Goal: Task Accomplishment & Management: Manage account settings

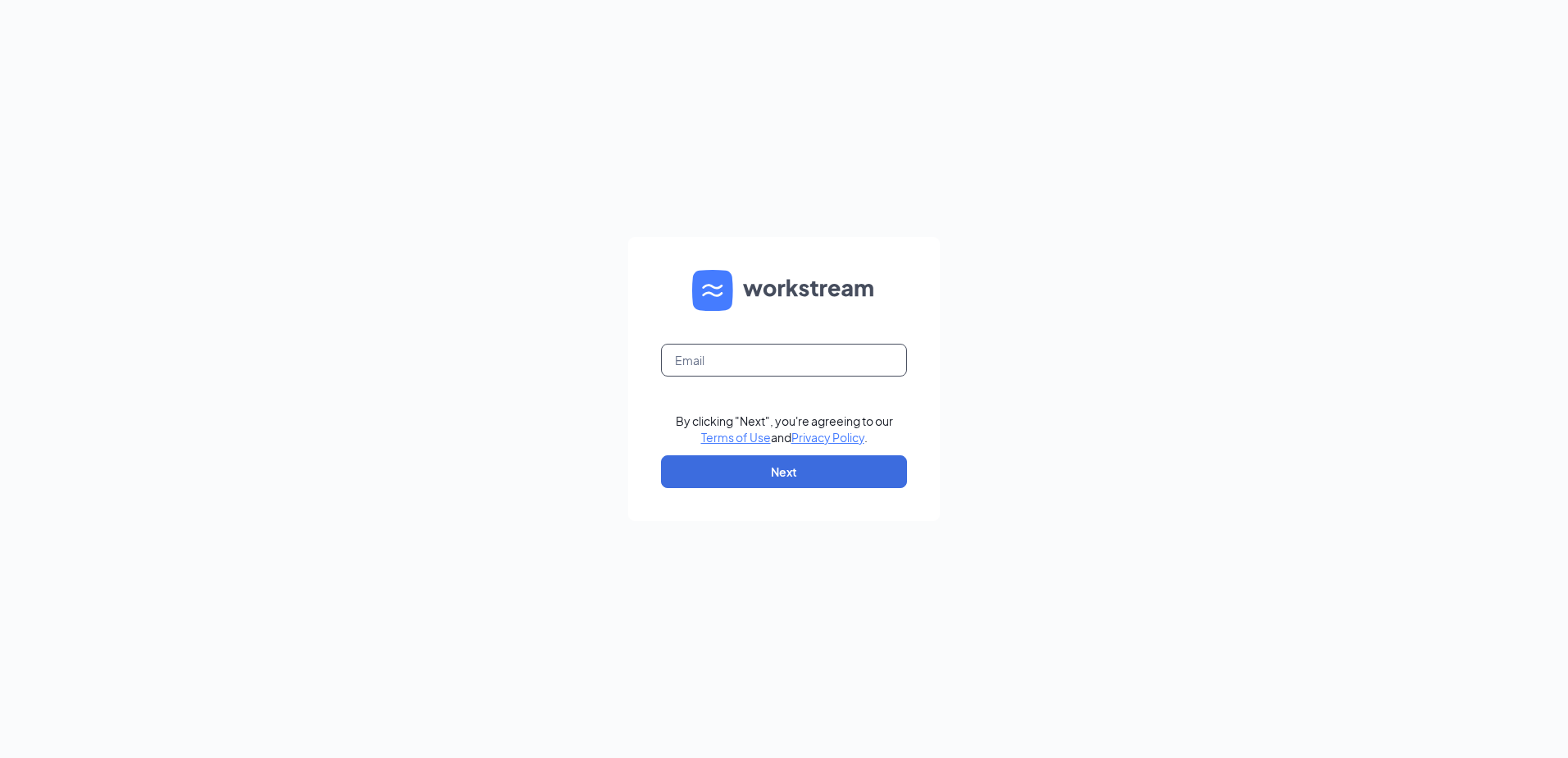
click at [721, 356] on input "text" at bounding box center [783, 360] width 246 height 32
type input "soncyrdtx@firehousesubs.com"
click at [736, 473] on button "Next" at bounding box center [783, 471] width 246 height 32
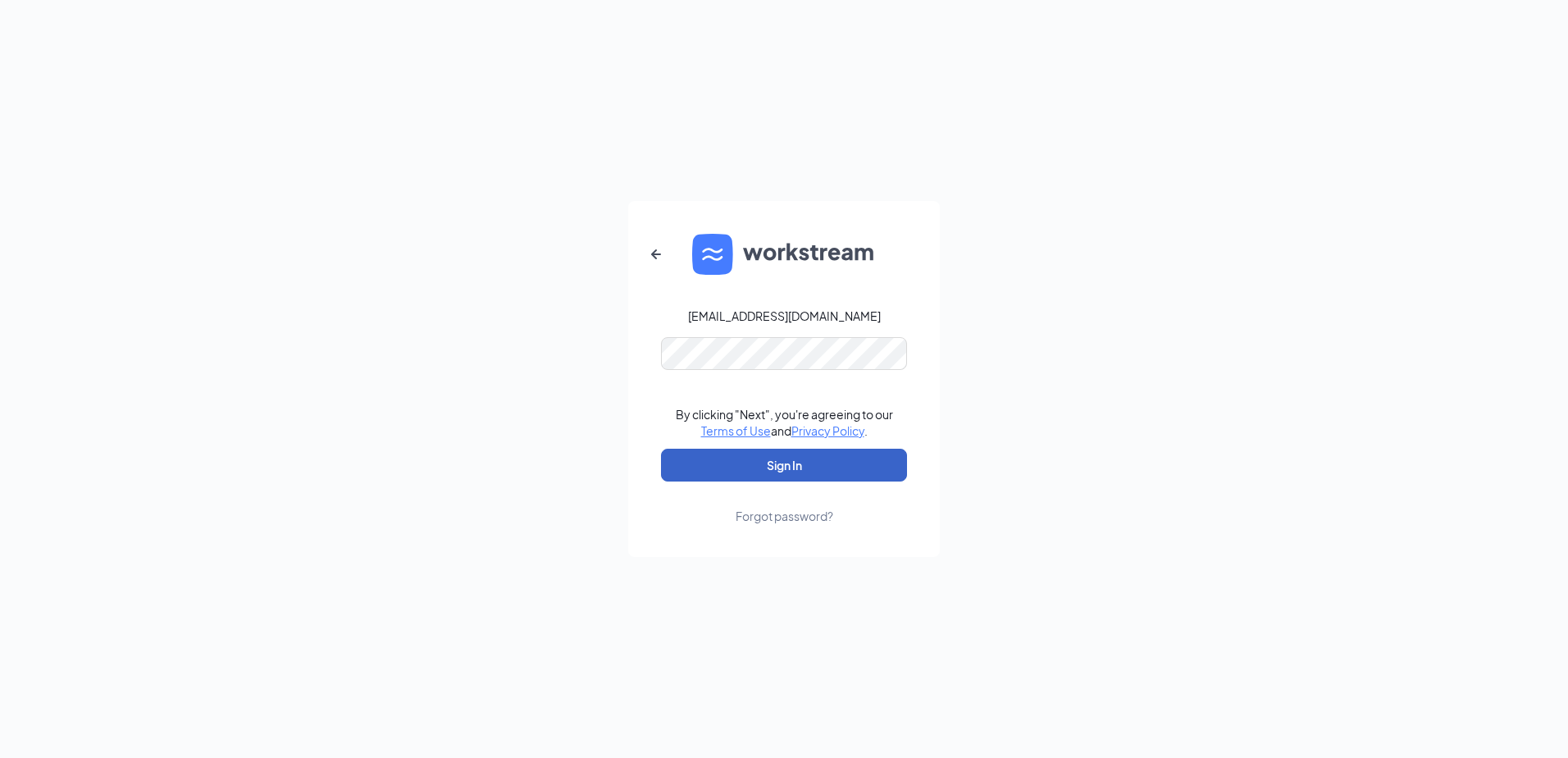
click at [744, 468] on button "Sign In" at bounding box center [783, 465] width 246 height 32
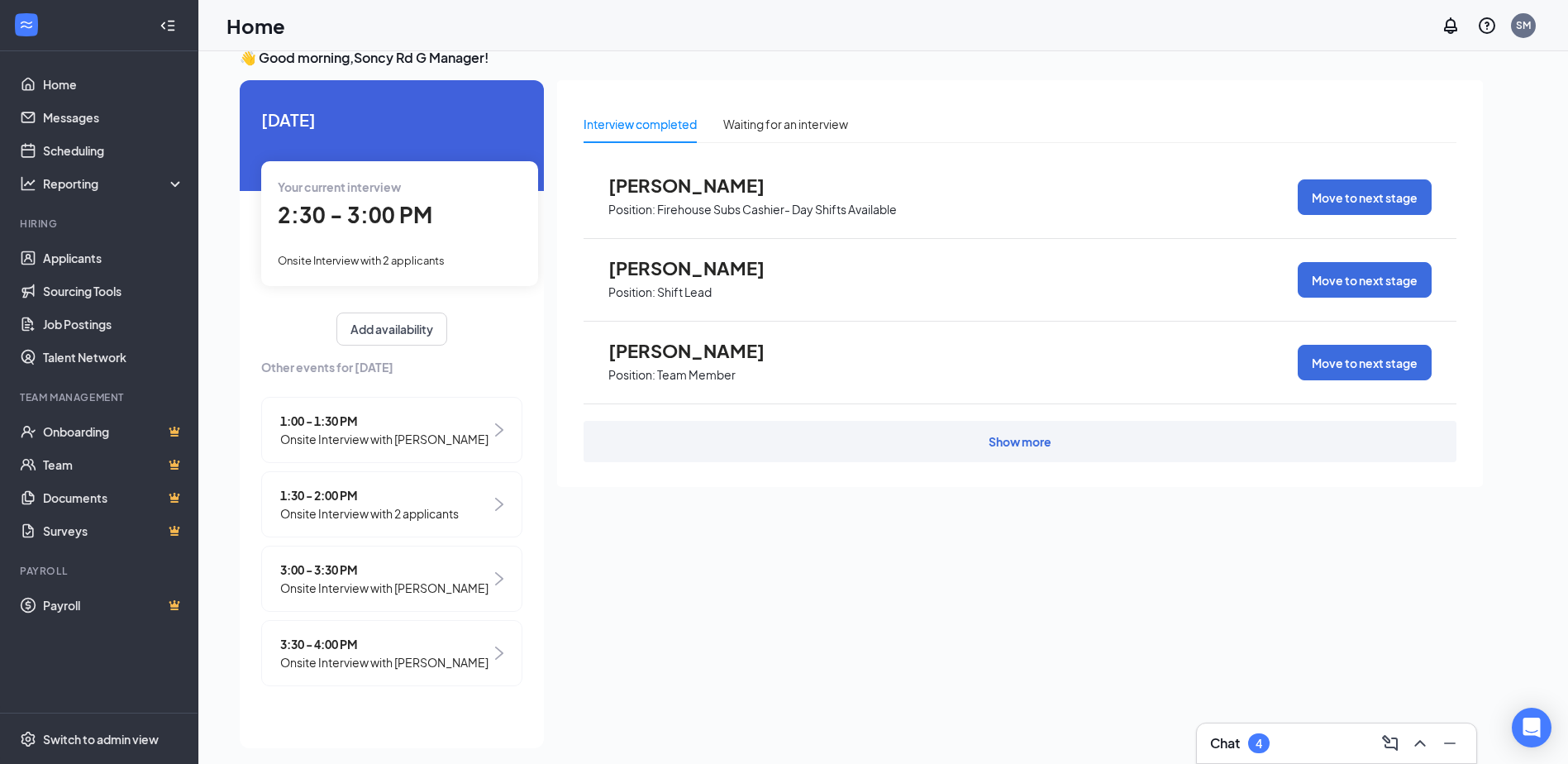
scroll to position [34, 0]
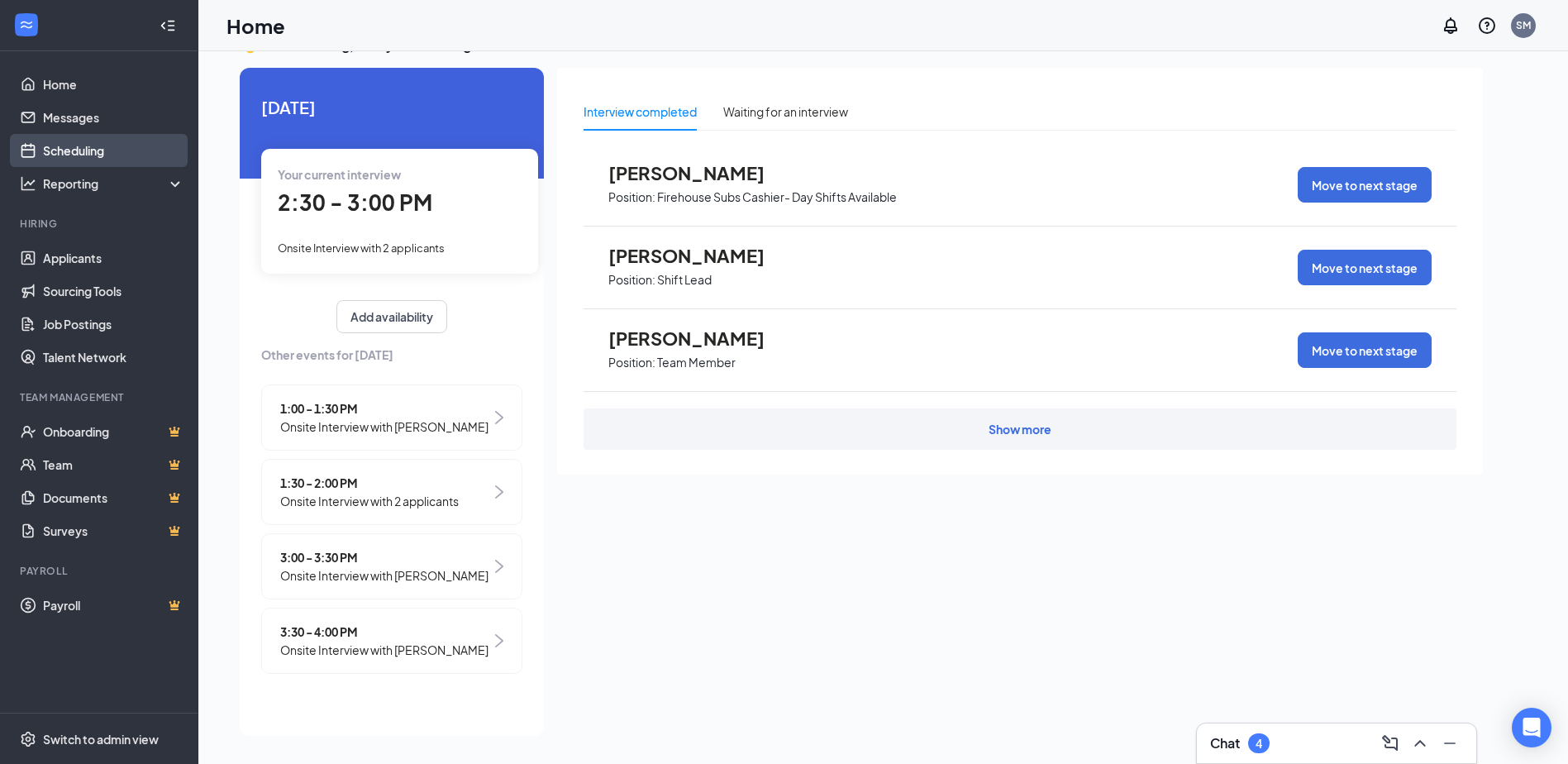
click at [104, 147] on link "Scheduling" at bounding box center [114, 150] width 141 height 33
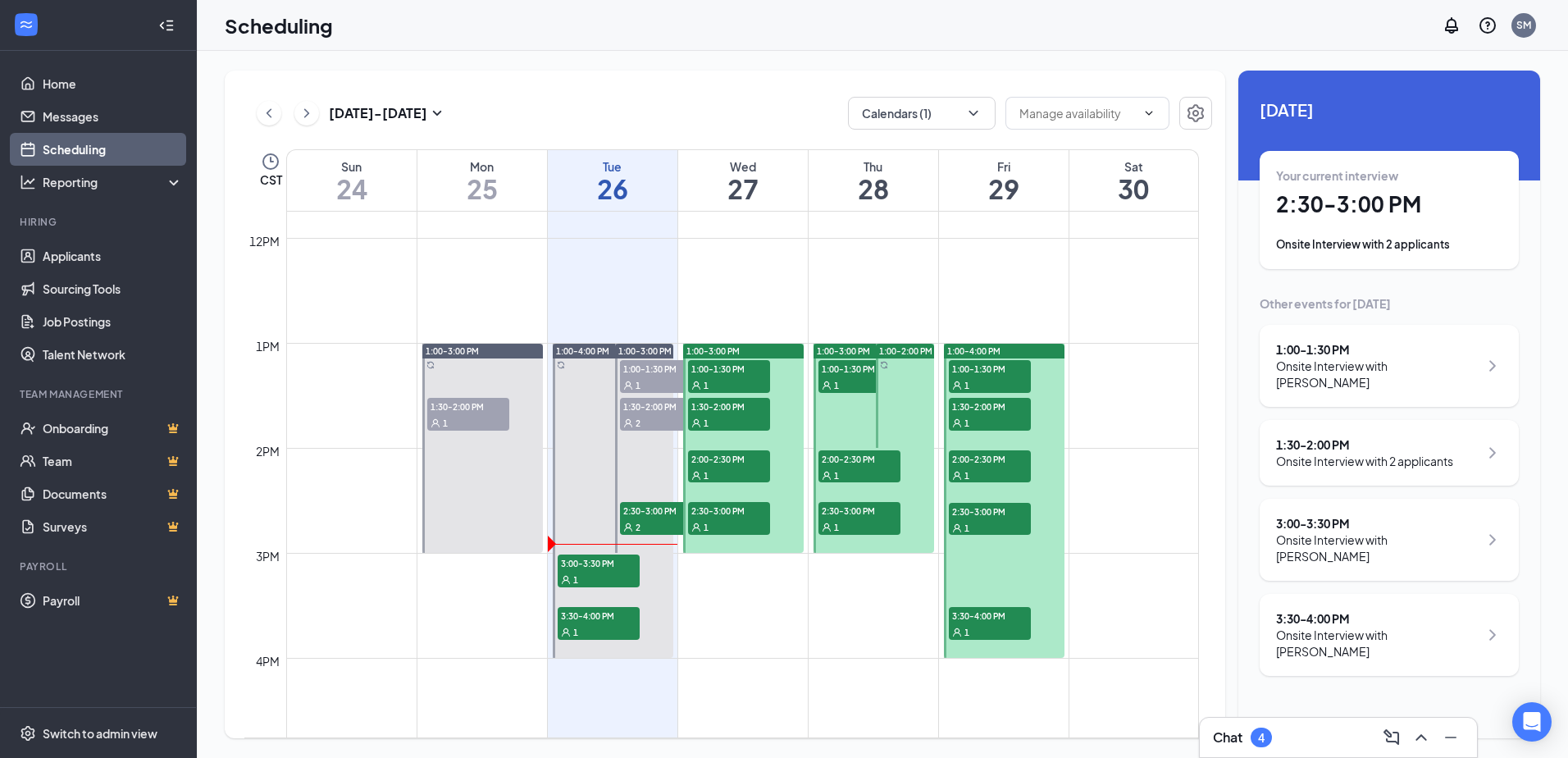
scroll to position [1298, 0]
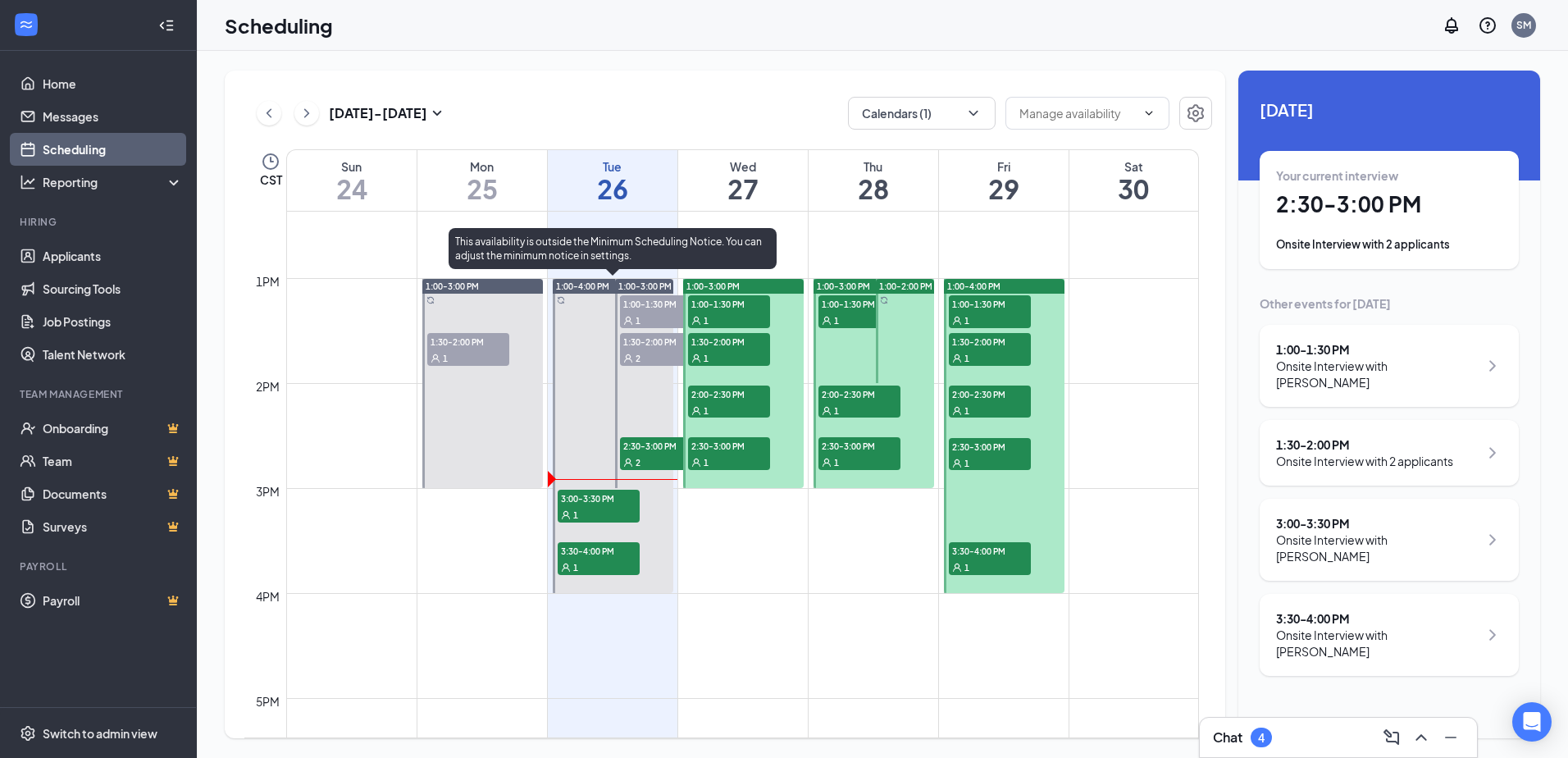
click at [601, 510] on div "1" at bounding box center [598, 514] width 82 height 17
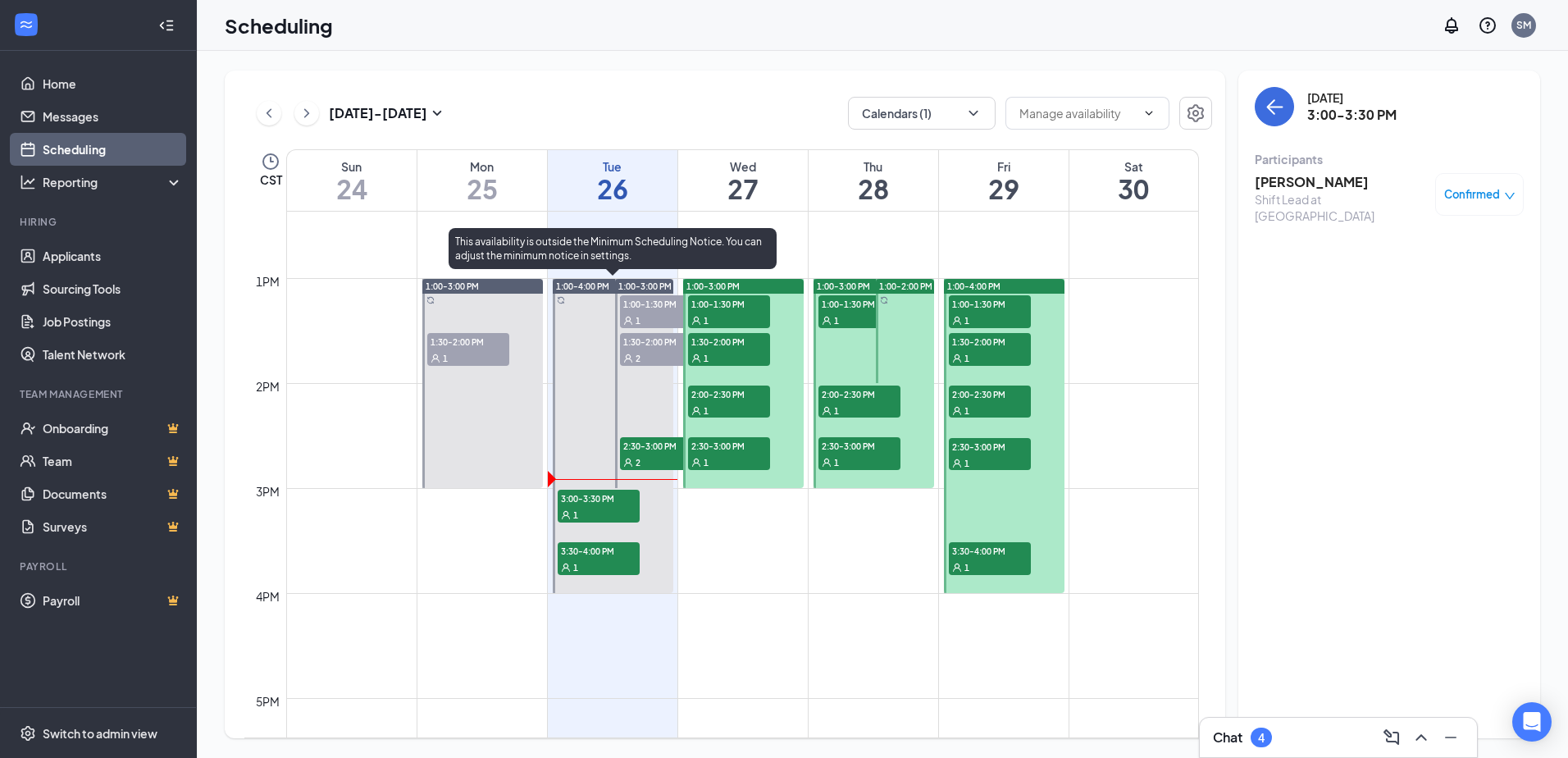
click at [603, 550] on span "3:30-4:00 PM" at bounding box center [598, 550] width 82 height 17
click at [608, 503] on span "3:00-3:30 PM" at bounding box center [598, 497] width 82 height 17
click at [637, 308] on span "1:00-1:30 PM" at bounding box center [661, 303] width 82 height 17
click at [637, 344] on span "1:30-2:00 PM" at bounding box center [661, 340] width 82 height 17
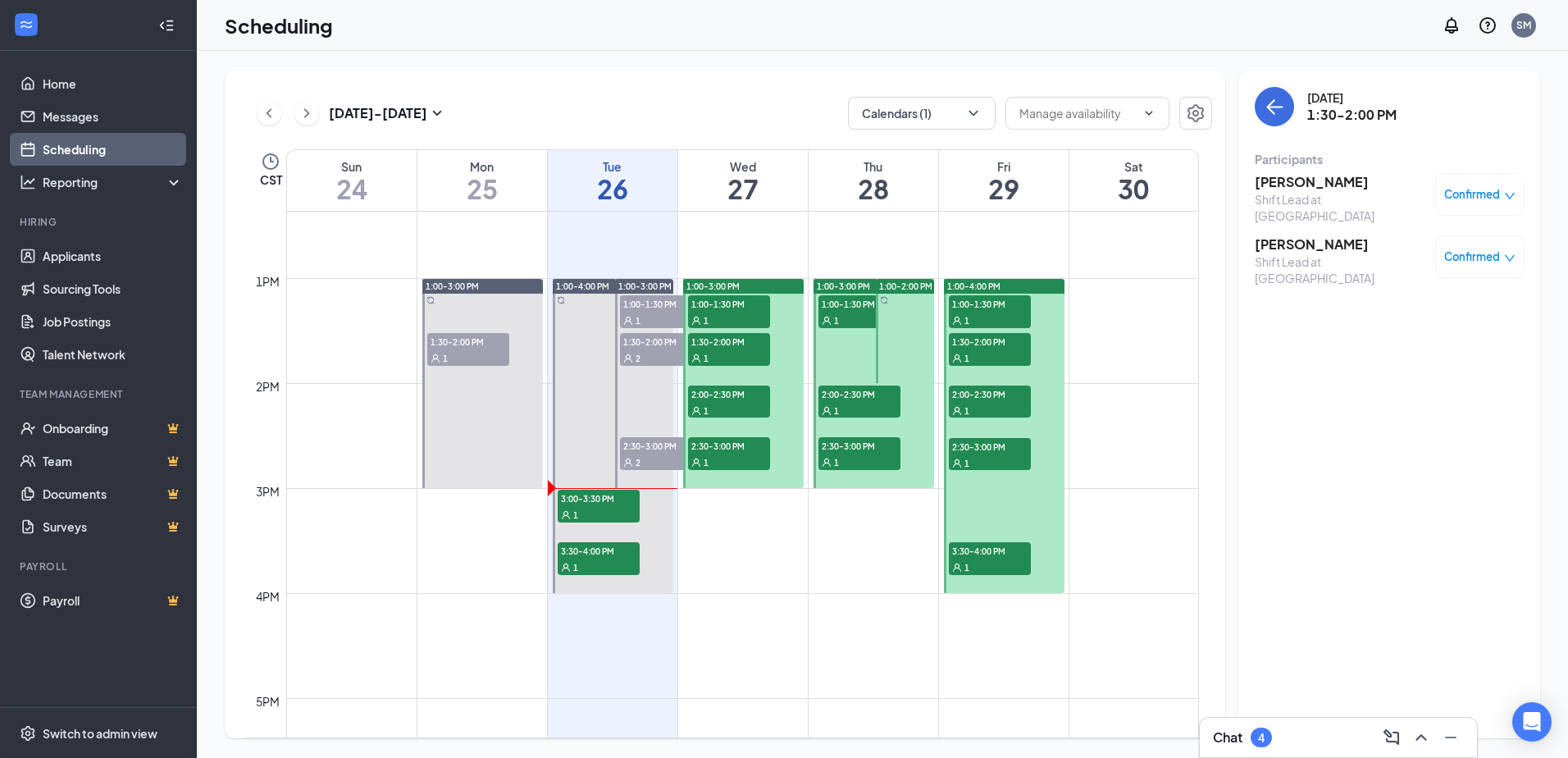
click at [1481, 249] on span "Confirmed" at bounding box center [1472, 256] width 56 height 17
click at [1440, 326] on span "Mark complete" at bounding box center [1427, 329] width 82 height 18
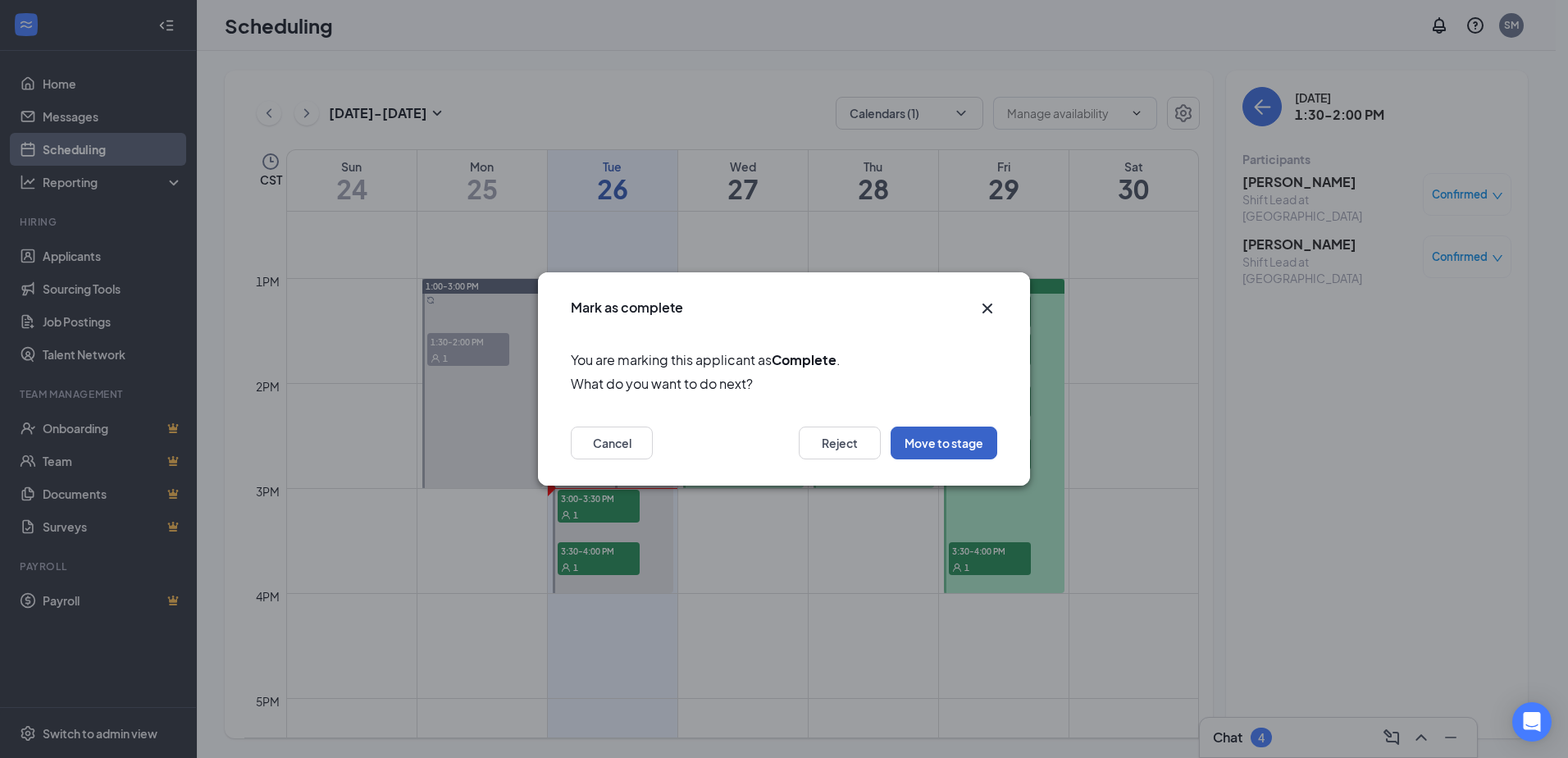
click at [949, 440] on button "Move to stage" at bounding box center [944, 442] width 107 height 32
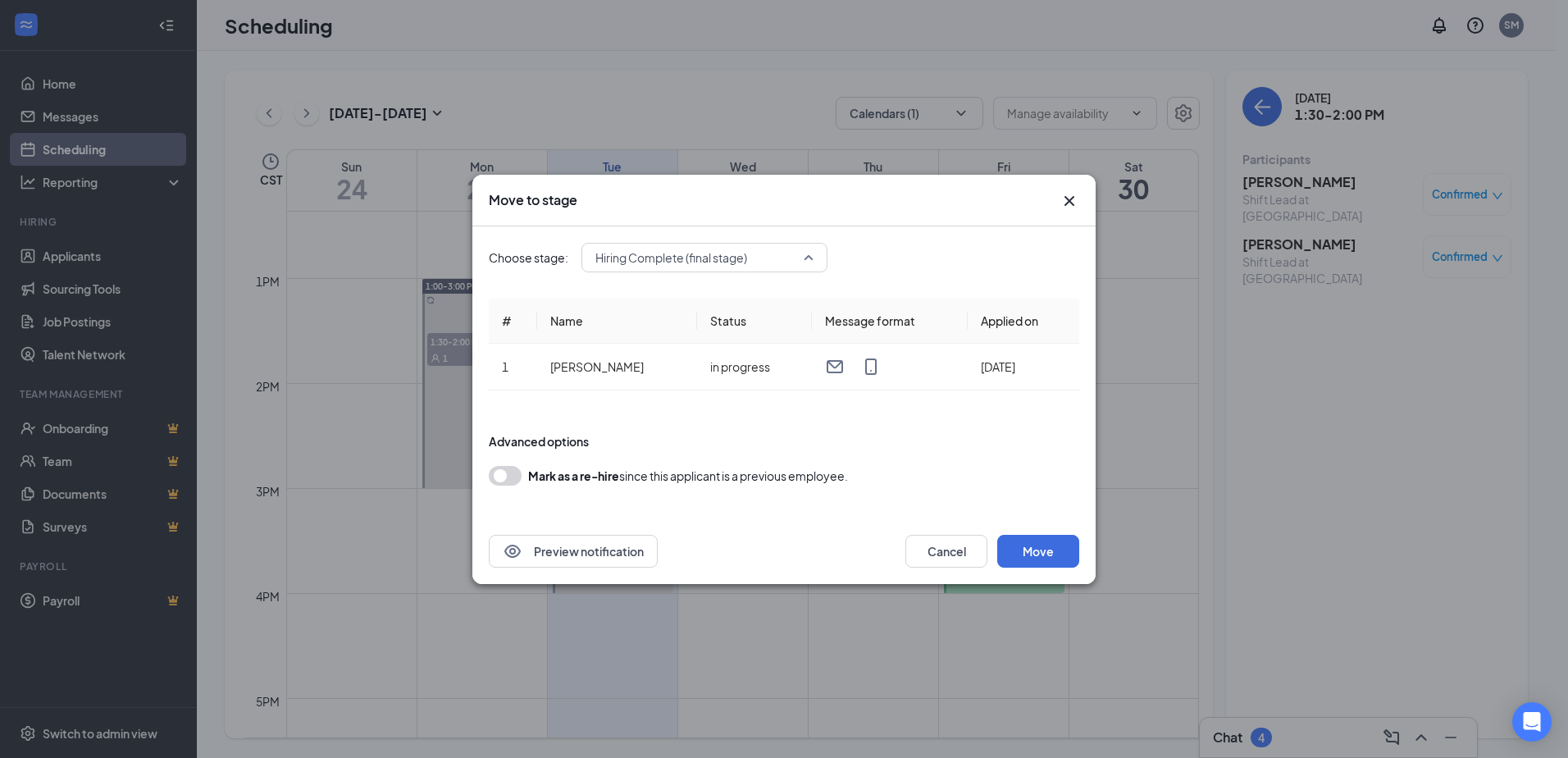
click at [739, 265] on span "Hiring Complete (final stage)" at bounding box center [670, 257] width 151 height 25
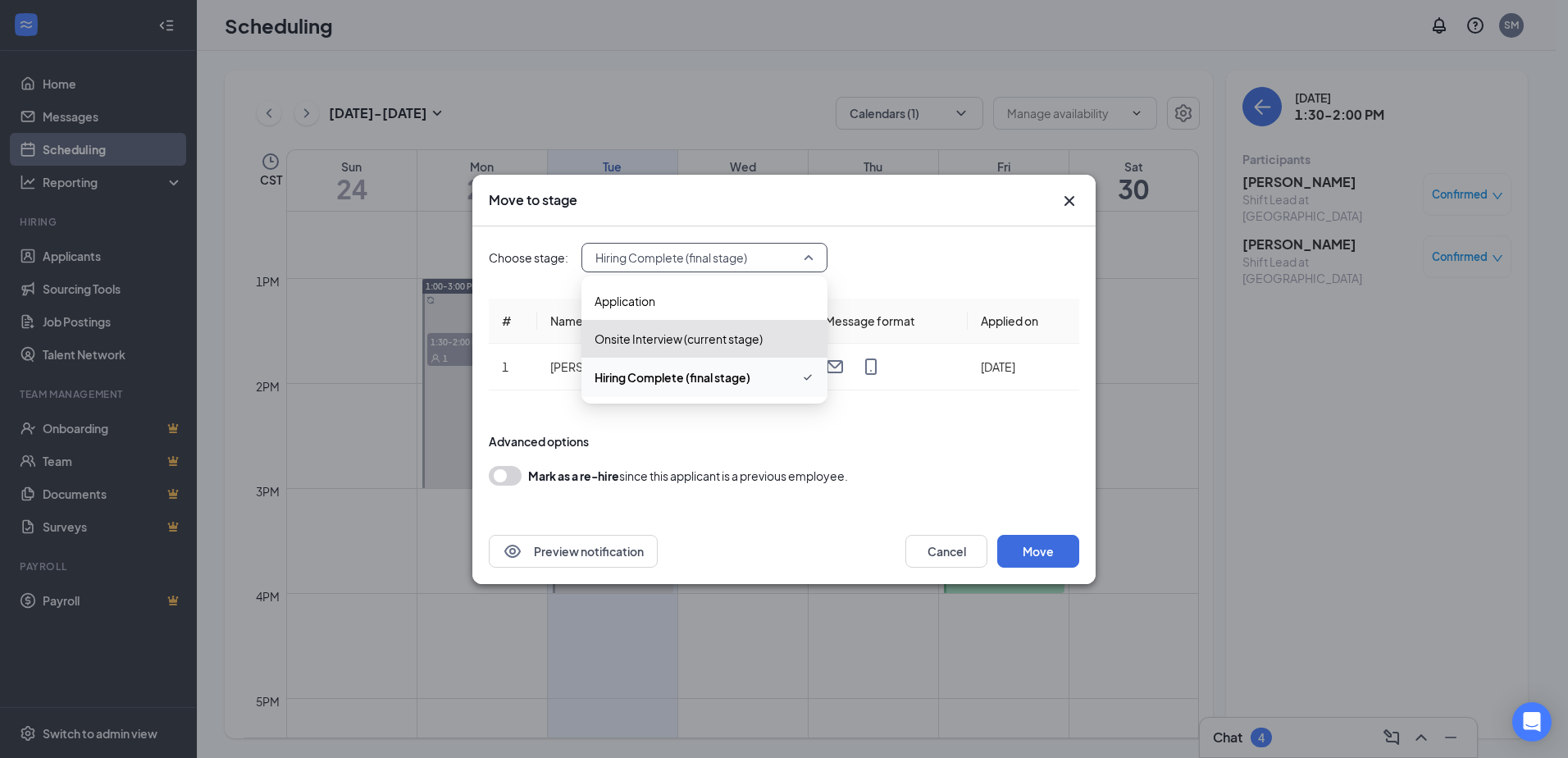
click at [715, 375] on span "Hiring Complete (final stage)" at bounding box center [672, 377] width 156 height 18
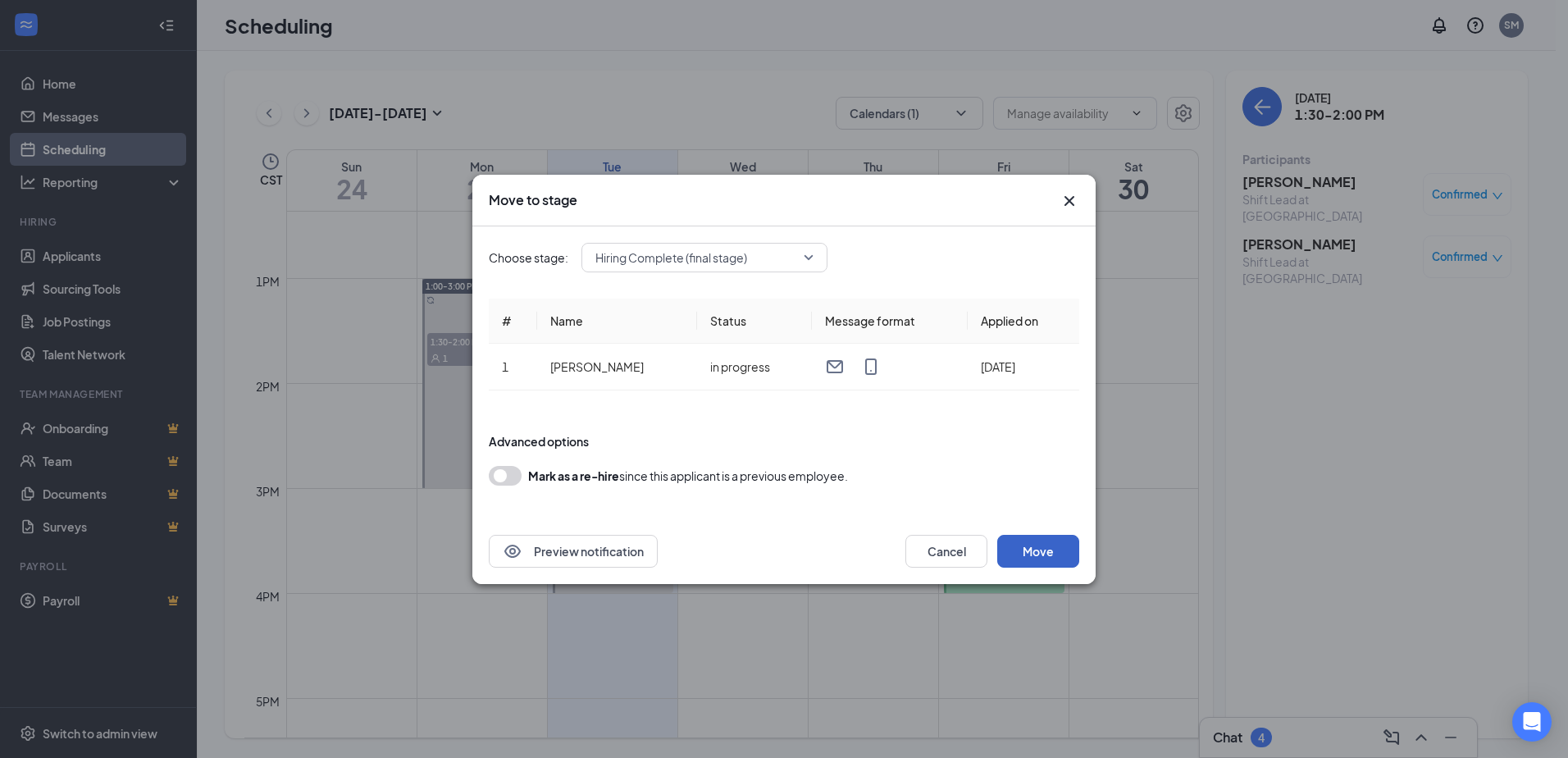
click at [1032, 556] on button "Move" at bounding box center [1039, 551] width 82 height 32
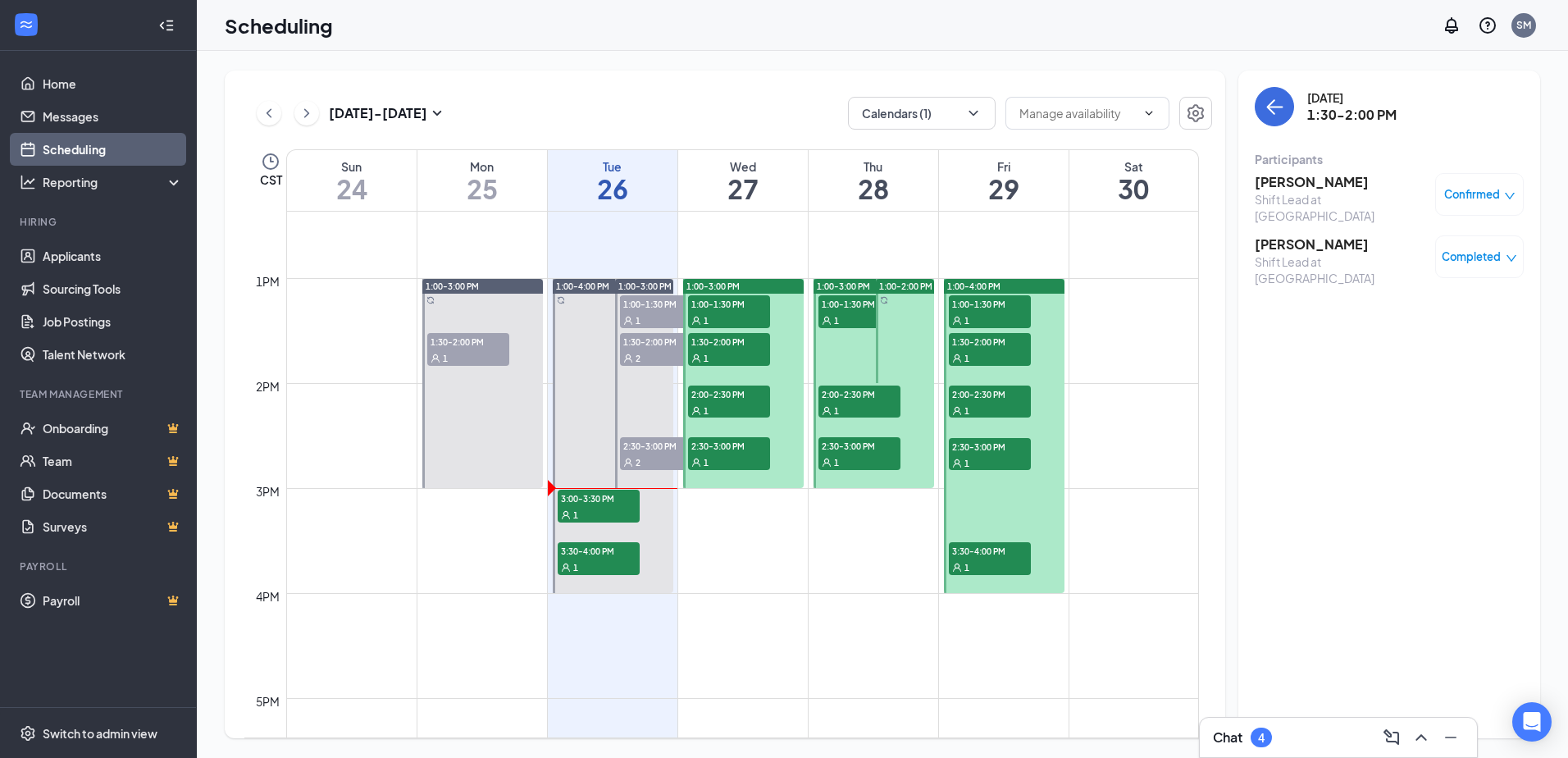
click at [650, 461] on div "2" at bounding box center [661, 461] width 82 height 17
click at [654, 453] on div "2" at bounding box center [661, 461] width 82 height 17
click at [655, 347] on span "1:30-2:00 PM" at bounding box center [661, 340] width 82 height 17
click at [1300, 237] on h3 "[PERSON_NAME]" at bounding box center [1340, 244] width 172 height 18
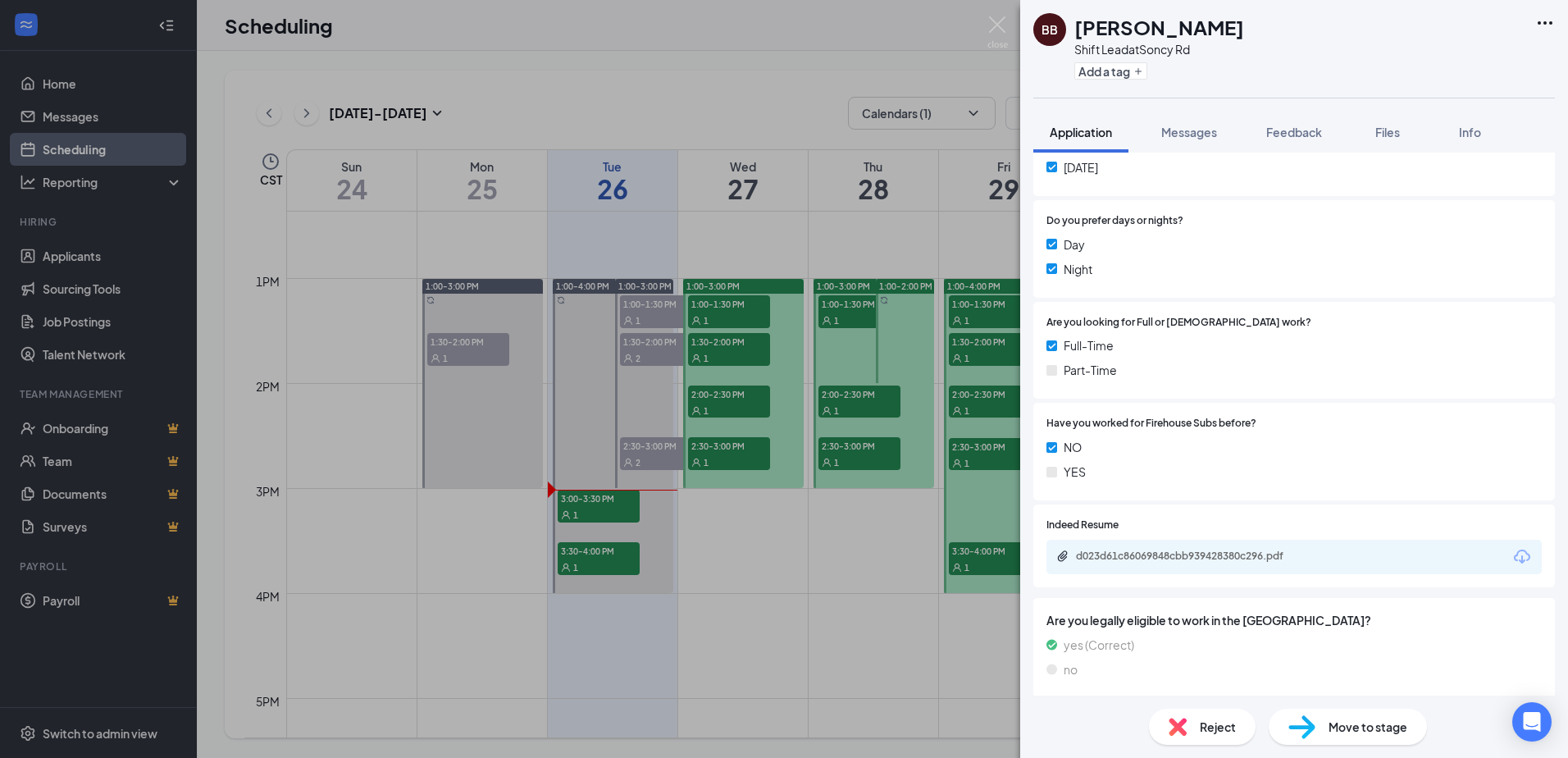
scroll to position [856, 0]
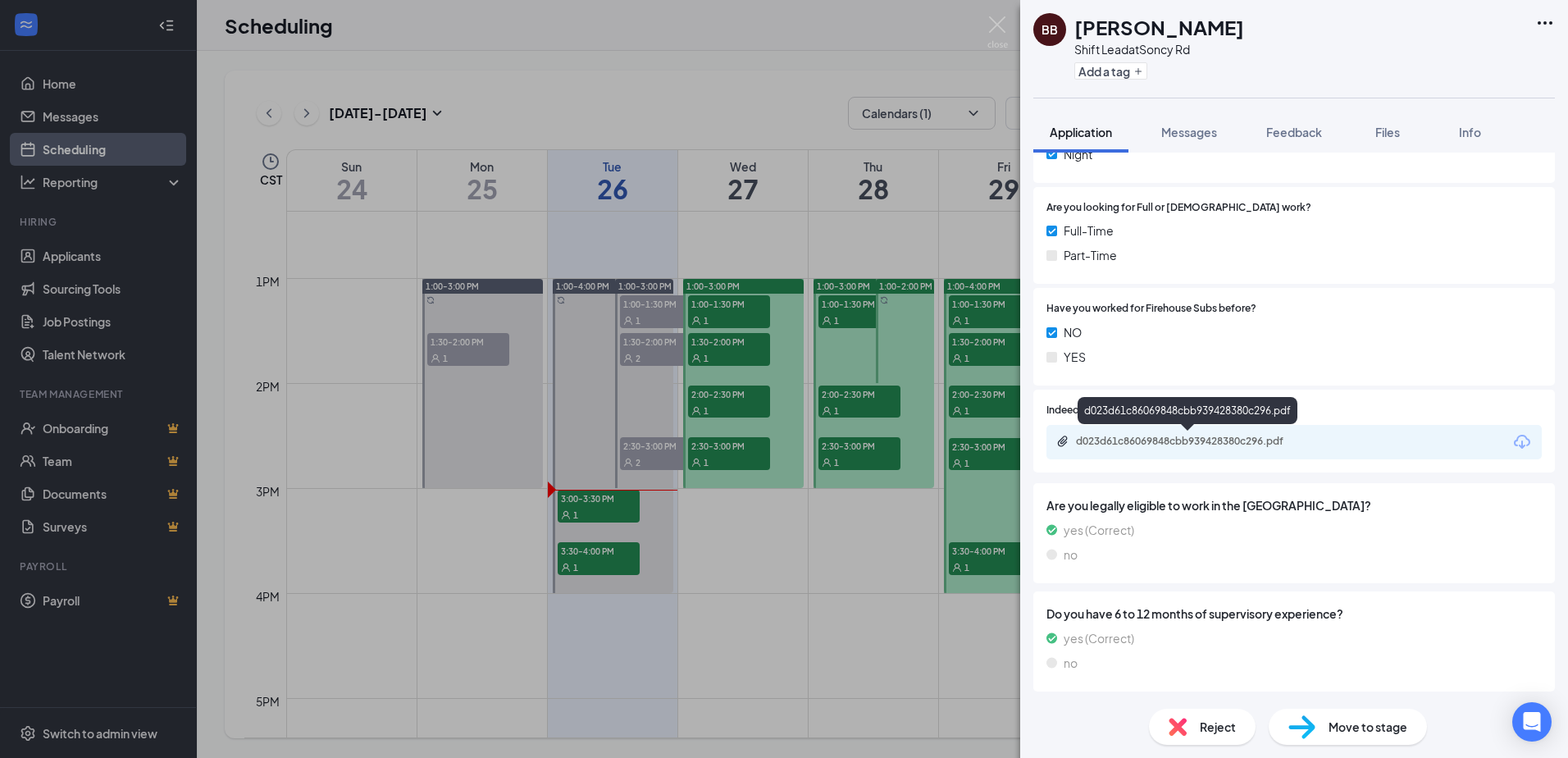
click at [1195, 442] on div "d023d61c86069848cbb939428380c296.pdf" at bounding box center [1191, 441] width 229 height 13
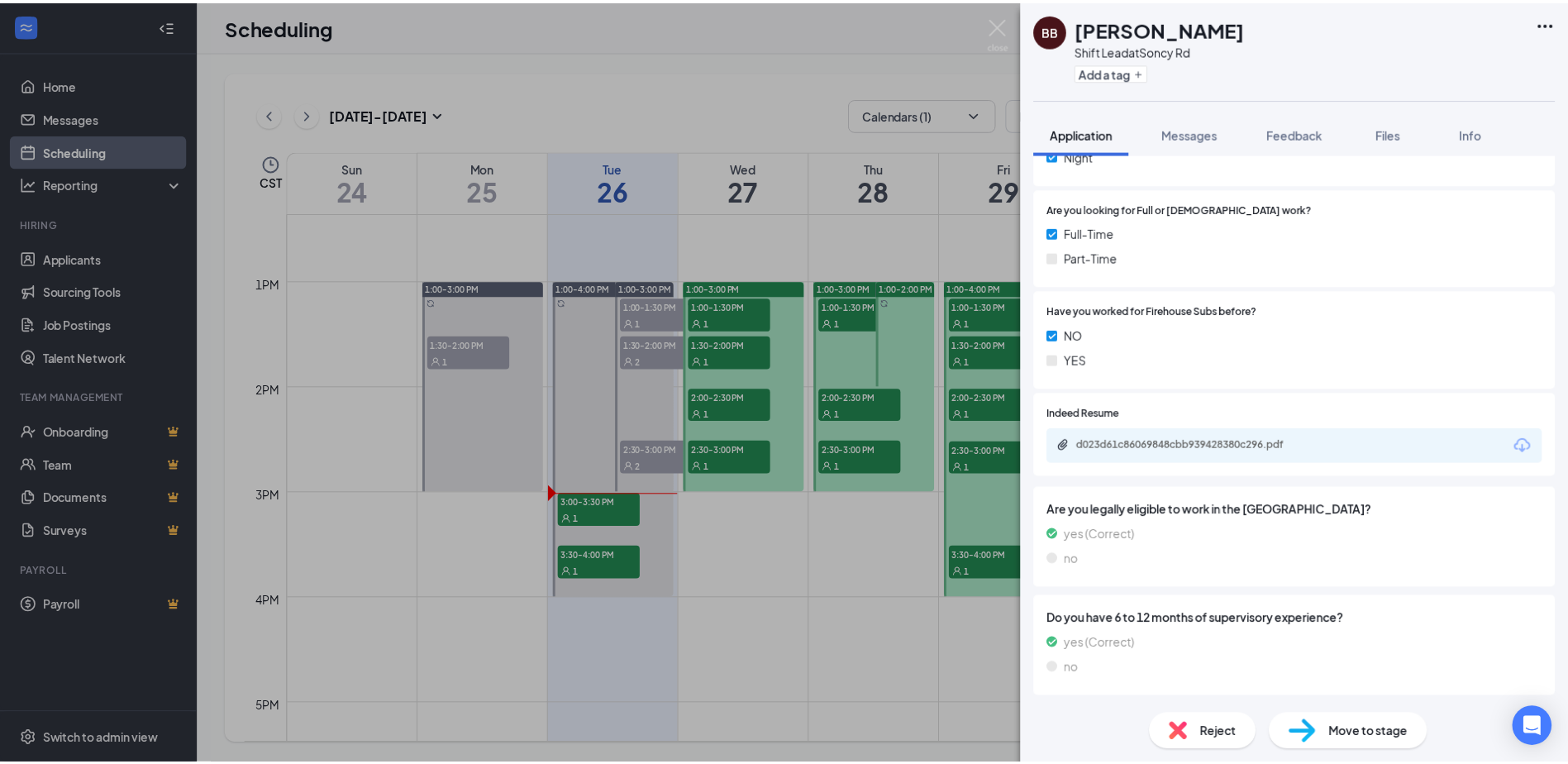
scroll to position [857, 0]
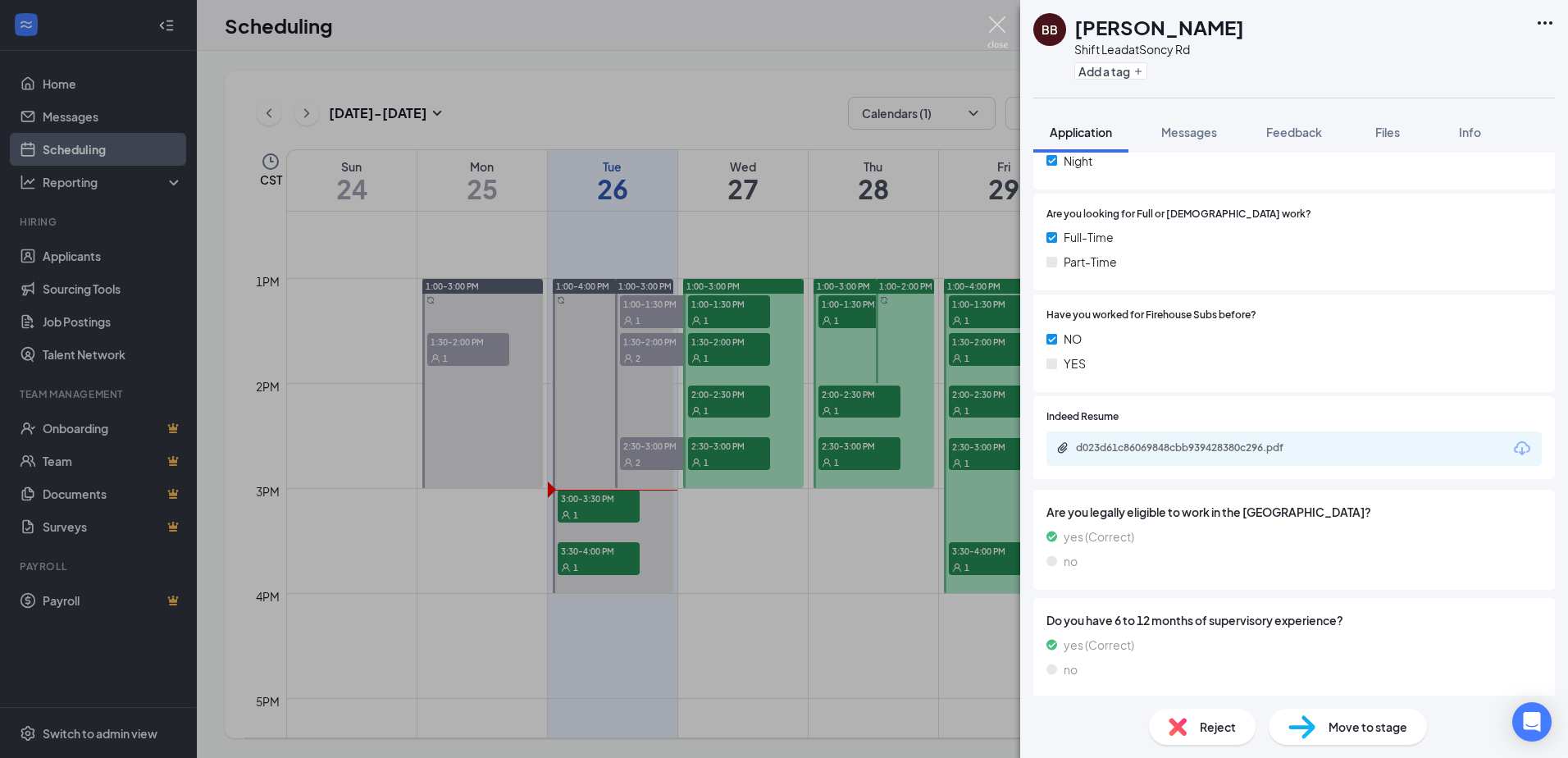
click at [991, 21] on img at bounding box center [997, 32] width 20 height 32
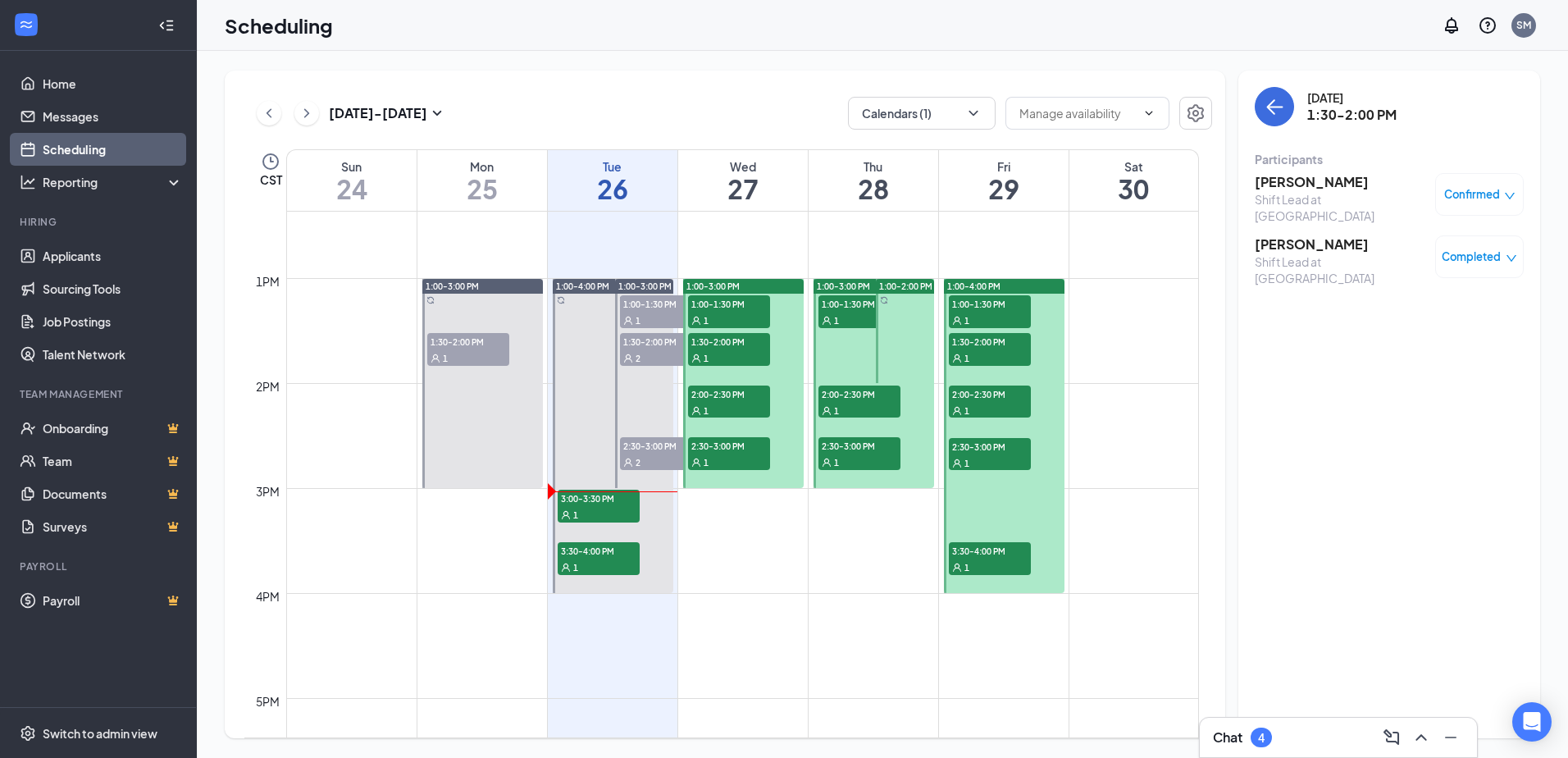
click at [749, 319] on div "1" at bounding box center [729, 319] width 82 height 17
click at [738, 349] on div "1" at bounding box center [729, 357] width 82 height 17
click at [750, 392] on span "2:00-2:30 PM" at bounding box center [729, 393] width 82 height 17
click at [842, 313] on div "1" at bounding box center [859, 319] width 82 height 17
click at [1516, 189] on div "Confirmed" at bounding box center [1479, 194] width 88 height 43
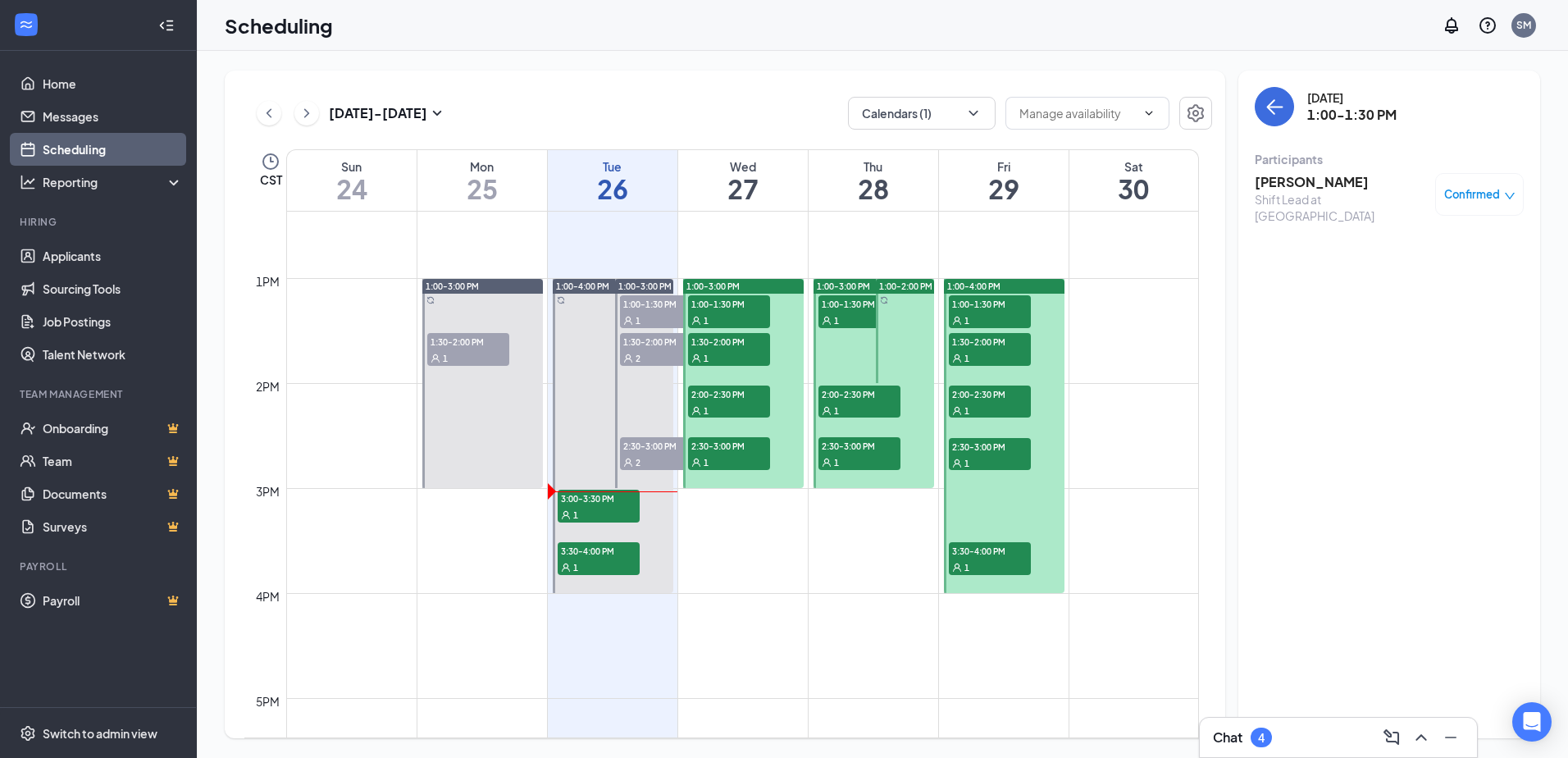
click at [1464, 199] on span "Confirmed" at bounding box center [1472, 194] width 56 height 17
click at [1441, 249] on span "Request Reschedule" at bounding box center [1442, 248] width 112 height 18
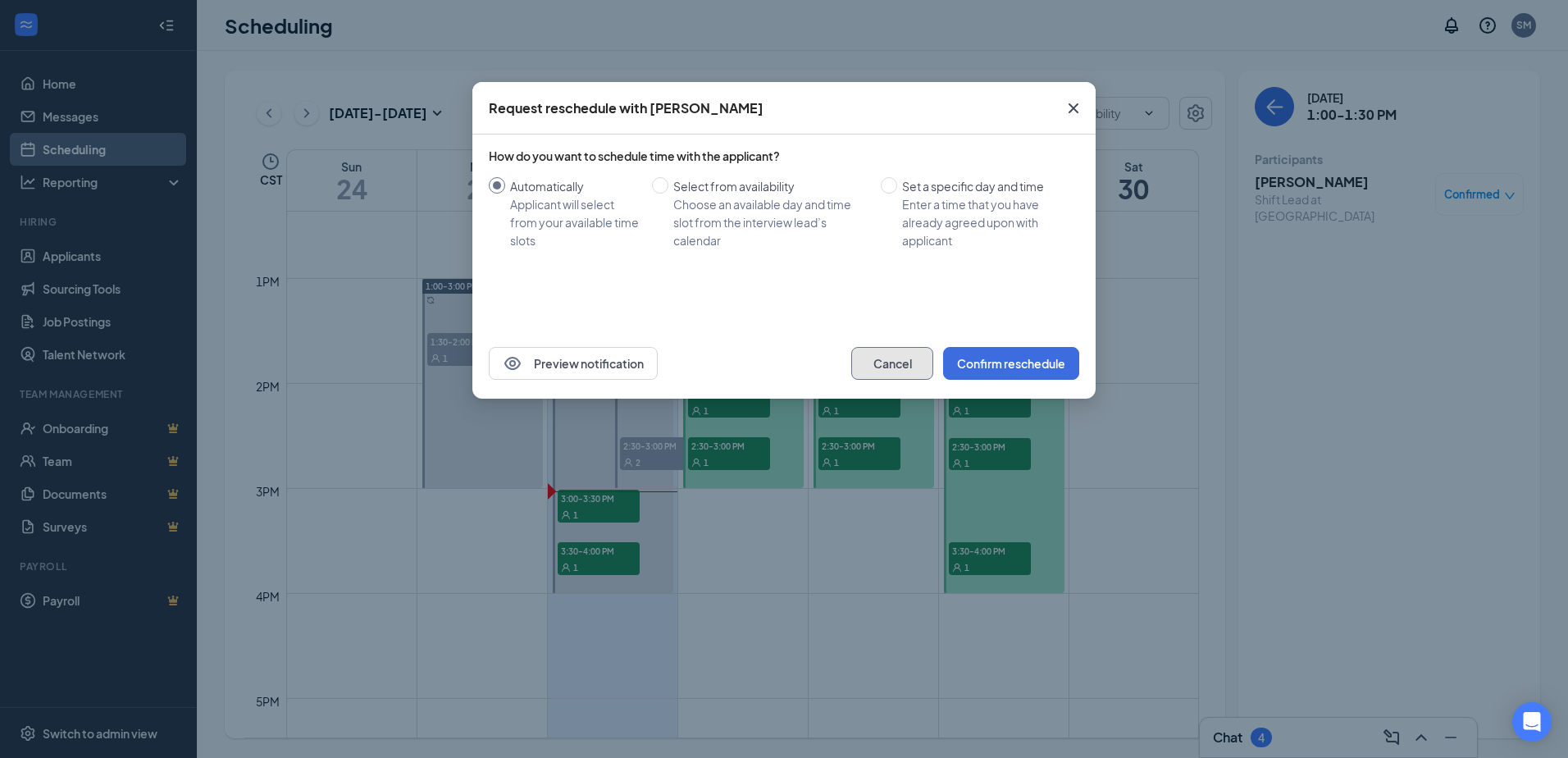
click at [889, 365] on button "Cancel" at bounding box center [892, 362] width 82 height 32
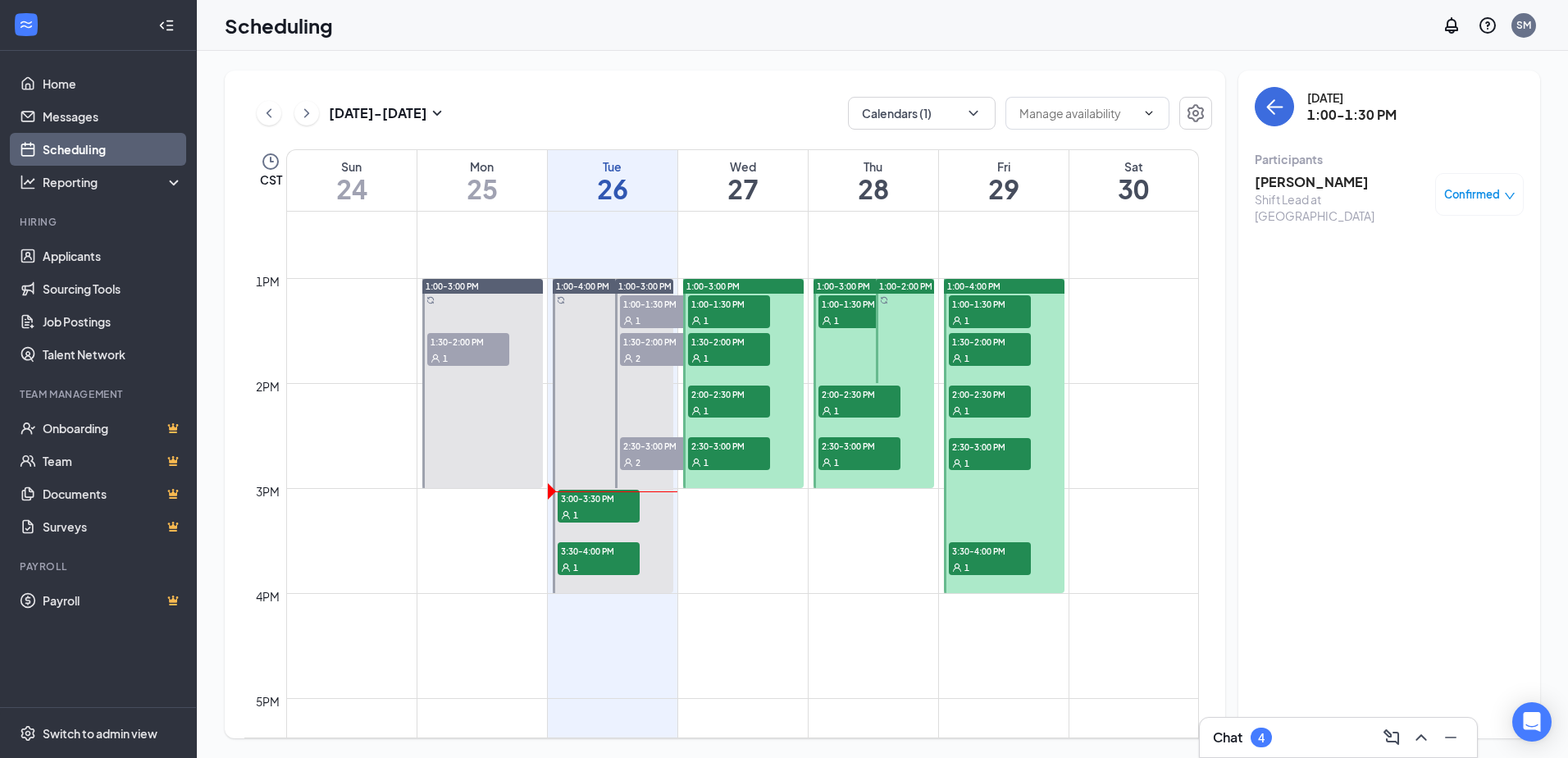
click at [880, 168] on div "Thu" at bounding box center [873, 166] width 130 height 17
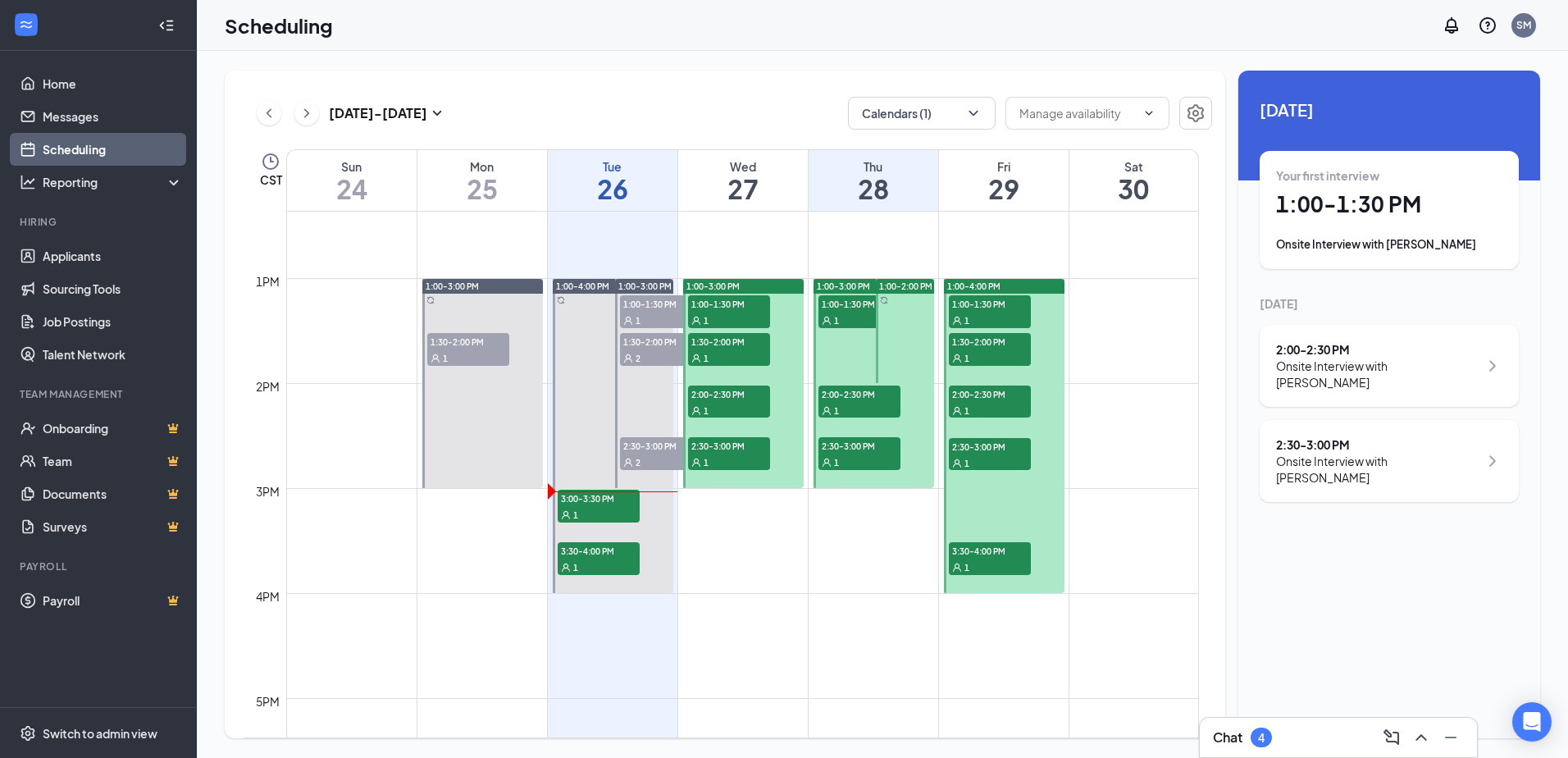
click at [1405, 215] on h1 "1:00 - 1:30 PM" at bounding box center [1389, 204] width 227 height 28
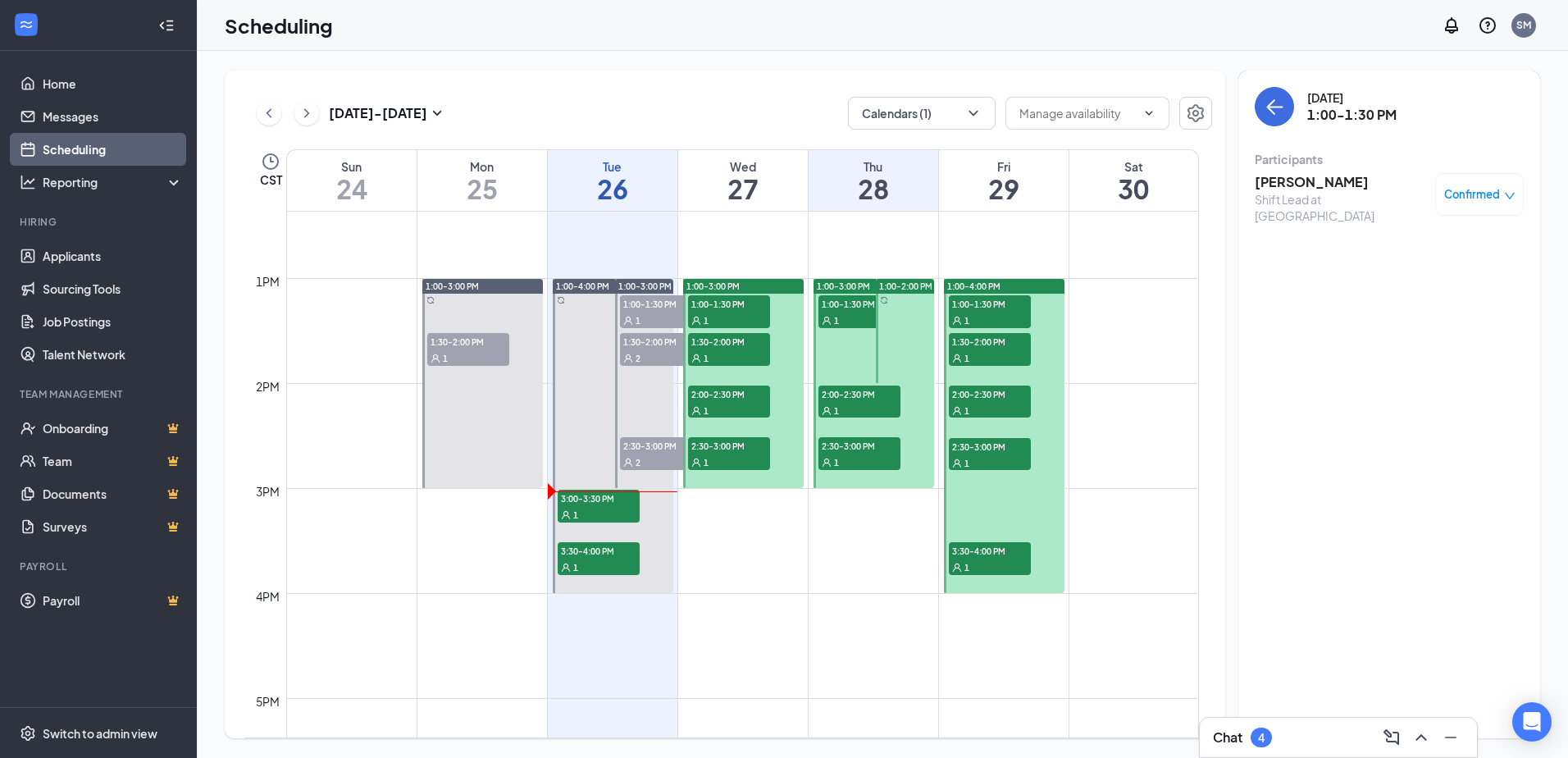
click at [857, 446] on span "2:30-3:00 PM" at bounding box center [859, 445] width 82 height 17
click at [1476, 203] on div "Confirmed" at bounding box center [1479, 194] width 88 height 43
click at [1490, 195] on span "Confirmed" at bounding box center [1472, 194] width 56 height 17
click at [1435, 251] on span "Request Reschedule" at bounding box center [1442, 248] width 112 height 18
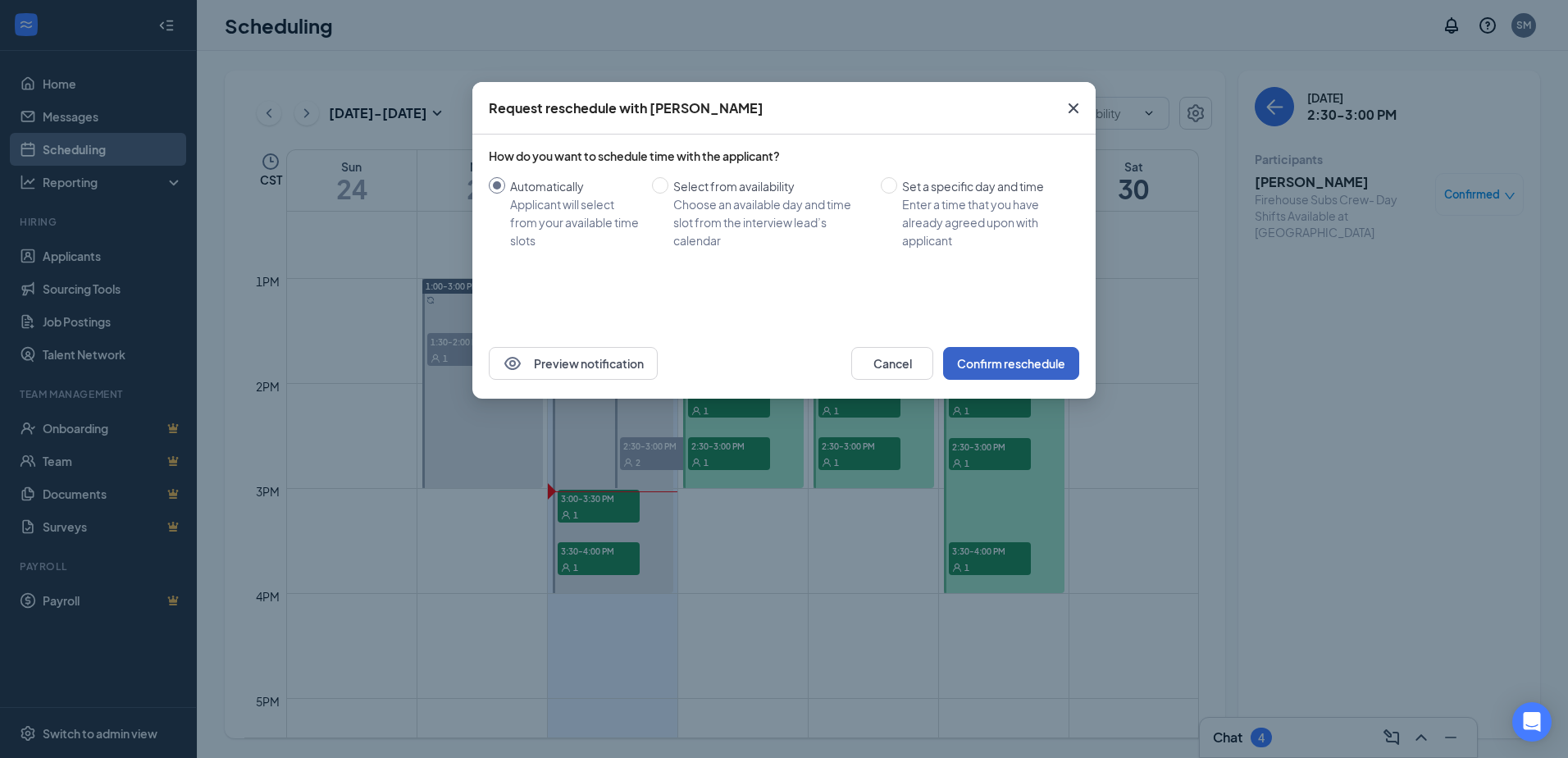
click at [999, 362] on button "Confirm reschedule" at bounding box center [1012, 362] width 136 height 32
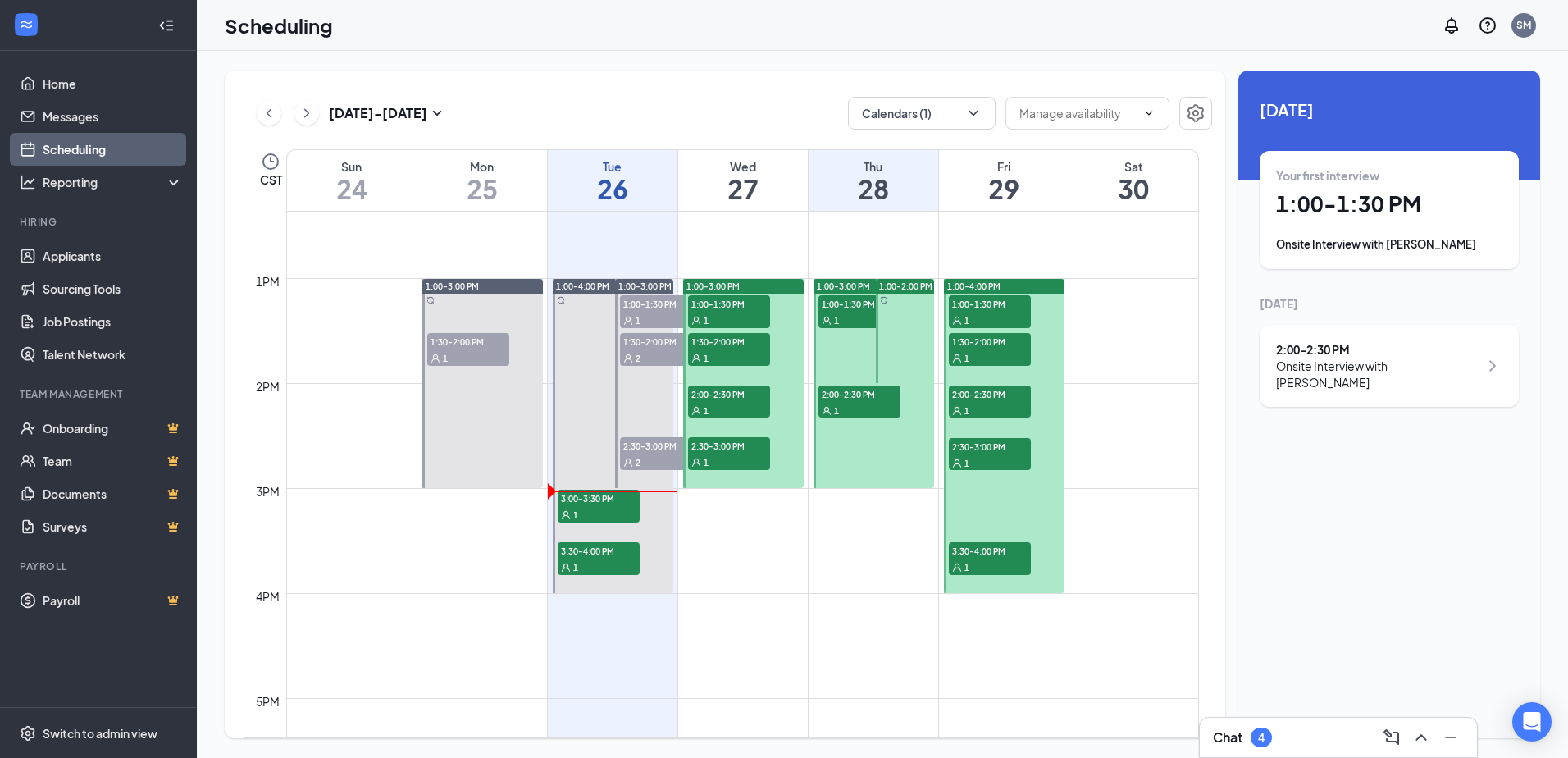
click at [867, 402] on div "1" at bounding box center [859, 410] width 82 height 17
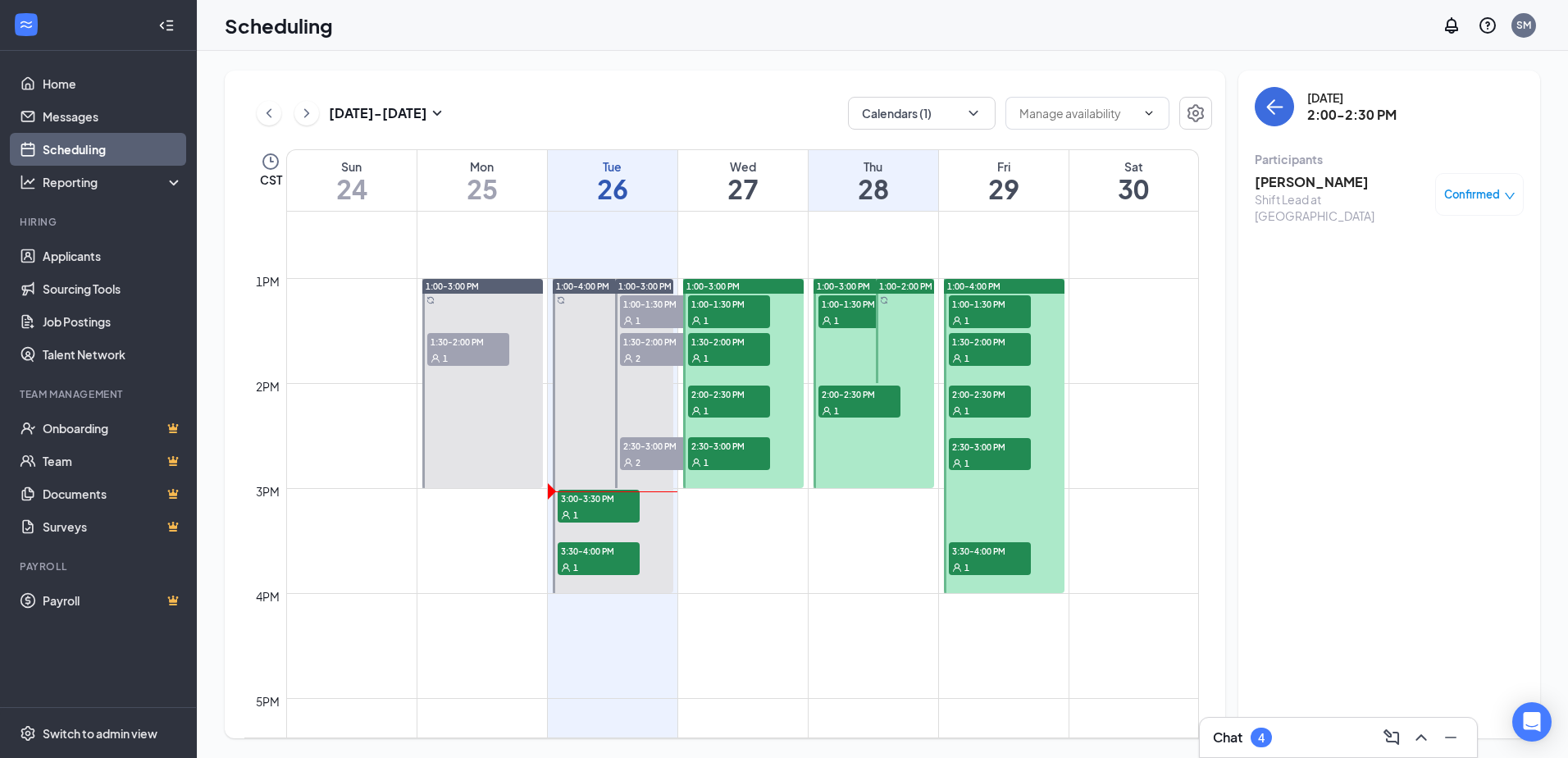
click at [1480, 200] on span "Confirmed" at bounding box center [1472, 194] width 56 height 17
click at [1437, 243] on span "Request Reschedule" at bounding box center [1442, 248] width 112 height 18
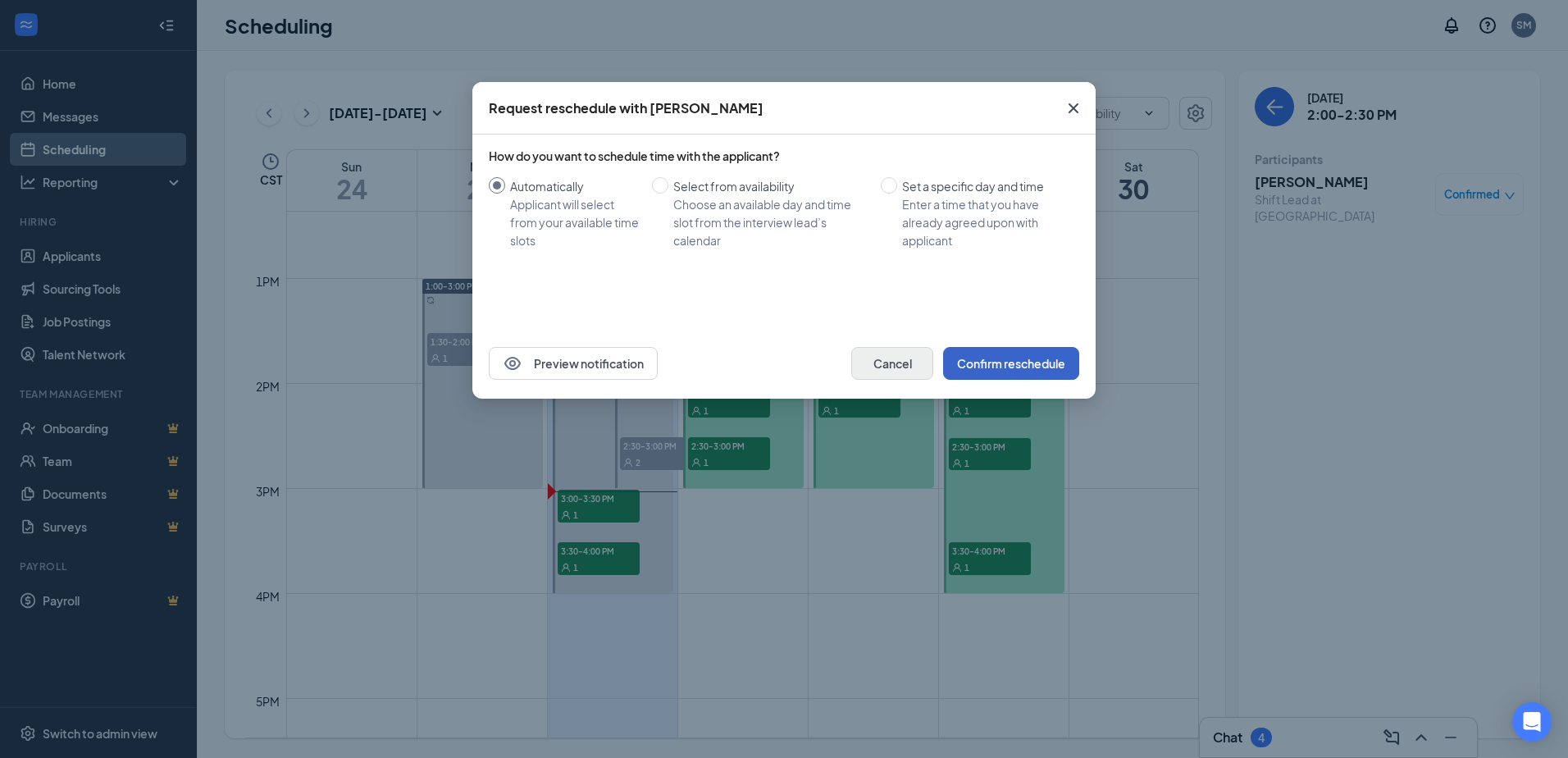
click at [992, 360] on button "Confirm reschedule" at bounding box center [1012, 362] width 136 height 32
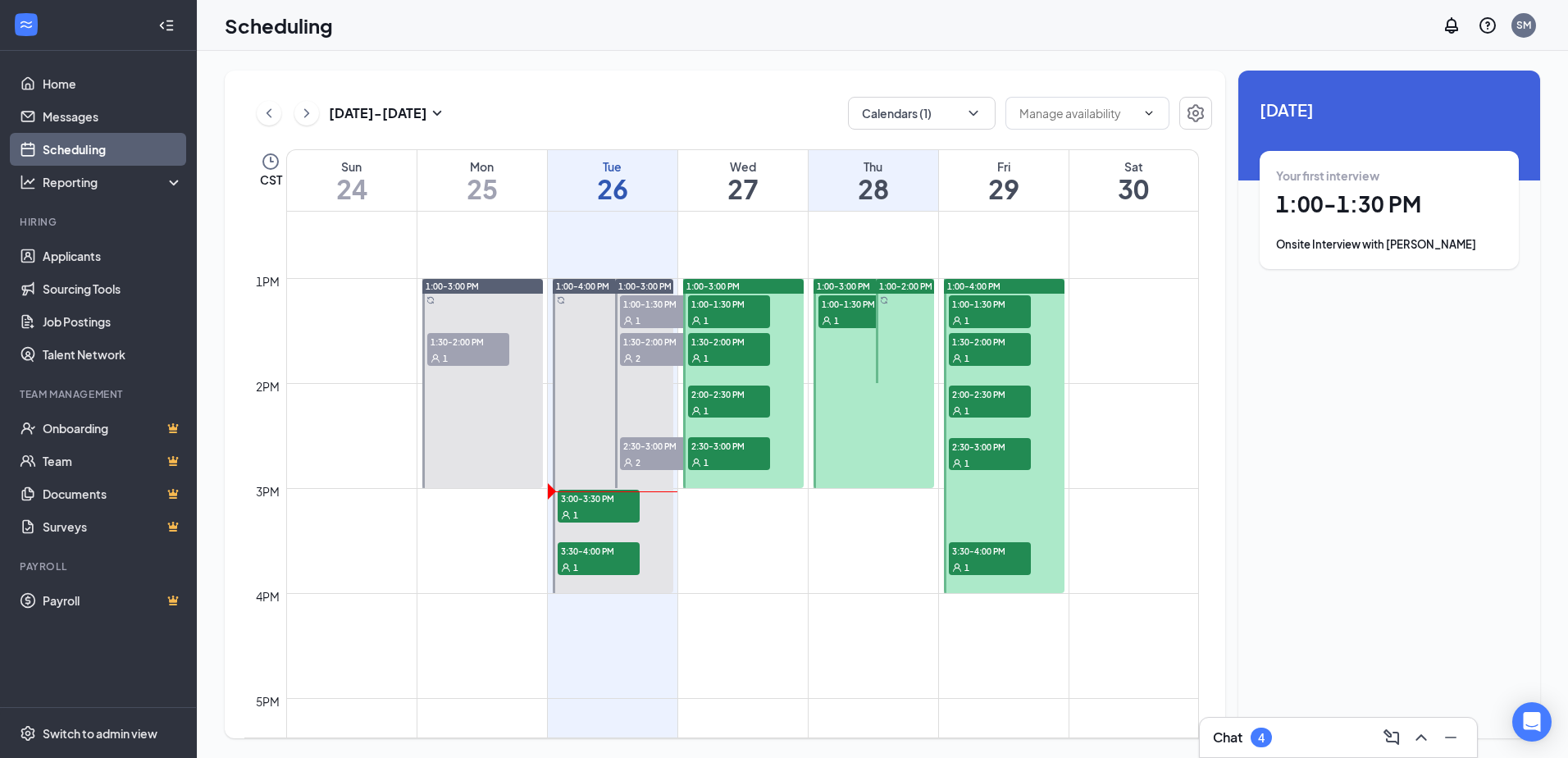
click at [838, 312] on div "1" at bounding box center [859, 319] width 82 height 17
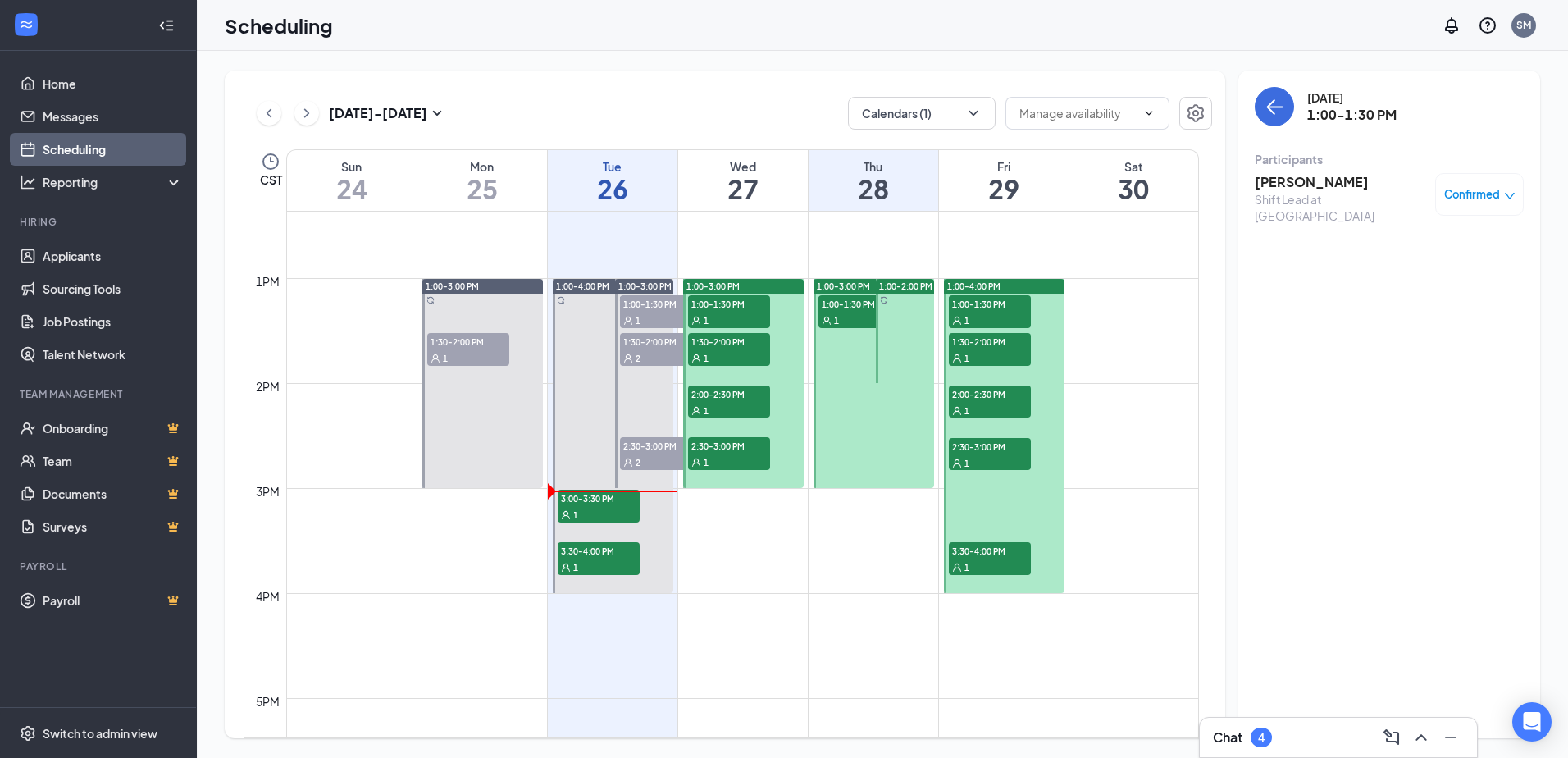
click at [1494, 185] on div "Confirmed" at bounding box center [1479, 194] width 88 height 43
click at [1485, 200] on span "Confirmed" at bounding box center [1472, 194] width 56 height 17
click at [1418, 248] on span "Request Reschedule" at bounding box center [1442, 248] width 112 height 18
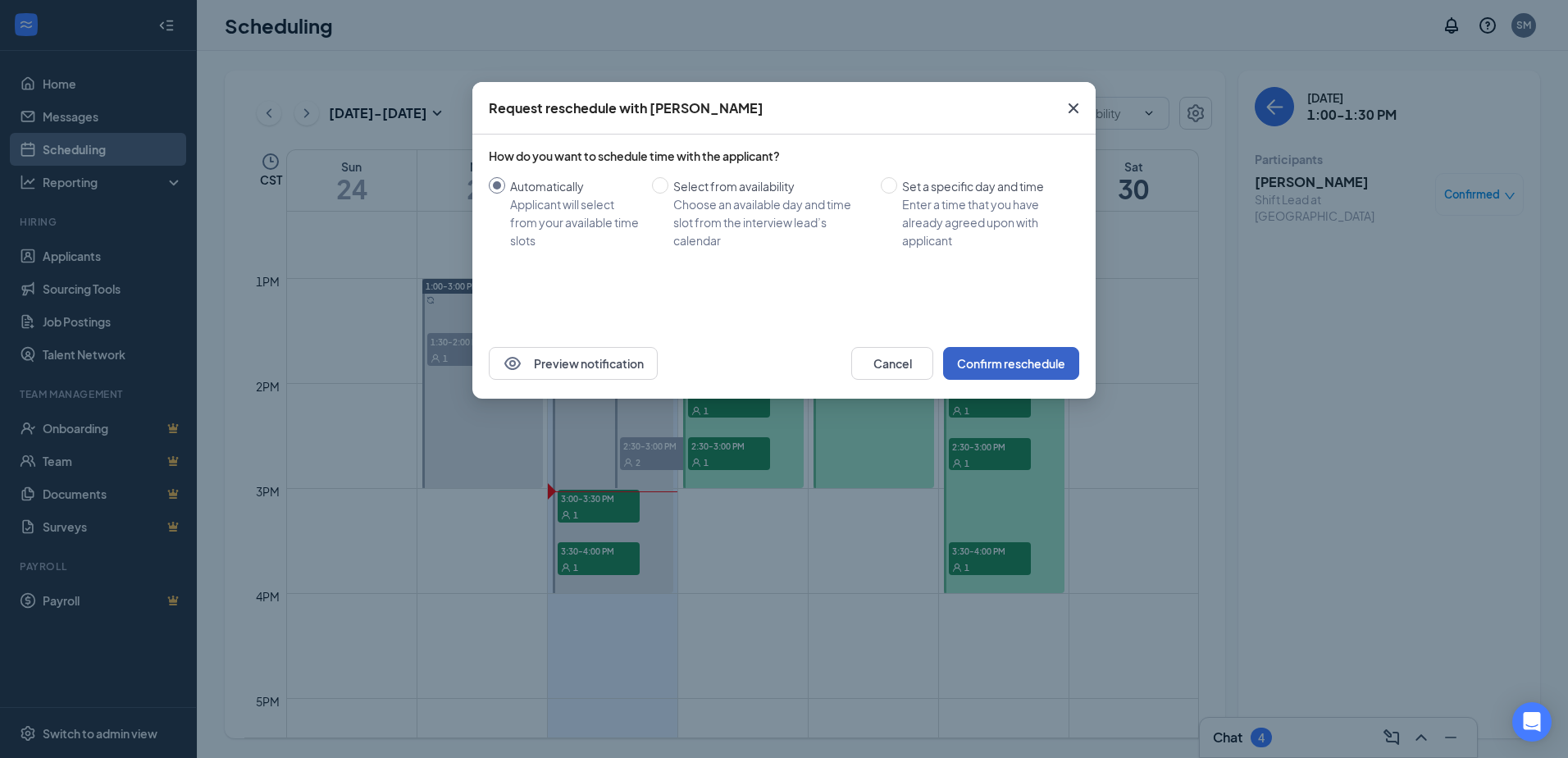
click at [984, 355] on button "Confirm reschedule" at bounding box center [1012, 362] width 136 height 32
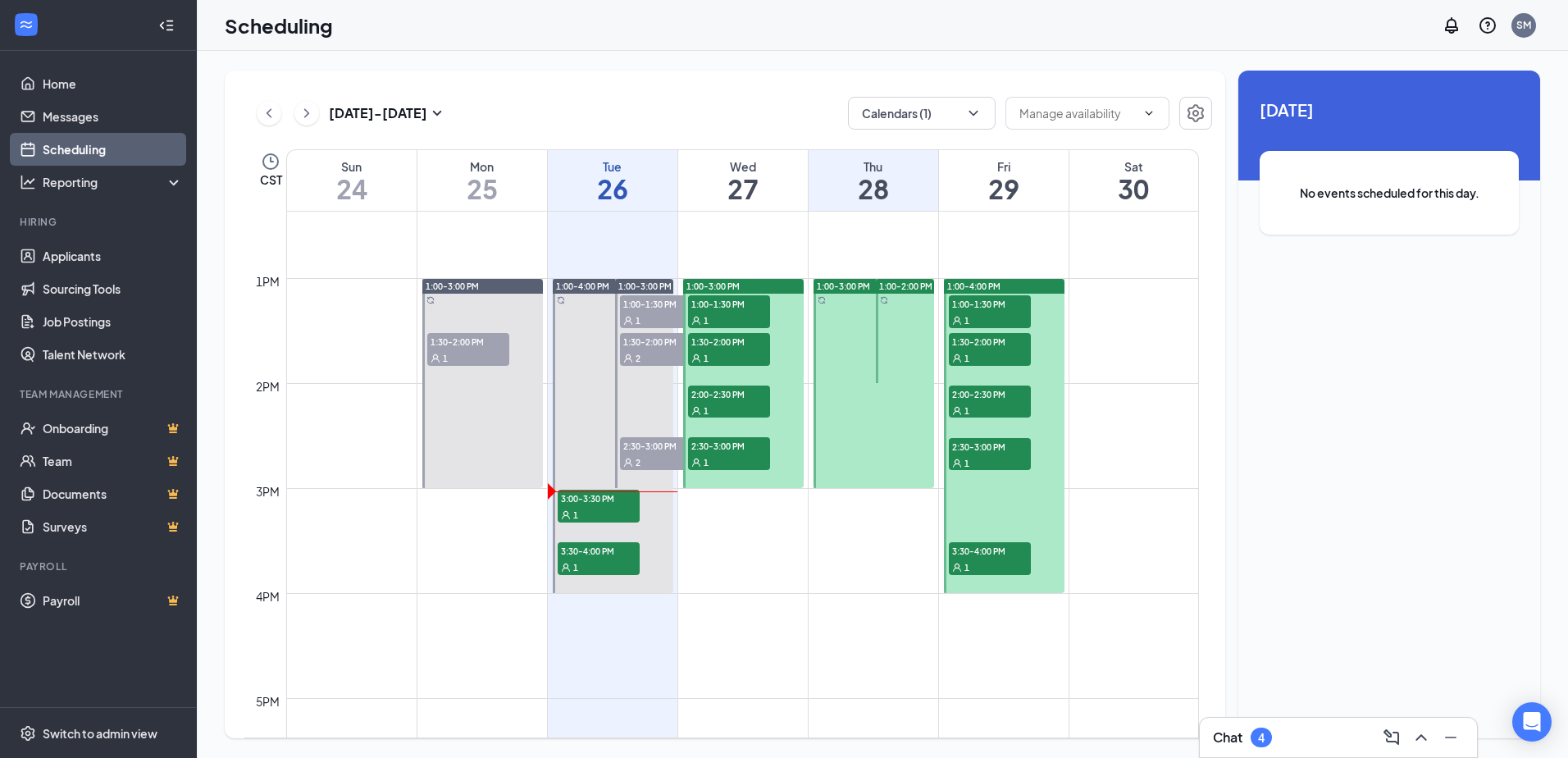
click at [885, 170] on div "Thu" at bounding box center [873, 166] width 130 height 17
click at [901, 175] on h1 "28" at bounding box center [873, 189] width 130 height 28
click at [1188, 116] on icon "Settings" at bounding box center [1195, 113] width 19 height 19
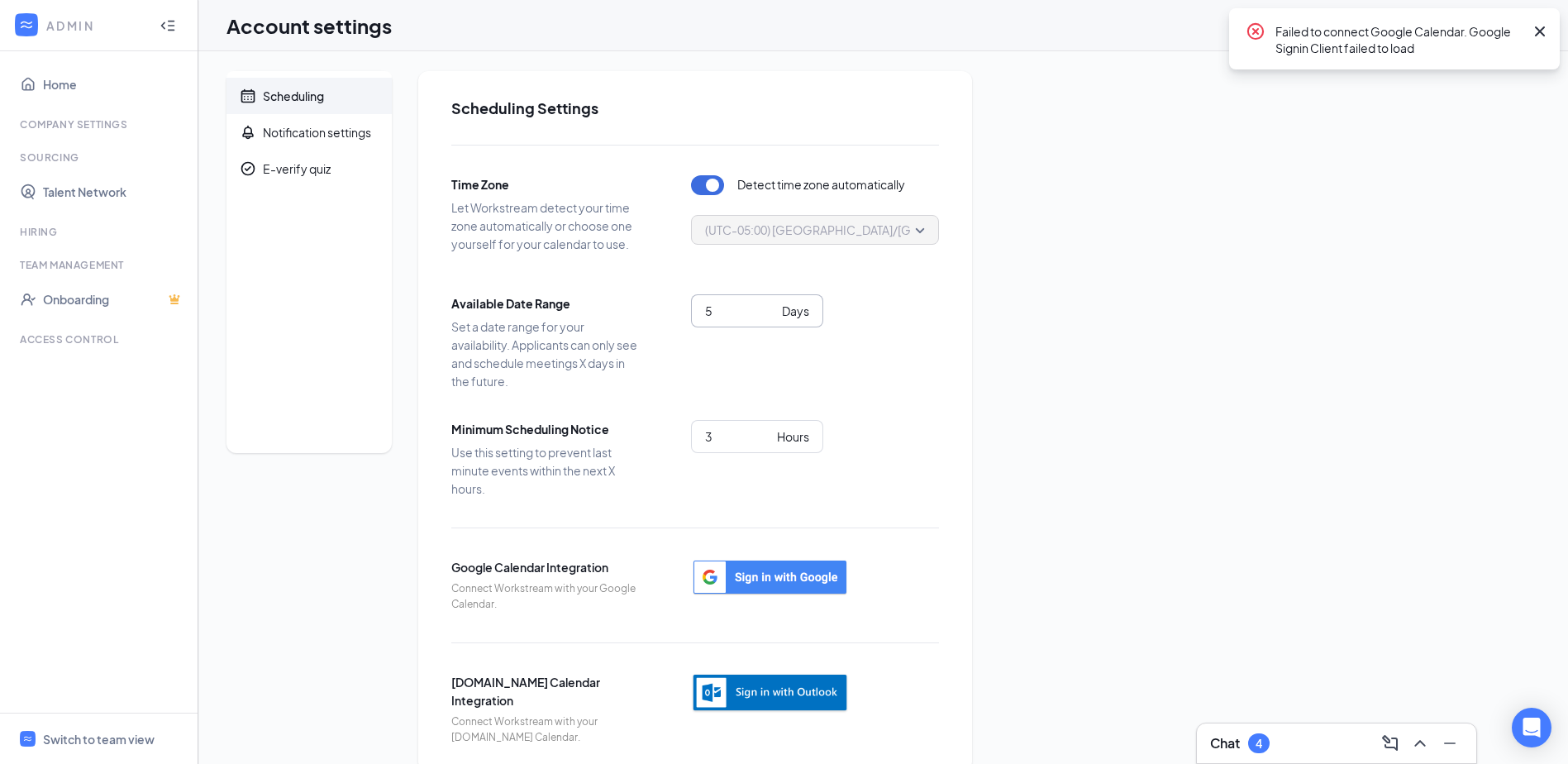
click at [750, 313] on input "5" at bounding box center [740, 311] width 71 height 19
type input "4"
click at [769, 315] on input "4" at bounding box center [740, 311] width 71 height 19
click at [745, 350] on div "4 Days" at bounding box center [814, 333] width 248 height 76
click at [65, 86] on link "Home" at bounding box center [114, 84] width 141 height 33
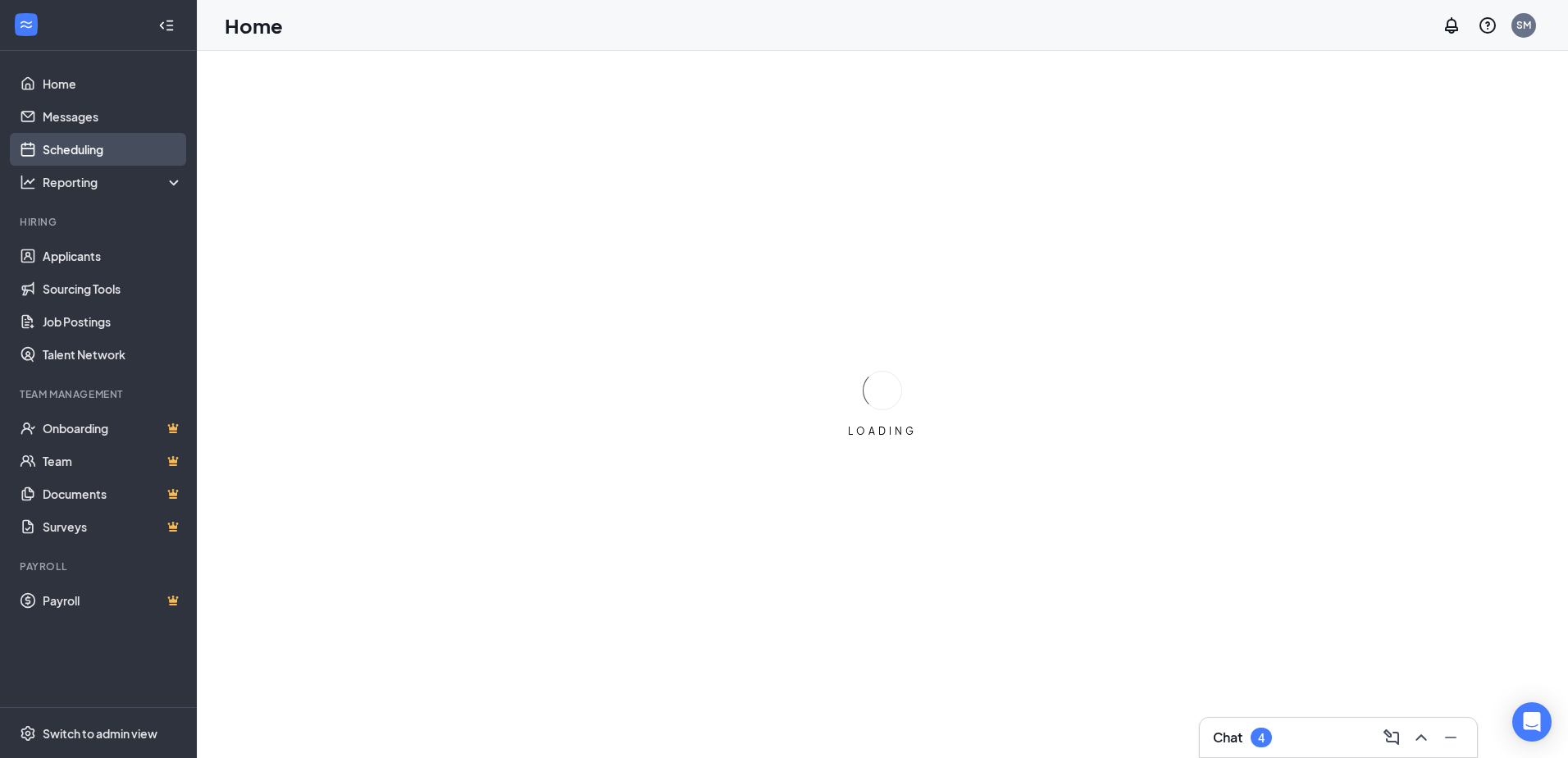
click at [93, 141] on link "Scheduling" at bounding box center [113, 149] width 140 height 32
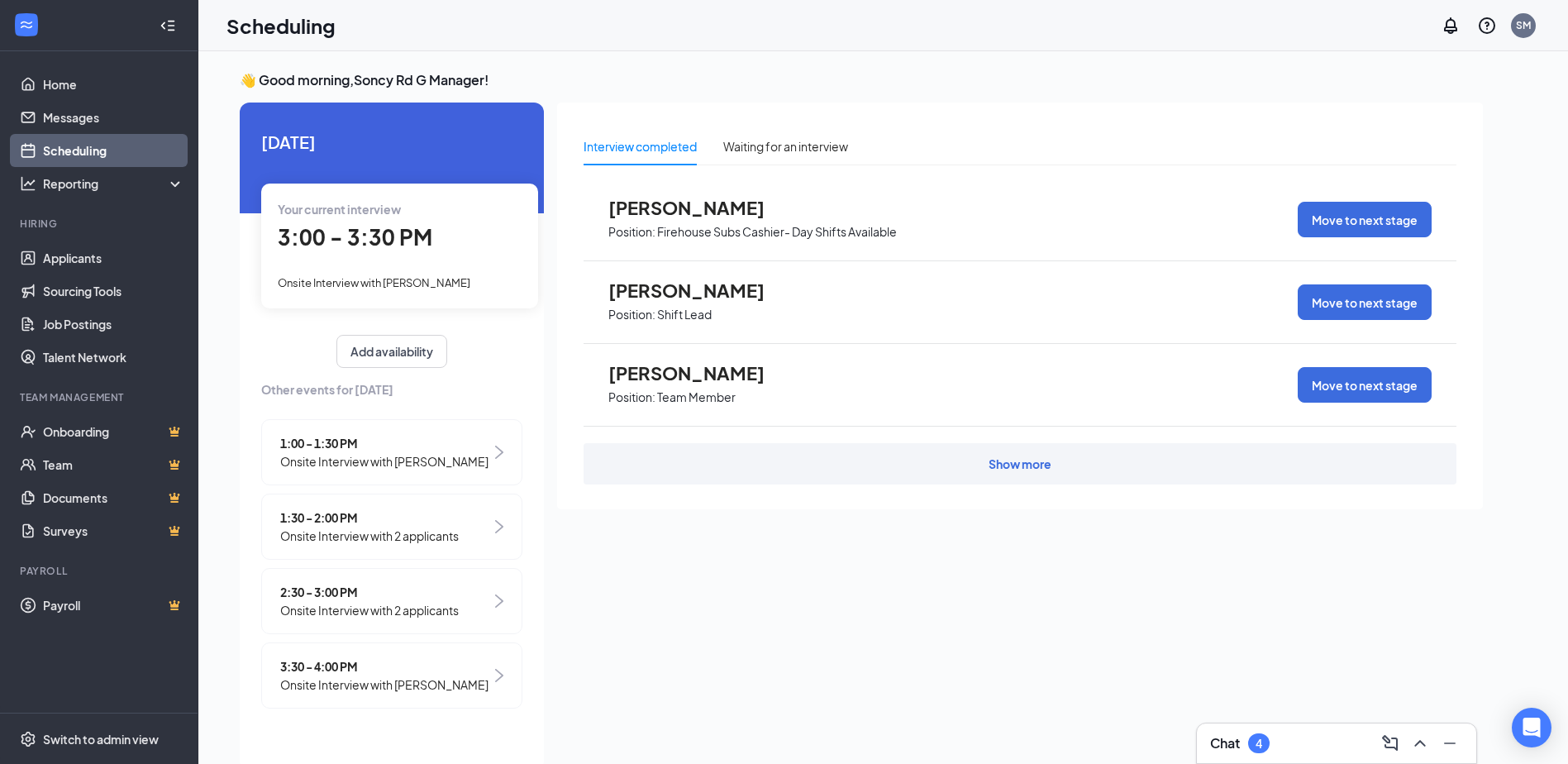
click at [72, 150] on link "Scheduling" at bounding box center [114, 150] width 141 height 33
click at [123, 152] on link "Scheduling" at bounding box center [114, 150] width 141 height 33
click at [75, 146] on link "Scheduling" at bounding box center [114, 150] width 141 height 33
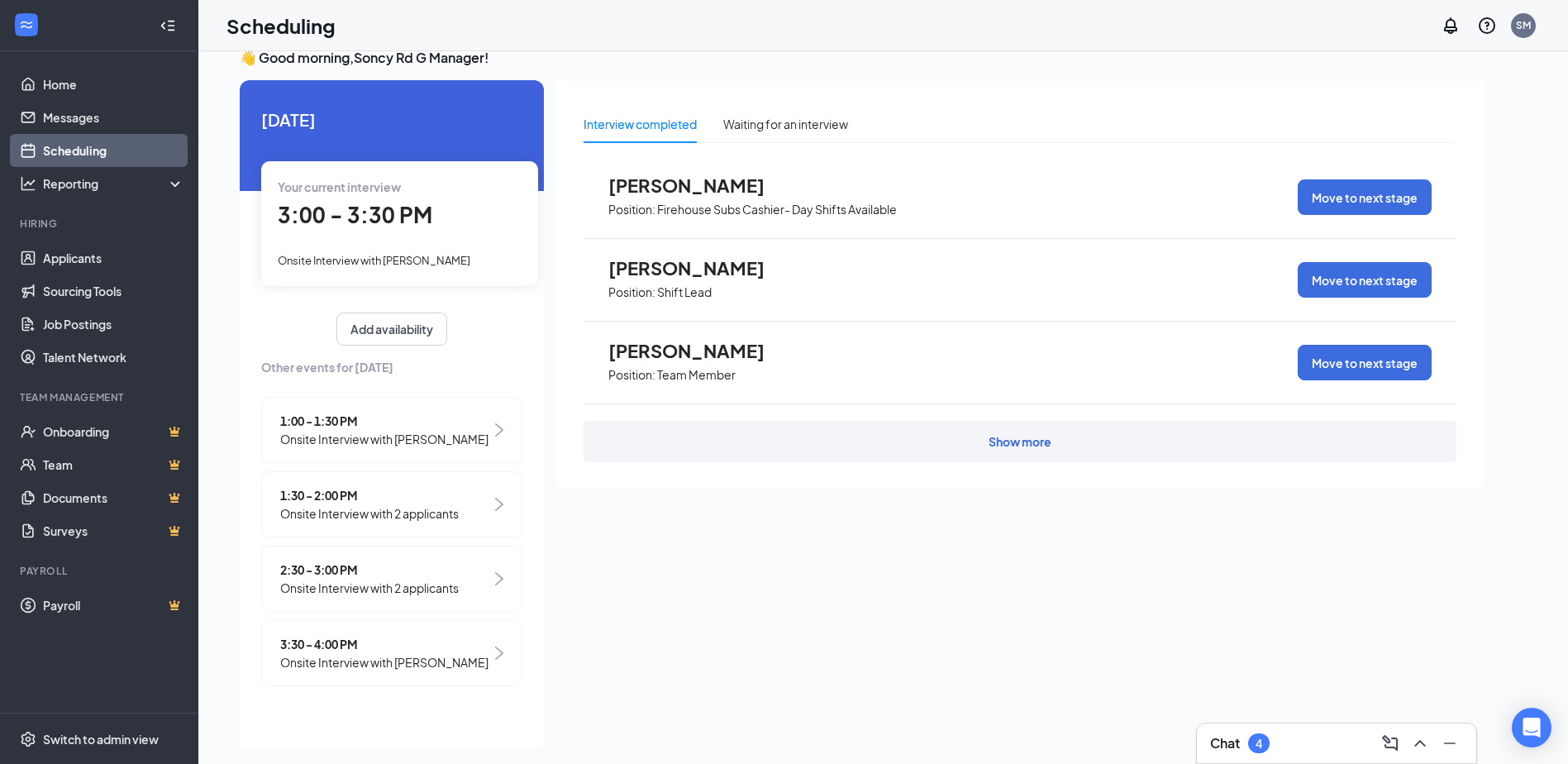
scroll to position [34, 0]
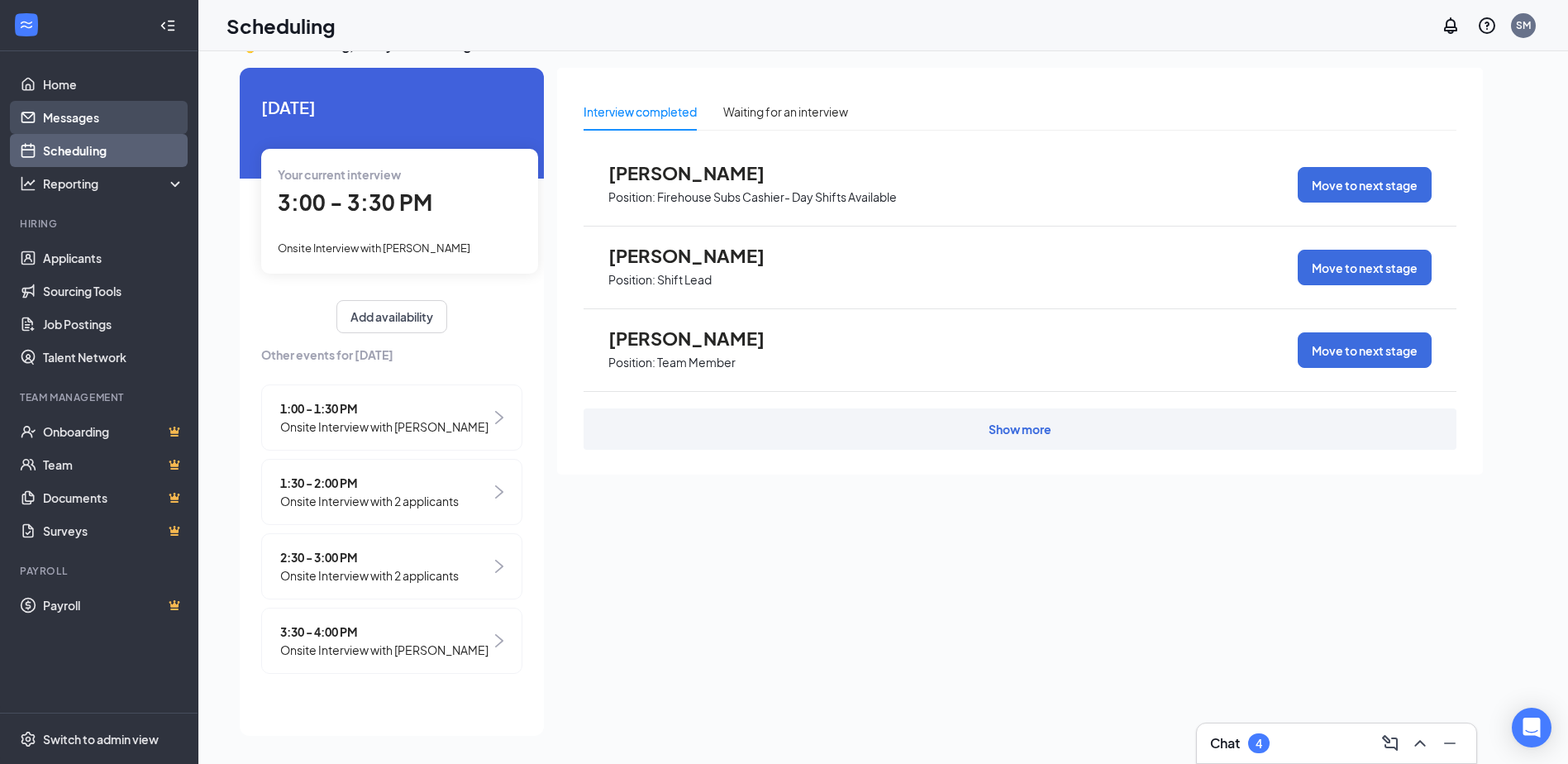
click at [67, 125] on link "Messages" at bounding box center [114, 116] width 141 height 33
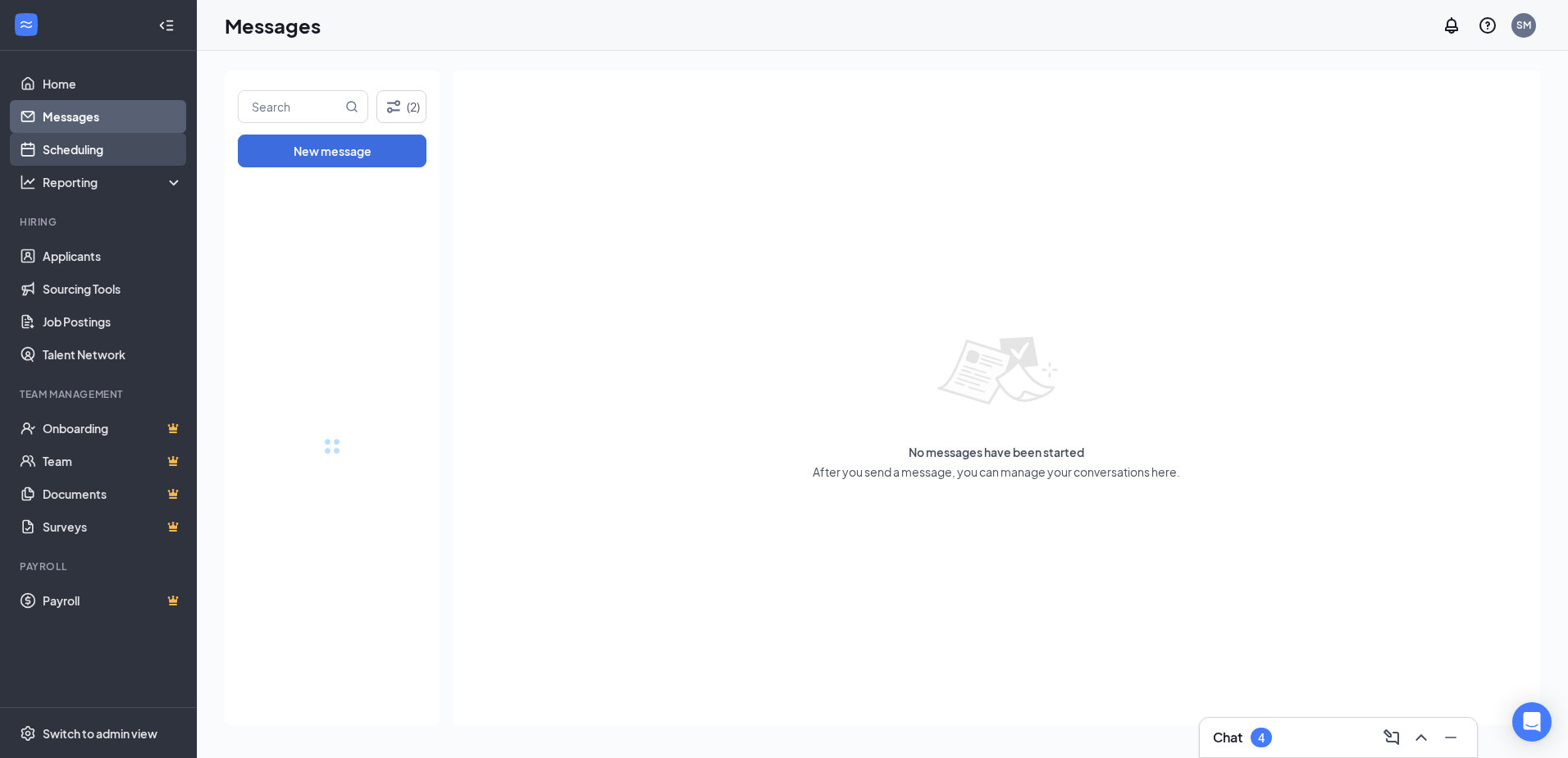
click at [67, 150] on link "Scheduling" at bounding box center [113, 149] width 140 height 32
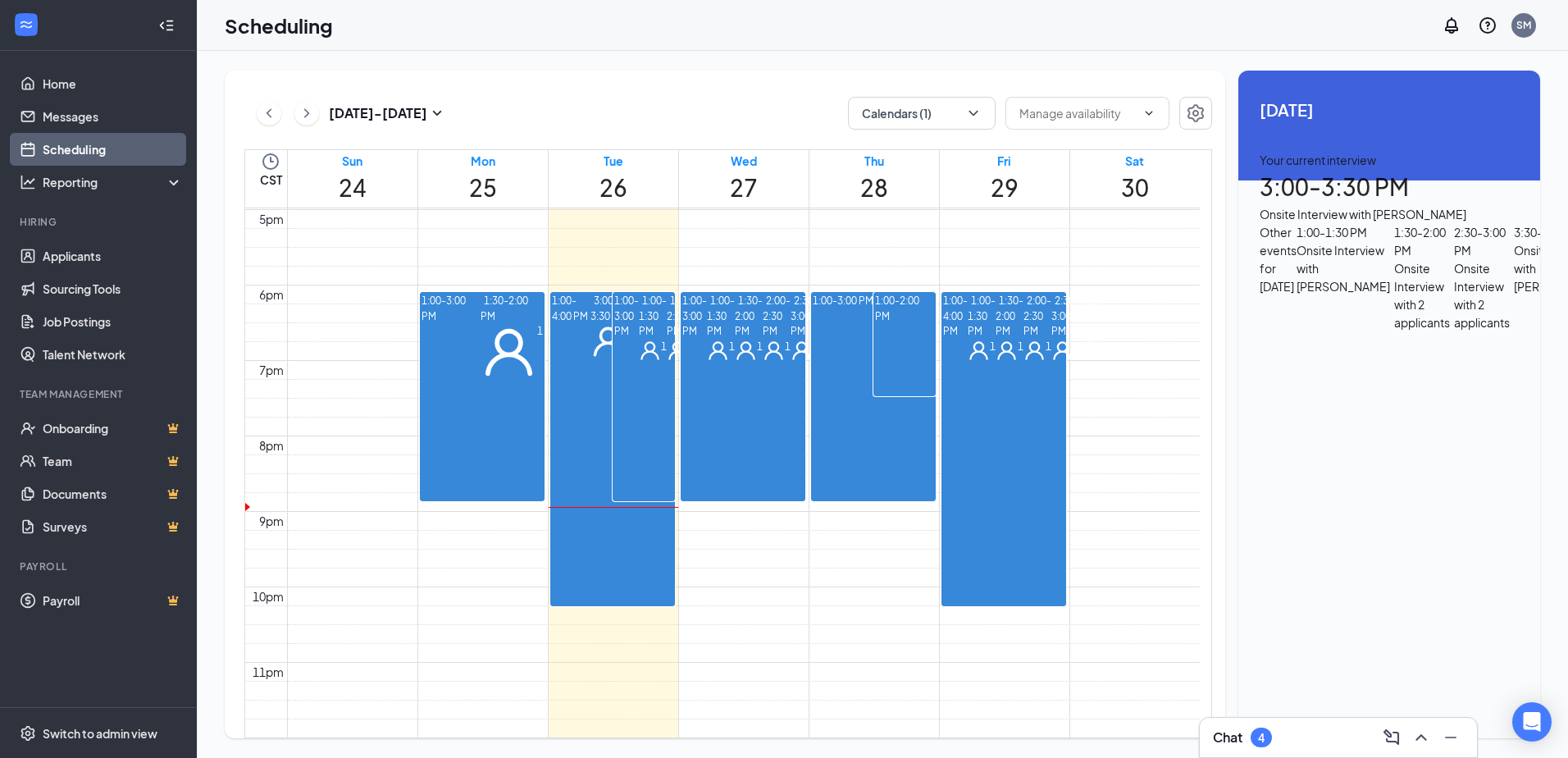
scroll to position [1298, 0]
click at [884, 293] on span "1:00-2:00 PM" at bounding box center [904, 308] width 59 height 31
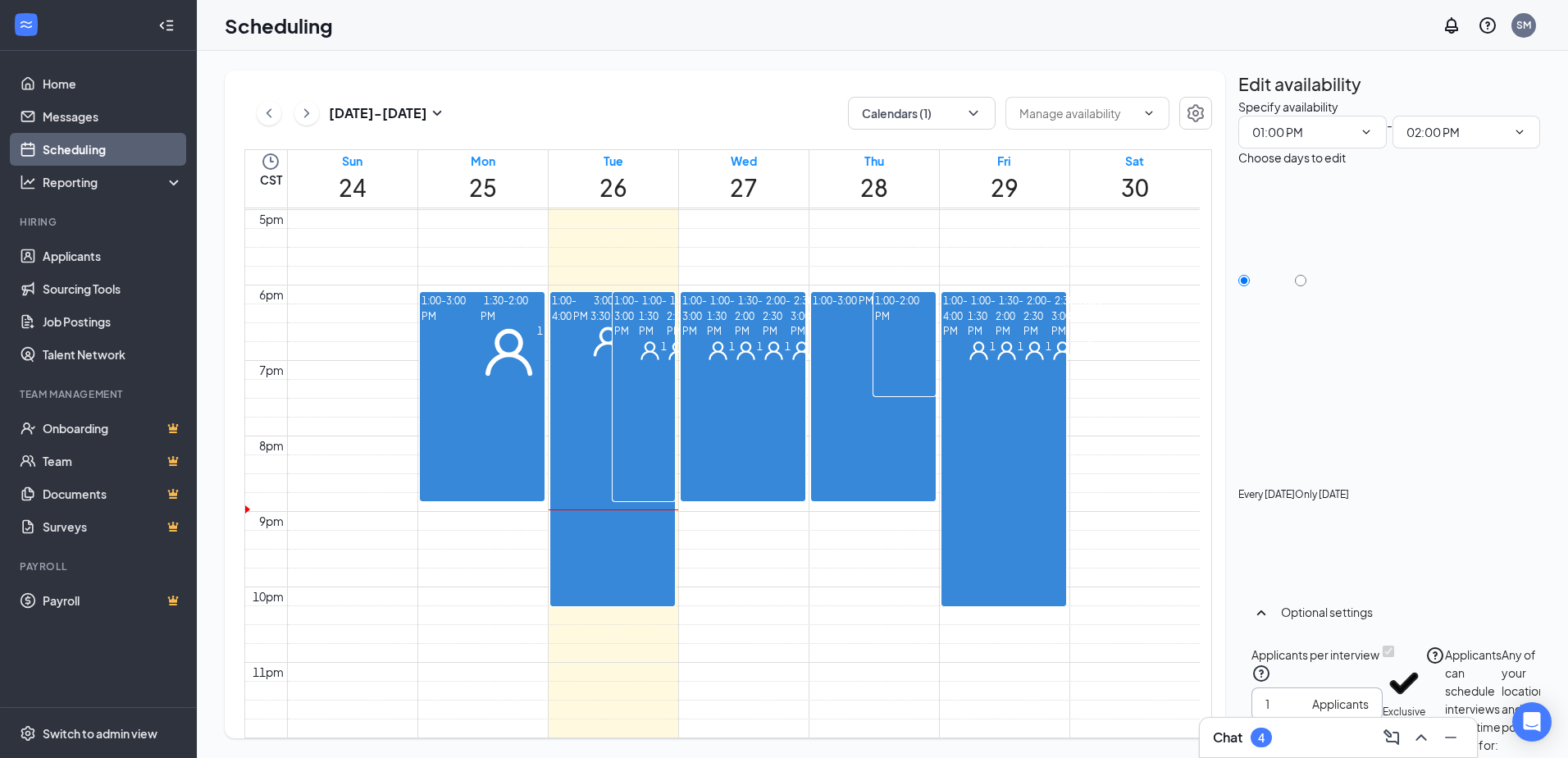
click at [1205, 413] on div "Aug 24 - Aug 30 Calendars (1) CST Sun 24 Mon 25 Tue 26 Wed 27 Thu 28 Fri 29 Sat…" at bounding box center [882, 404] width 1315 height 668
drag, startPoint x: 1284, startPoint y: 411, endPoint x: 1220, endPoint y: 416, distance: 64.2
click at [1220, 416] on div "Aug 24 - Aug 30 Calendars (1) CST Sun 24 Mon 25 Tue 26 Wed 27 Thu 28 Fri 29 Sat…" at bounding box center [882, 404] width 1315 height 668
type input "1"
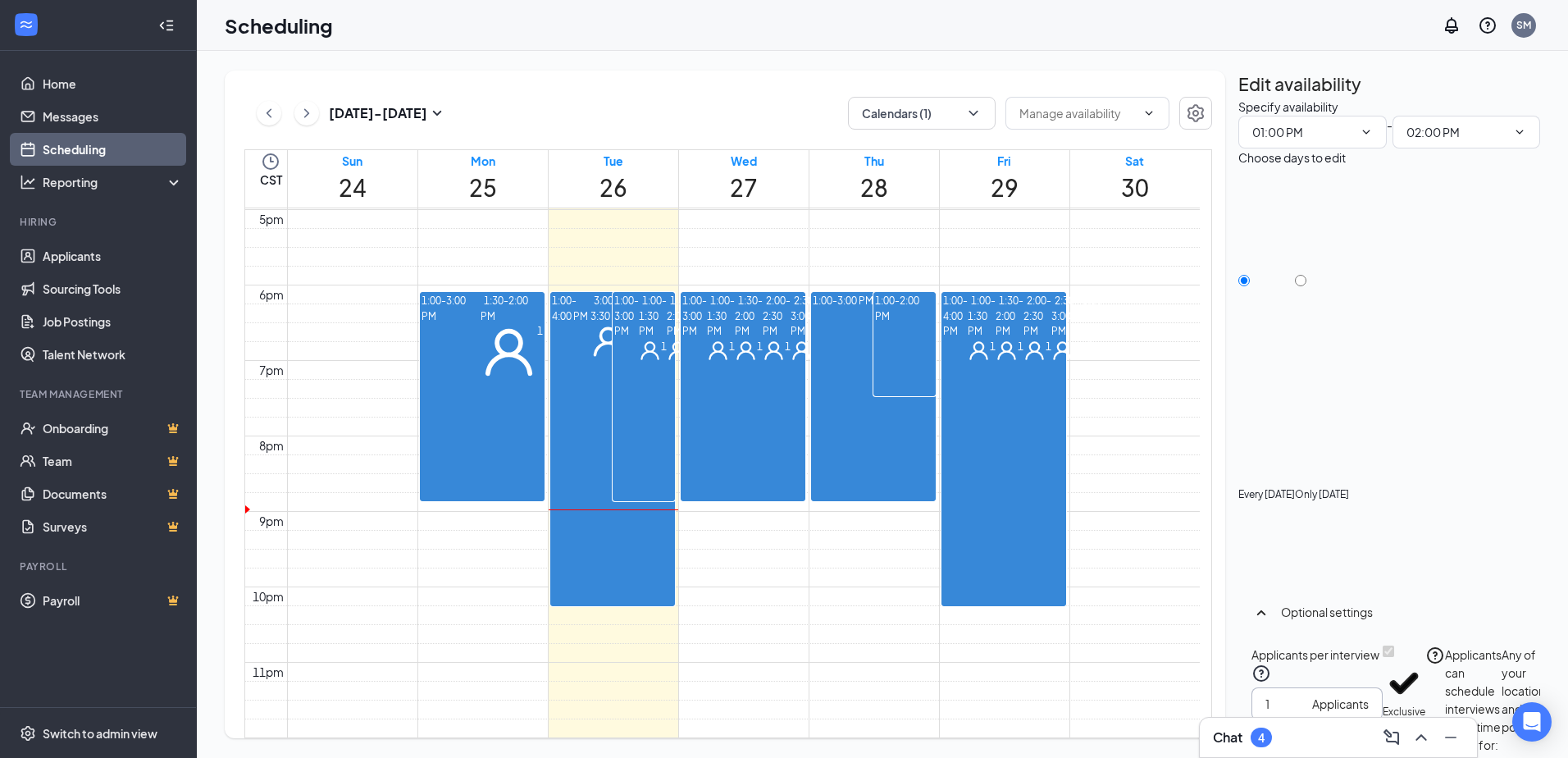
click at [1474, 671] on div "Edit availability Specify availability 01:00 PM - 02:00 PM Choose days to edit …" at bounding box center [1389, 434] width 302 height 727
click at [1382, 687] on div "1 Applicants" at bounding box center [1317, 703] width 131 height 32
click at [1387, 116] on div "Specify availability" at bounding box center [1389, 107] width 302 height 18
click at [1288, 397] on div "Every Thursday" at bounding box center [1266, 495] width 57 height 197
click at [1250, 277] on input "Every Thursday" at bounding box center [1243, 280] width 11 height 11
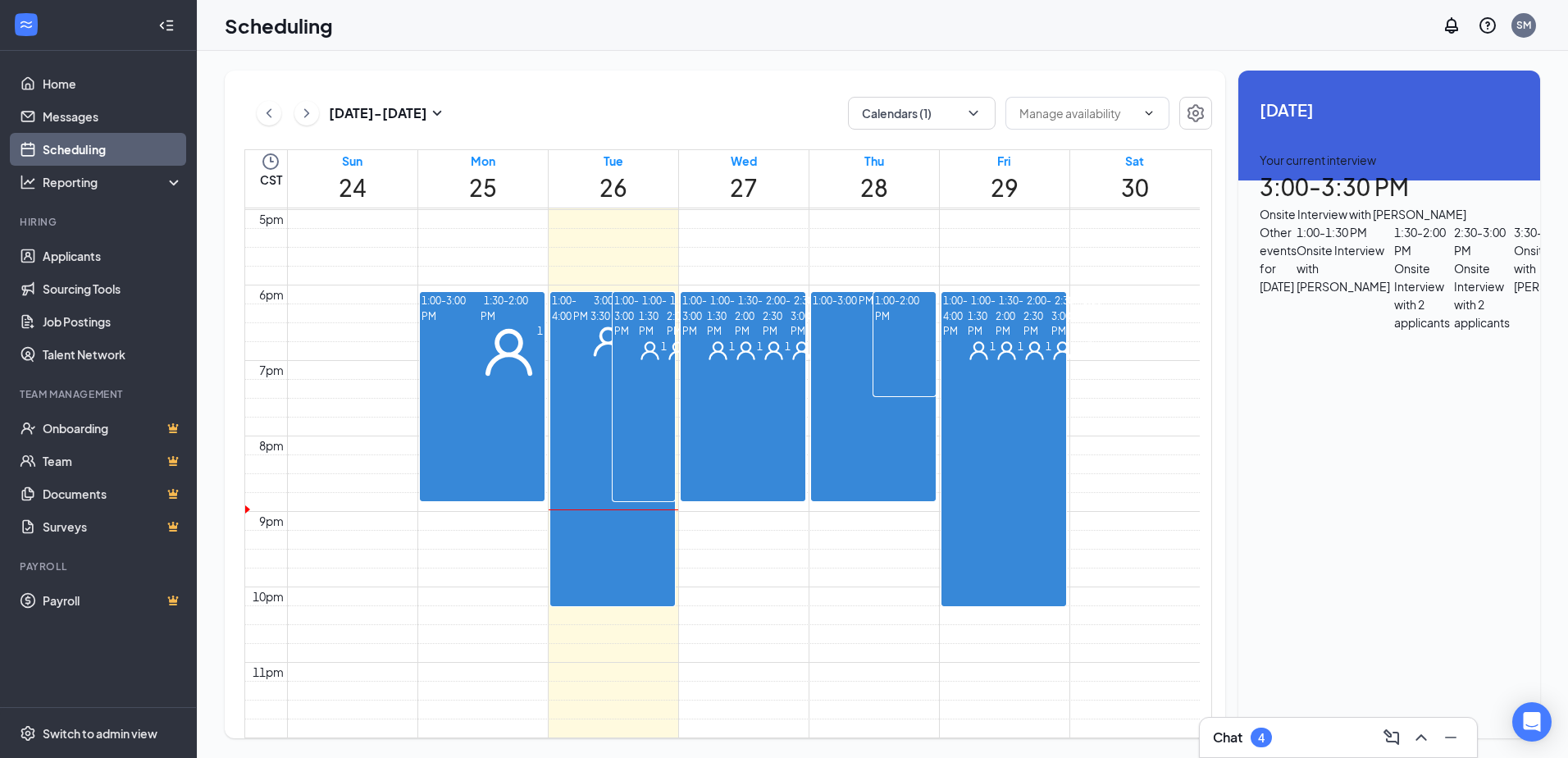
click at [873, 309] on div at bounding box center [873, 301] width 0 height 16
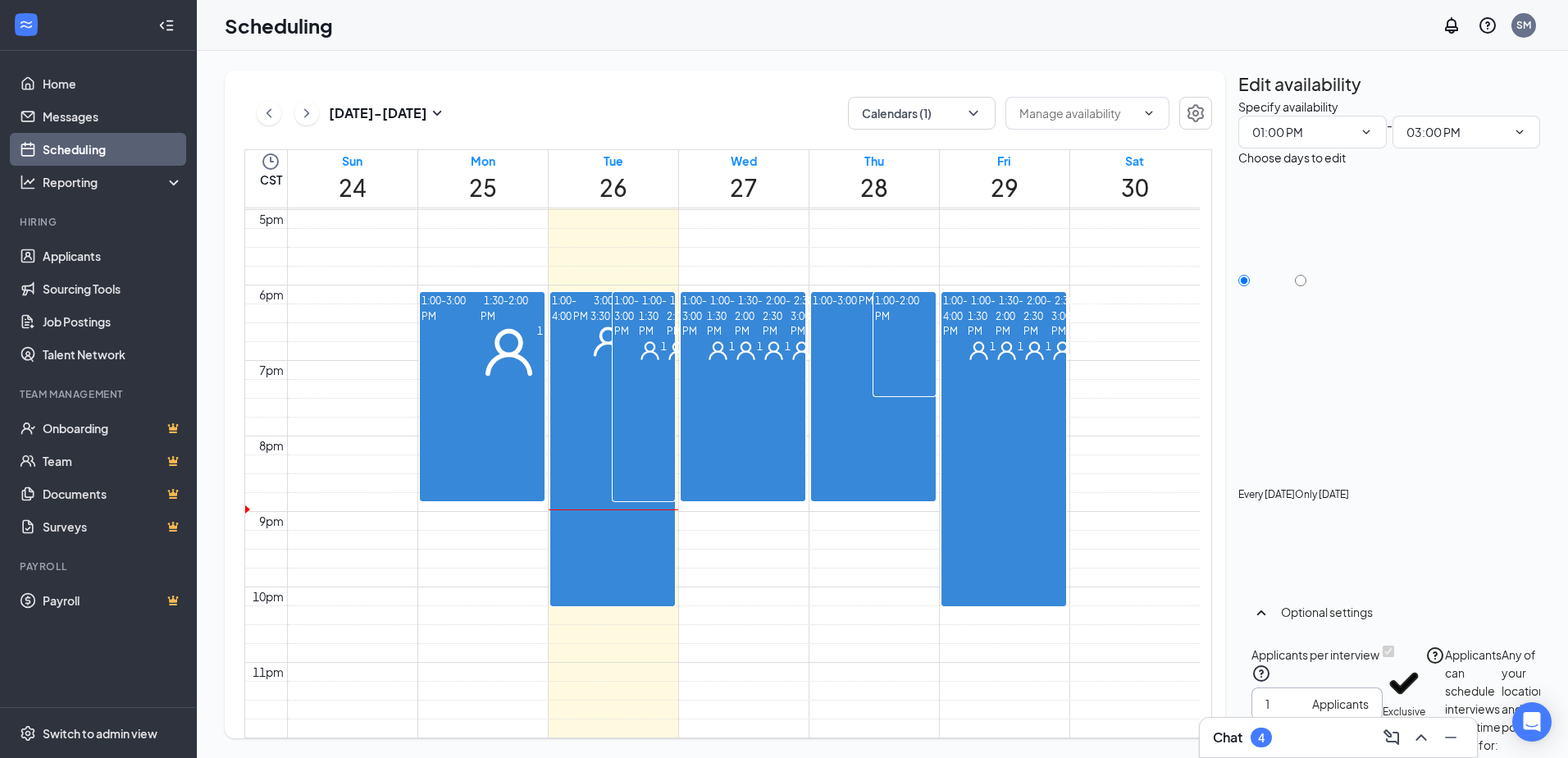
click at [1278, 695] on input "1" at bounding box center [1285, 704] width 40 height 18
click at [1360, 138] on icon "ChevronDown" at bounding box center [1366, 131] width 13 height 13
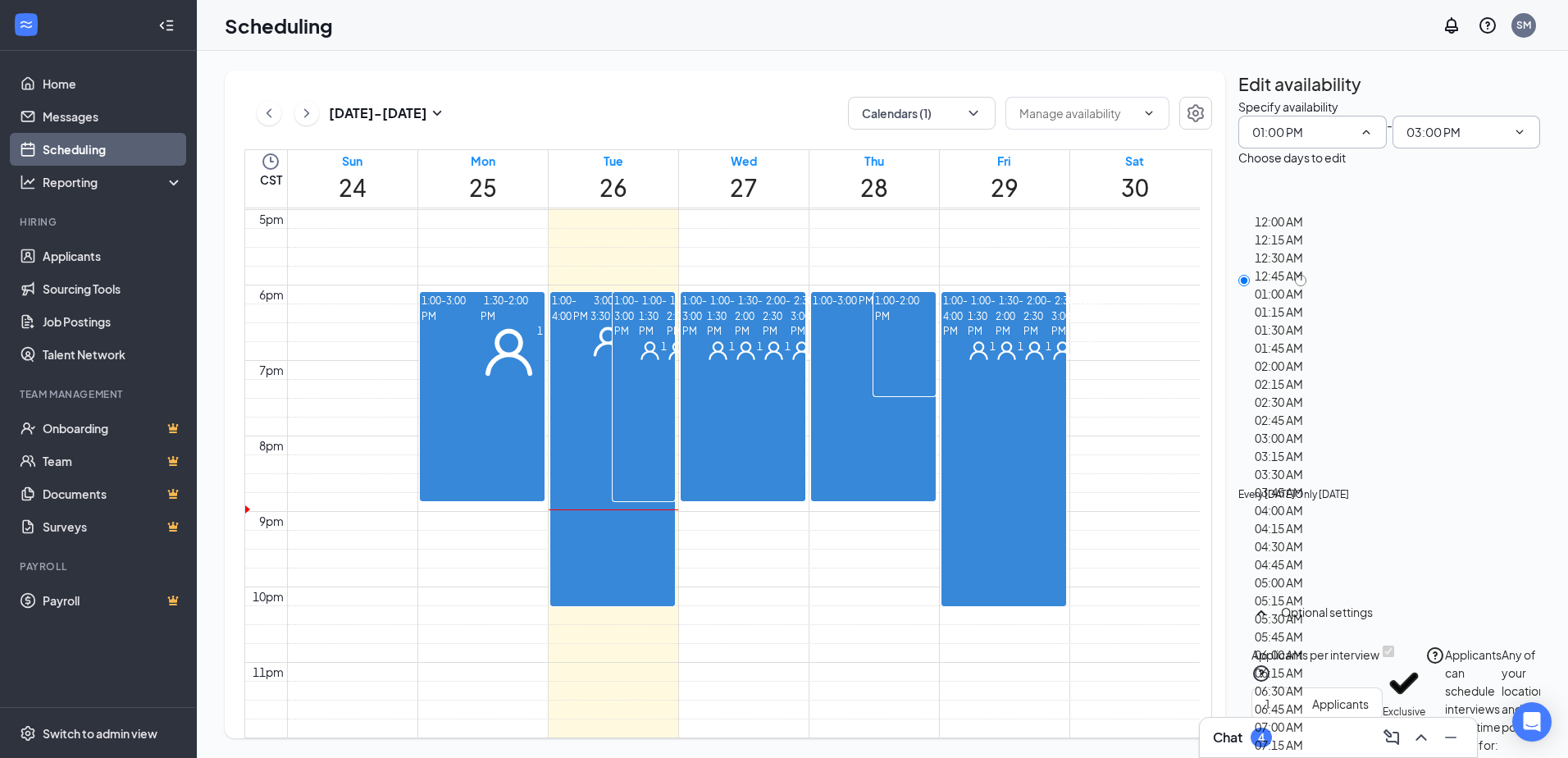
click at [1464, 149] on span "03:00 PM" at bounding box center [1466, 131] width 149 height 32
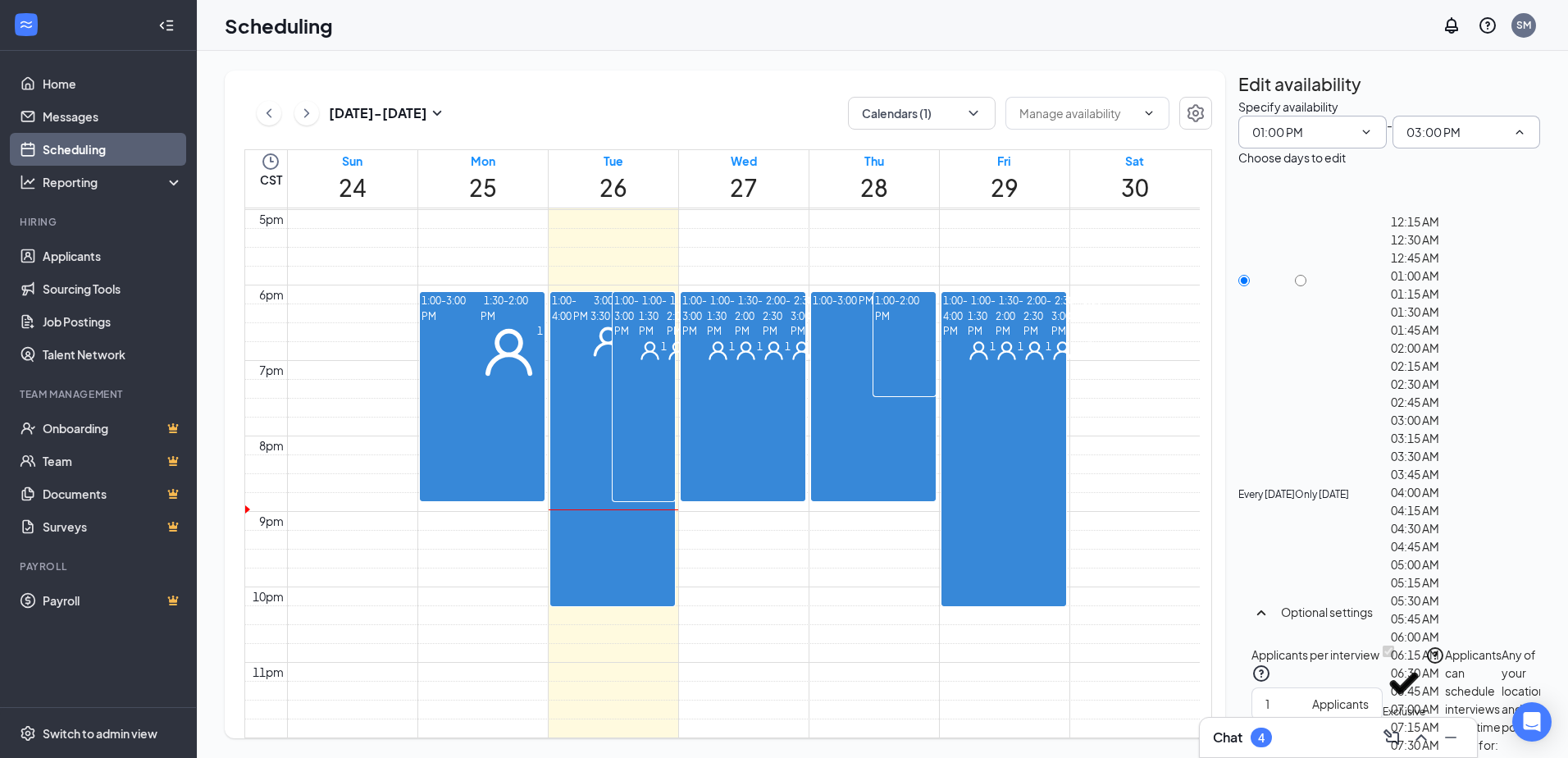
scroll to position [1982, 0]
type input "02:00 PM"
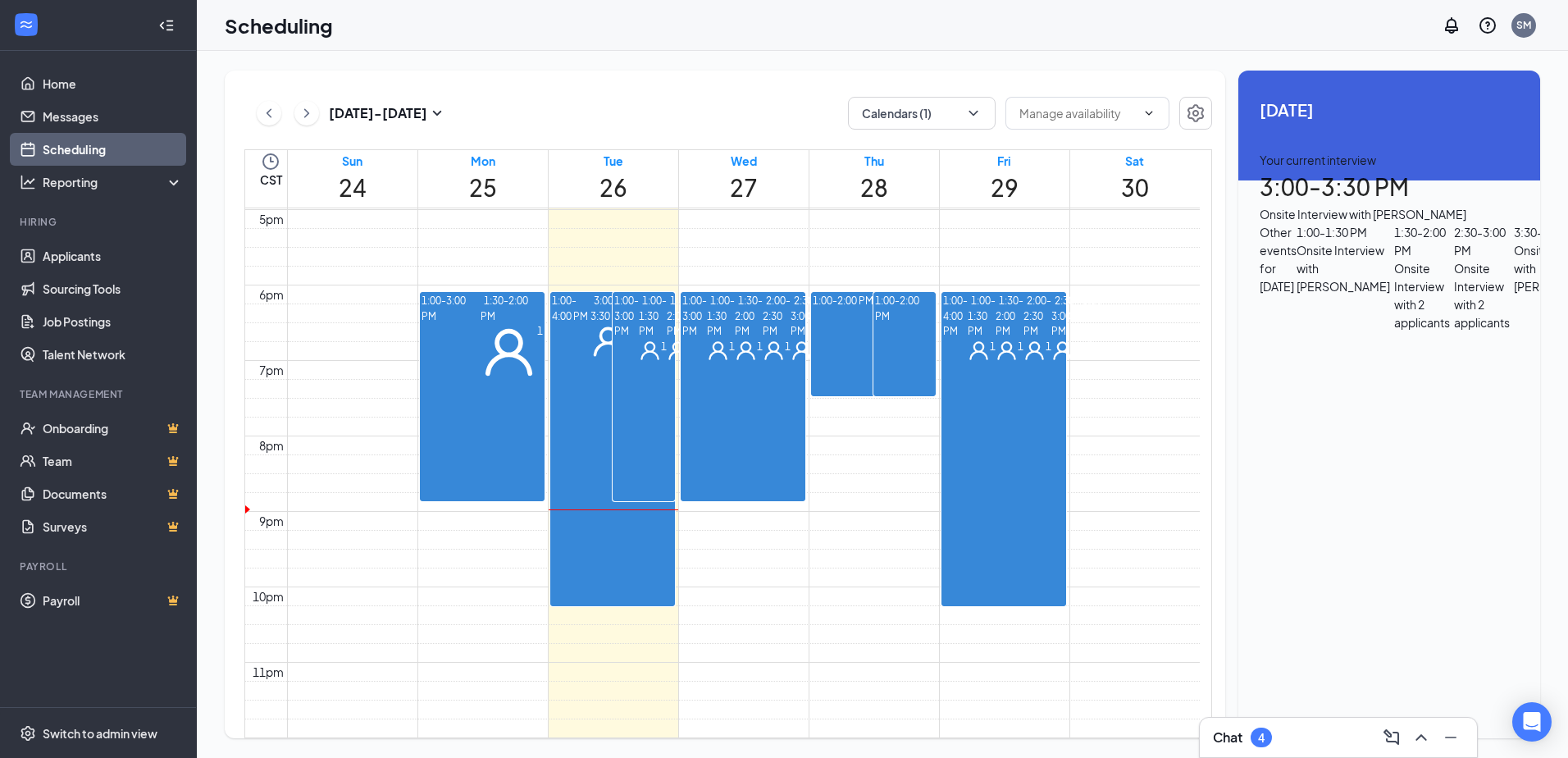
click at [1079, 361] on div "1" at bounding box center [1093, 350] width 28 height 22
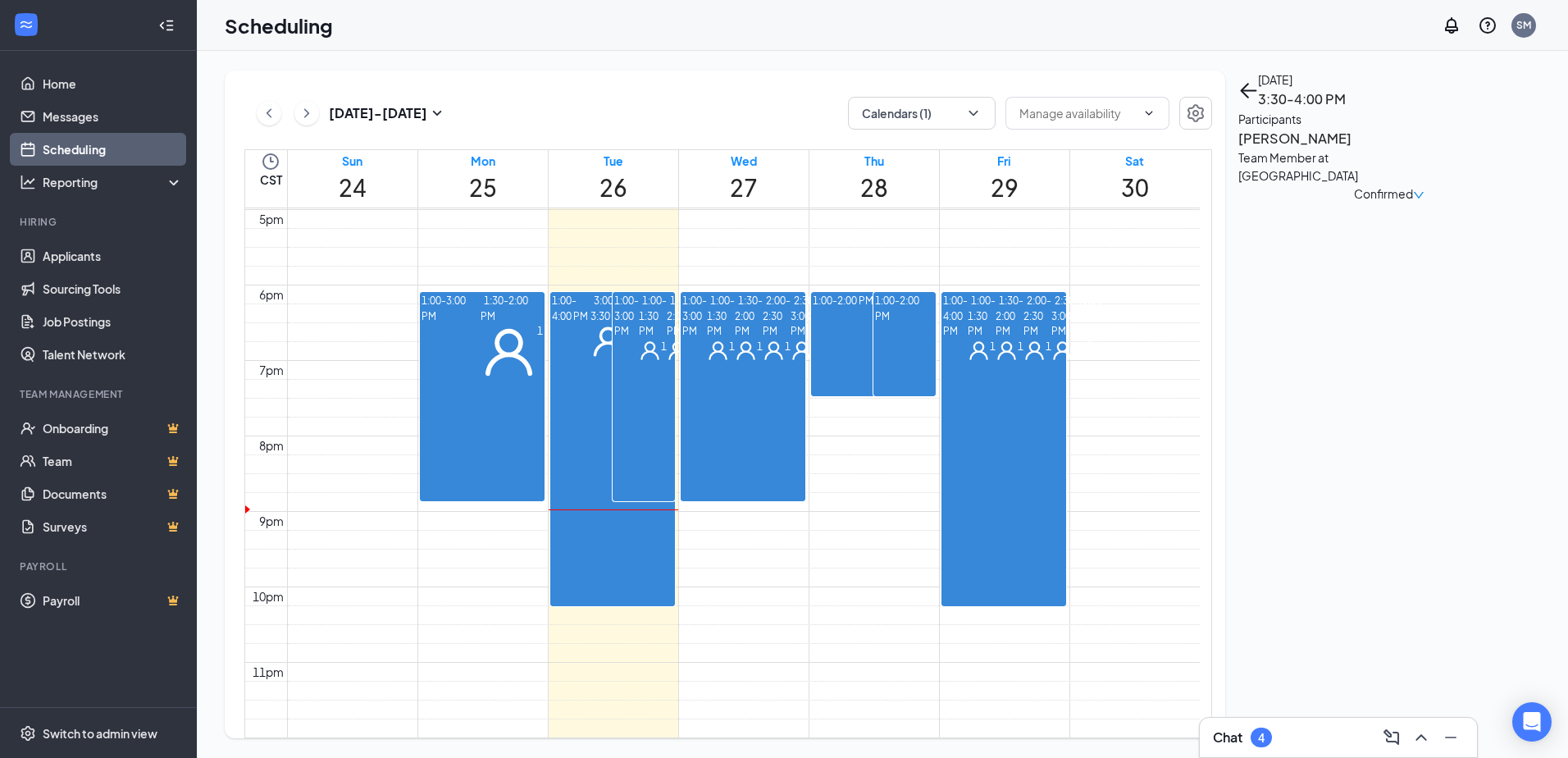
click at [1051, 361] on div "1" at bounding box center [1065, 350] width 28 height 22
click at [1024, 361] on div "1" at bounding box center [1038, 350] width 28 height 22
click at [996, 339] on span "1:30-2:00 PM" at bounding box center [1010, 315] width 28 height 47
click at [992, 340] on div "1" at bounding box center [982, 350] width 28 height 22
click at [718, 311] on span "1:00-1:30 PM" at bounding box center [721, 315] width 28 height 47
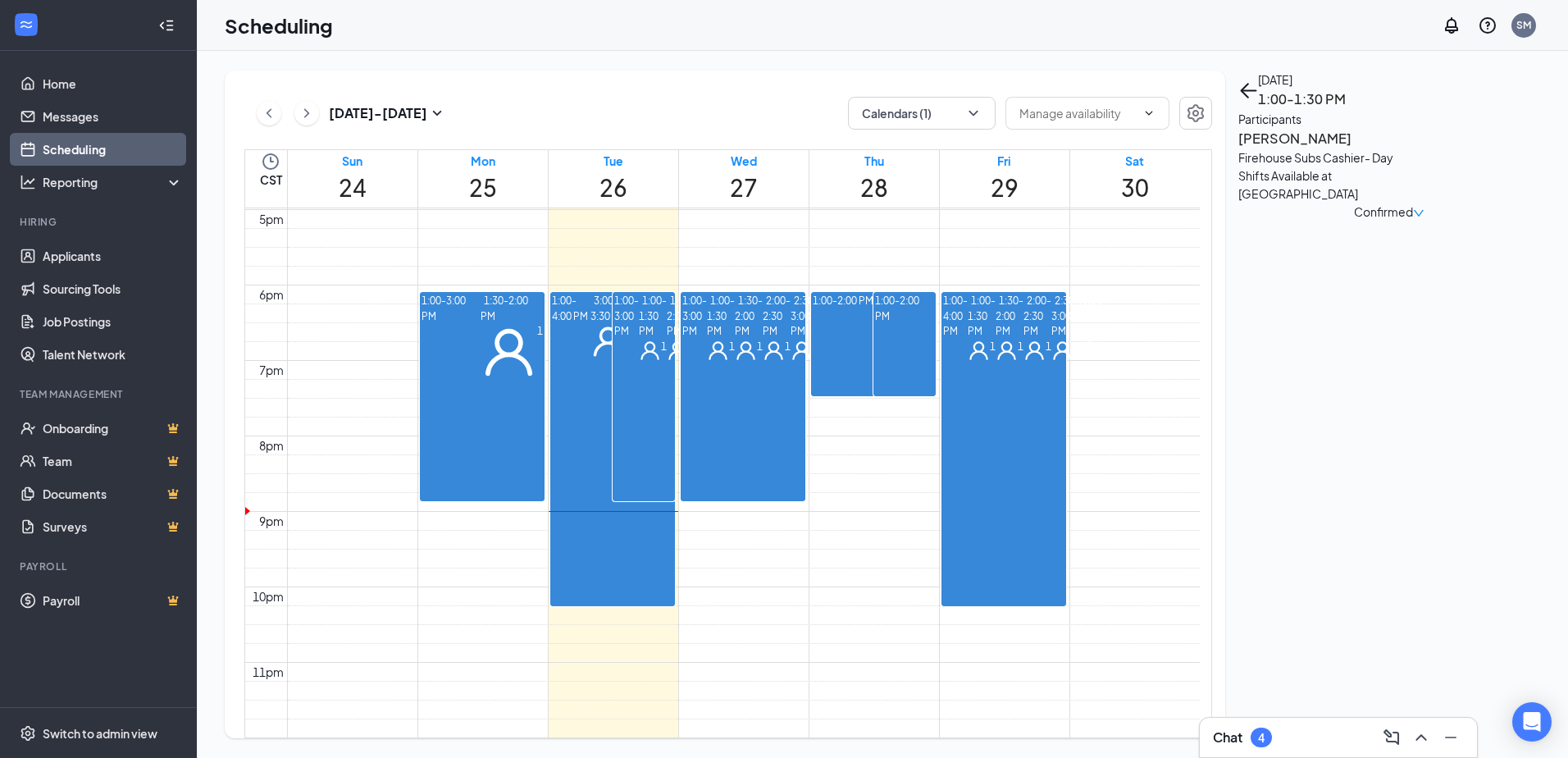
click at [735, 355] on div "1" at bounding box center [749, 350] width 28 height 22
click at [763, 361] on div "1" at bounding box center [777, 350] width 28 height 22
click at [790, 361] on div "1" at bounding box center [804, 350] width 28 height 22
click at [695, 339] on span "2:30-3:00 PM" at bounding box center [709, 315] width 28 height 47
click at [657, 340] on div "1" at bounding box center [653, 350] width 28 height 22
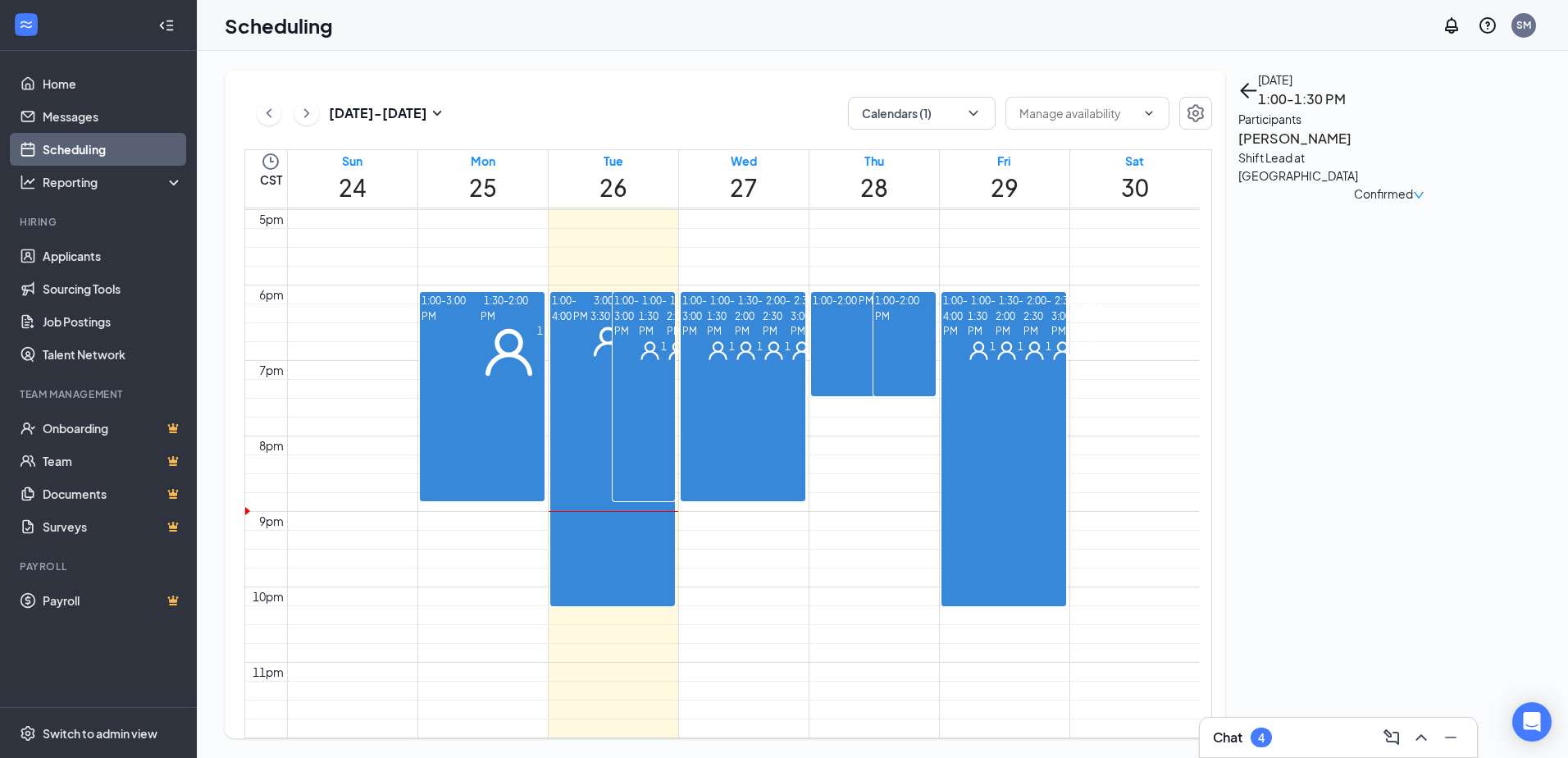
click at [667, 339] on span "1:30-2:00 PM" at bounding box center [681, 315] width 28 height 47
click at [695, 339] on span "2:30-3:00 PM" at bounding box center [709, 315] width 28 height 47
click at [695, 361] on div "2:30-3:00 PM 2" at bounding box center [709, 327] width 28 height 68
click at [1466, 260] on div "Confirmed" at bounding box center [1389, 269] width 302 height 18
click at [1413, 260] on span "Confirmed" at bounding box center [1382, 269] width 59 height 18
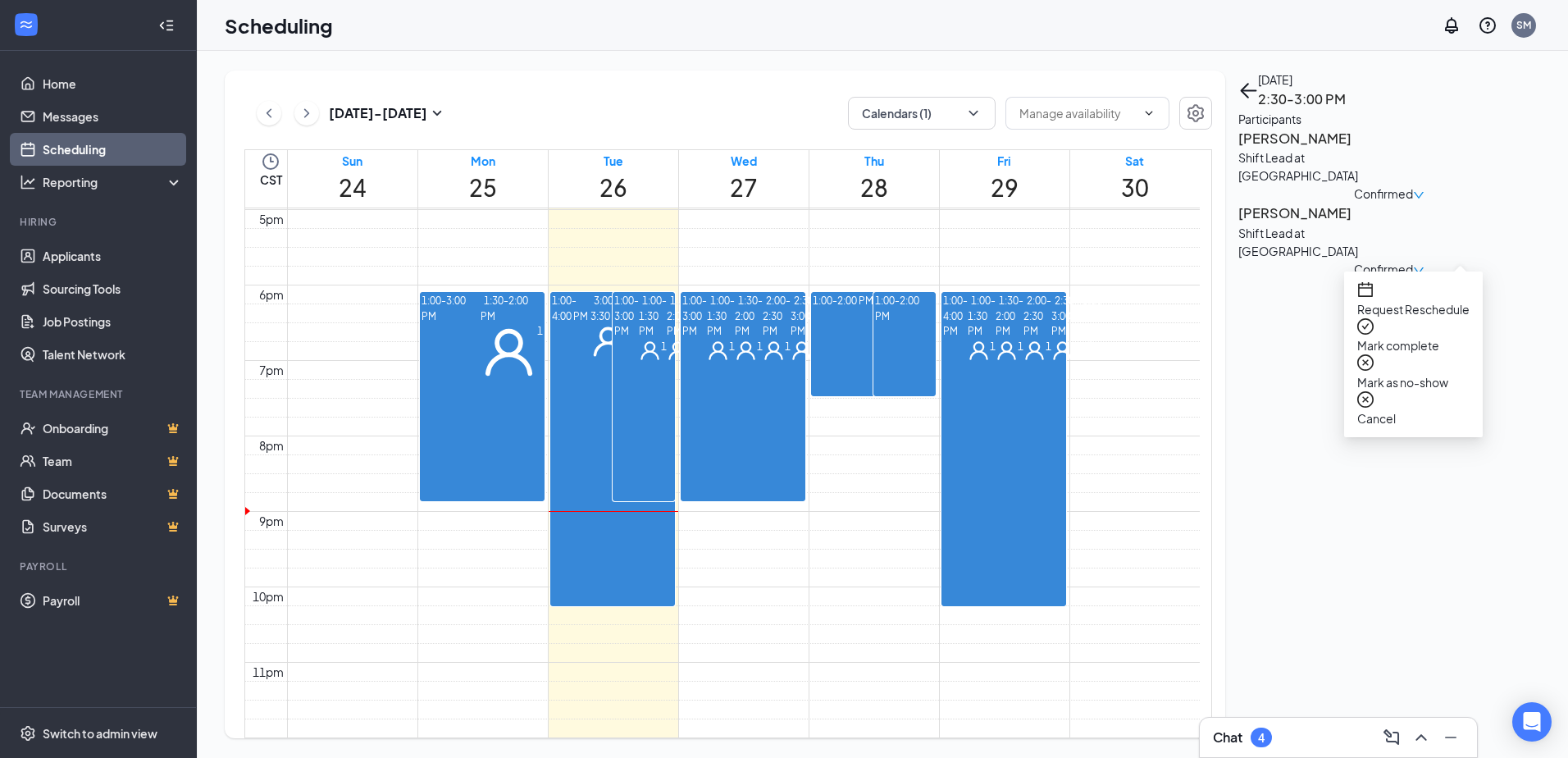
click at [1428, 306] on span "Request Reschedule" at bounding box center [1413, 309] width 112 height 18
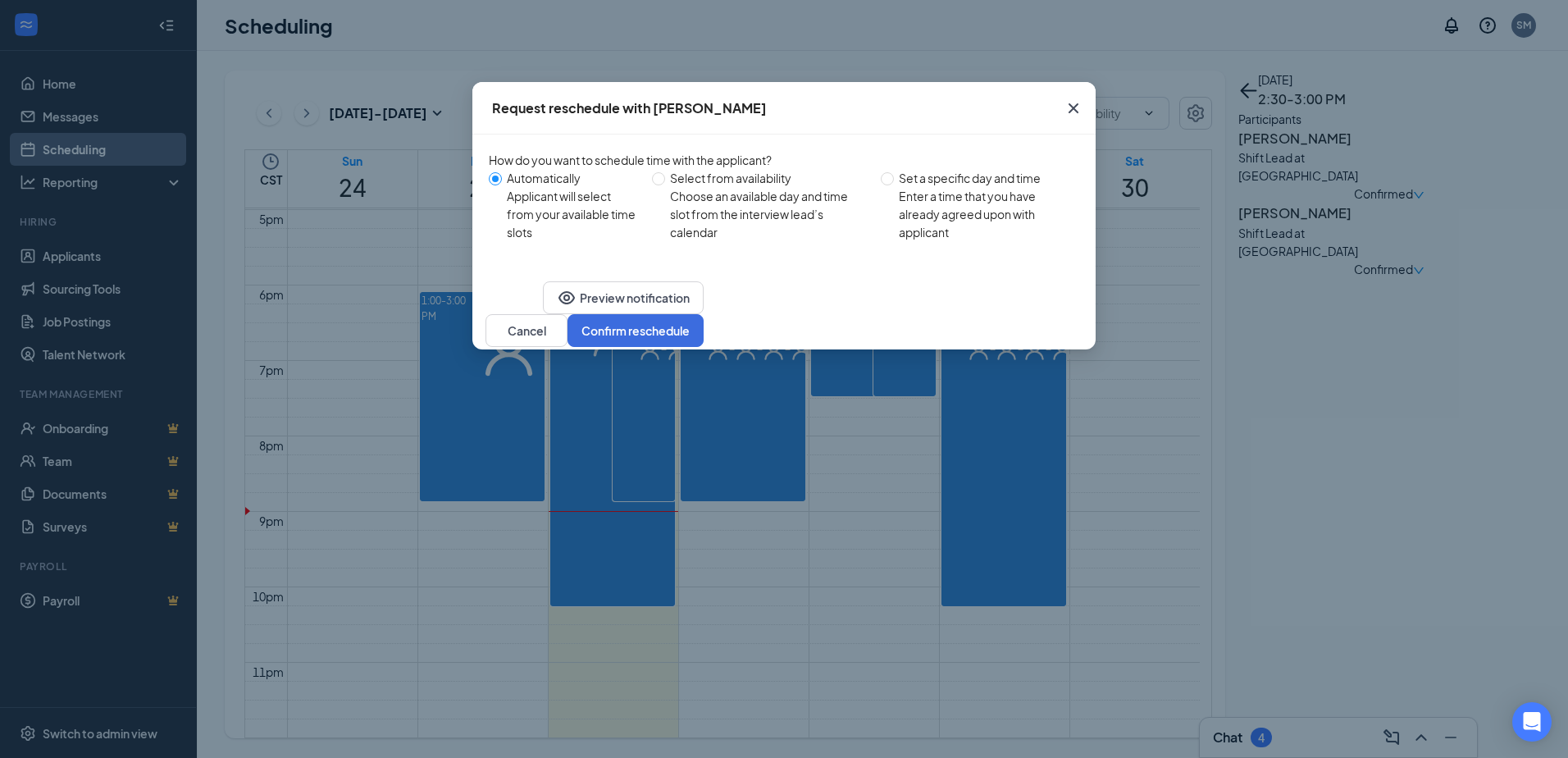
click at [1084, 96] on span "Close" at bounding box center [1073, 108] width 45 height 45
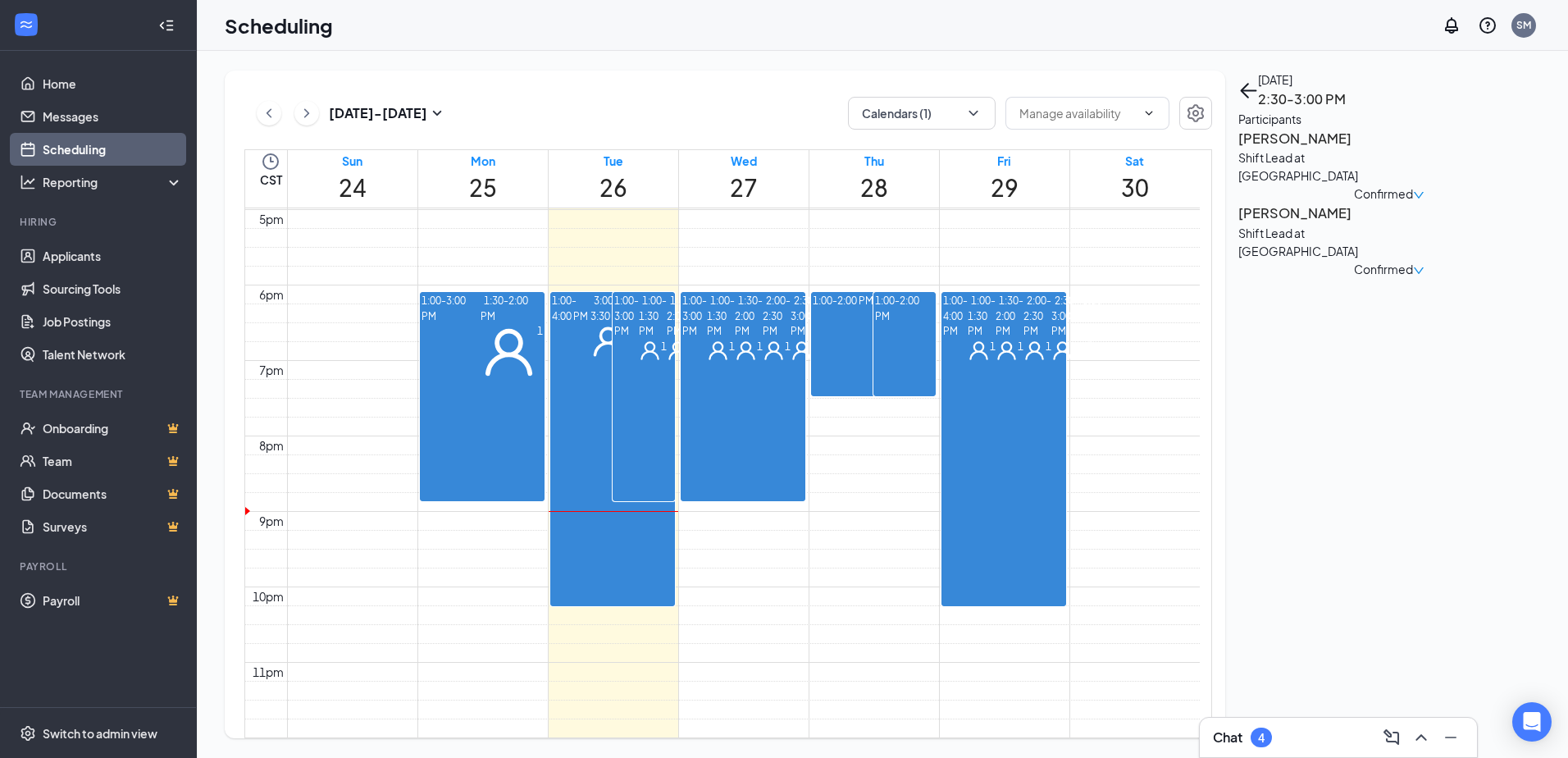
click at [1435, 249] on div "keana mcdow Shift Lead at Soncy Rd Confirmed" at bounding box center [1389, 240] width 302 height 75
click at [1413, 260] on span "Confirmed" at bounding box center [1382, 269] width 59 height 18
click at [1435, 336] on span "Mark complete" at bounding box center [1413, 345] width 112 height 18
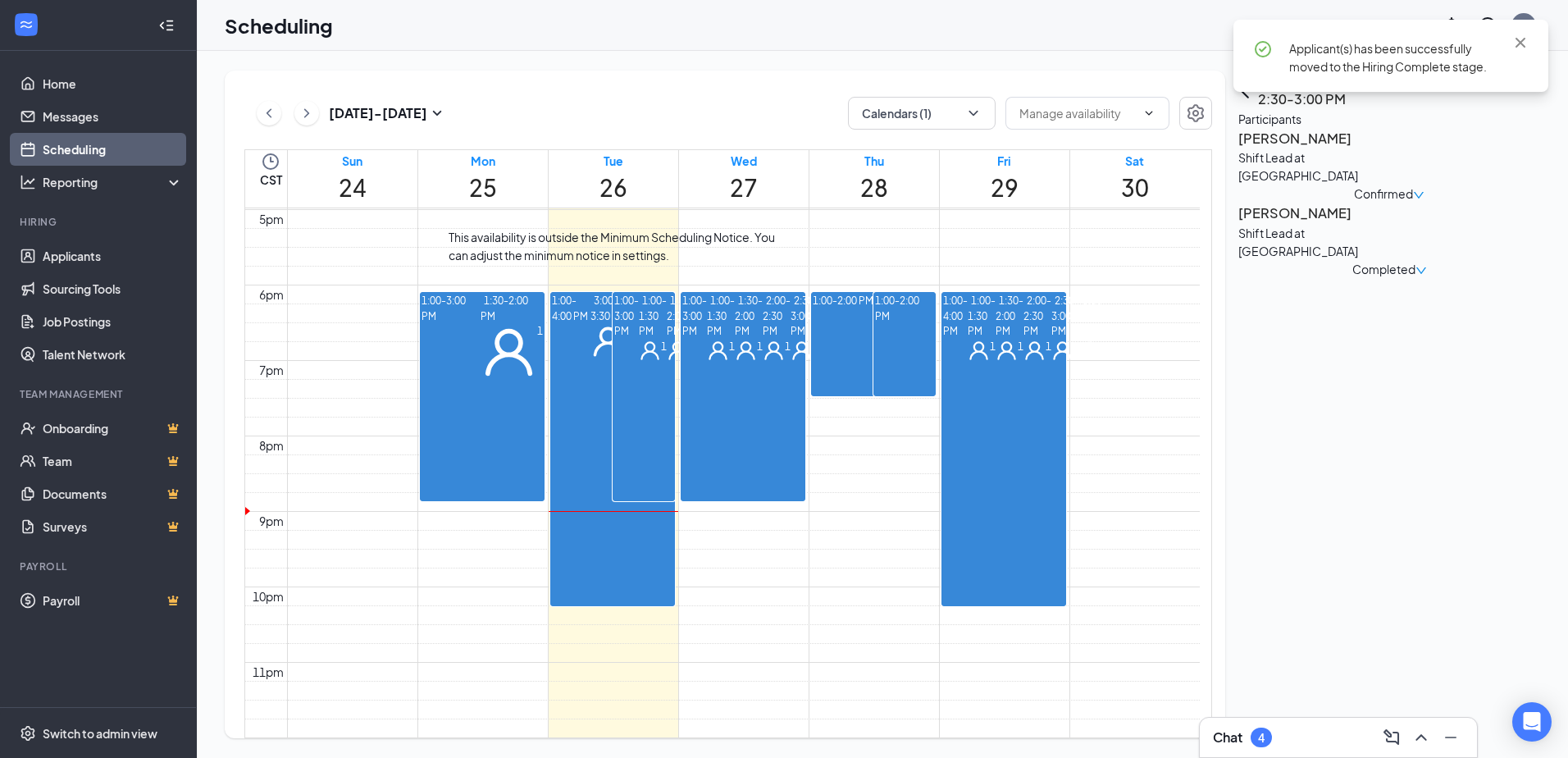
click at [615, 359] on div "1" at bounding box center [611, 341] width 41 height 35
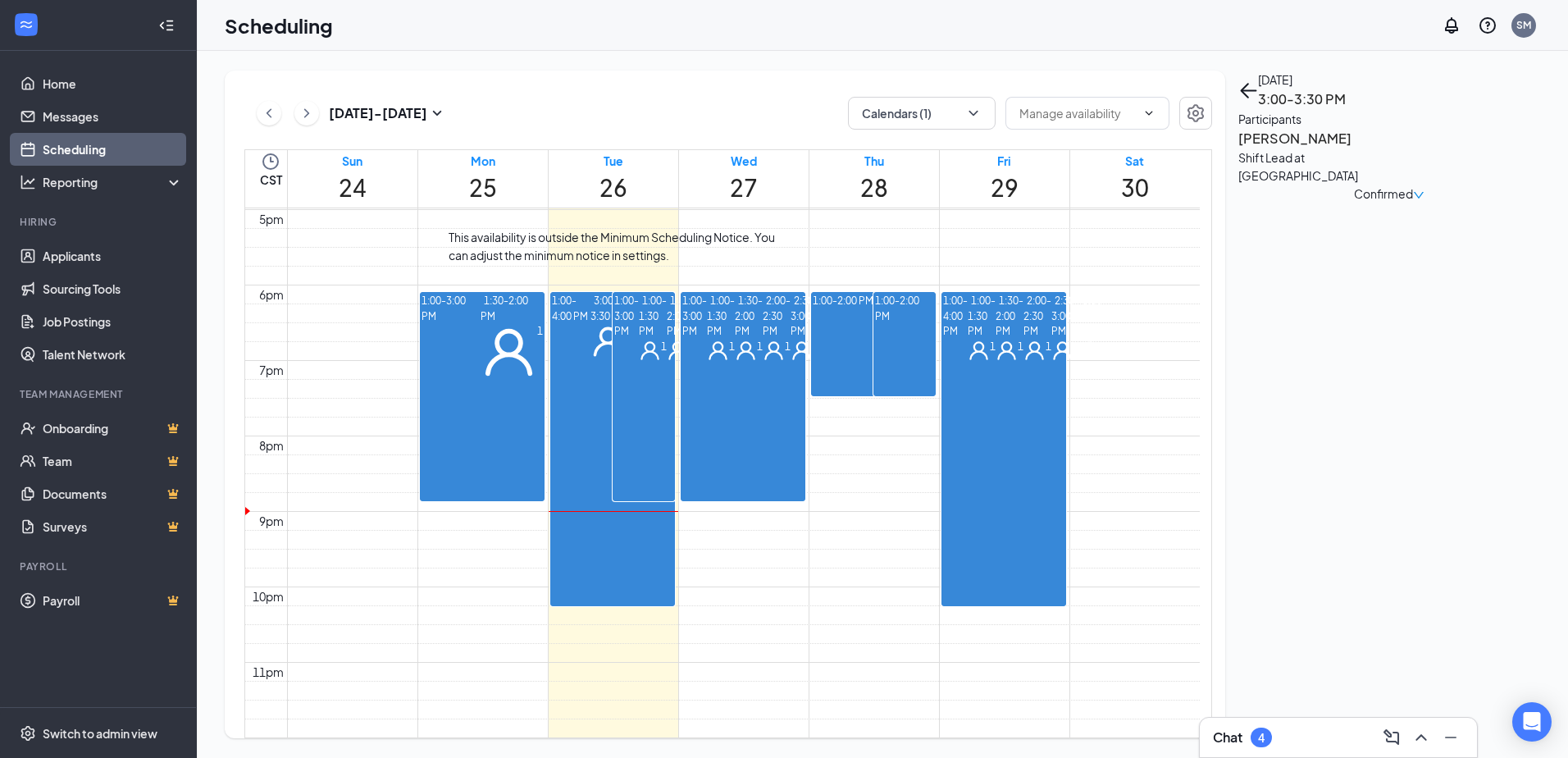
click at [632, 324] on span "3:30-4:00 PM" at bounding box center [649, 307] width 36 height 32
click at [747, 97] on div "Aug 24 - Aug 30 Calendars (1)" at bounding box center [728, 113] width 968 height 32
click at [676, 130] on div "Aug 24 - Aug 30 Calendars (1) CST Sun 24 Mon 25 Tue 26 Wed 27 Thu 28 Fri 29 Sat…" at bounding box center [724, 404] width 1000 height 668
click at [140, 158] on link "Scheduling" at bounding box center [113, 149] width 140 height 32
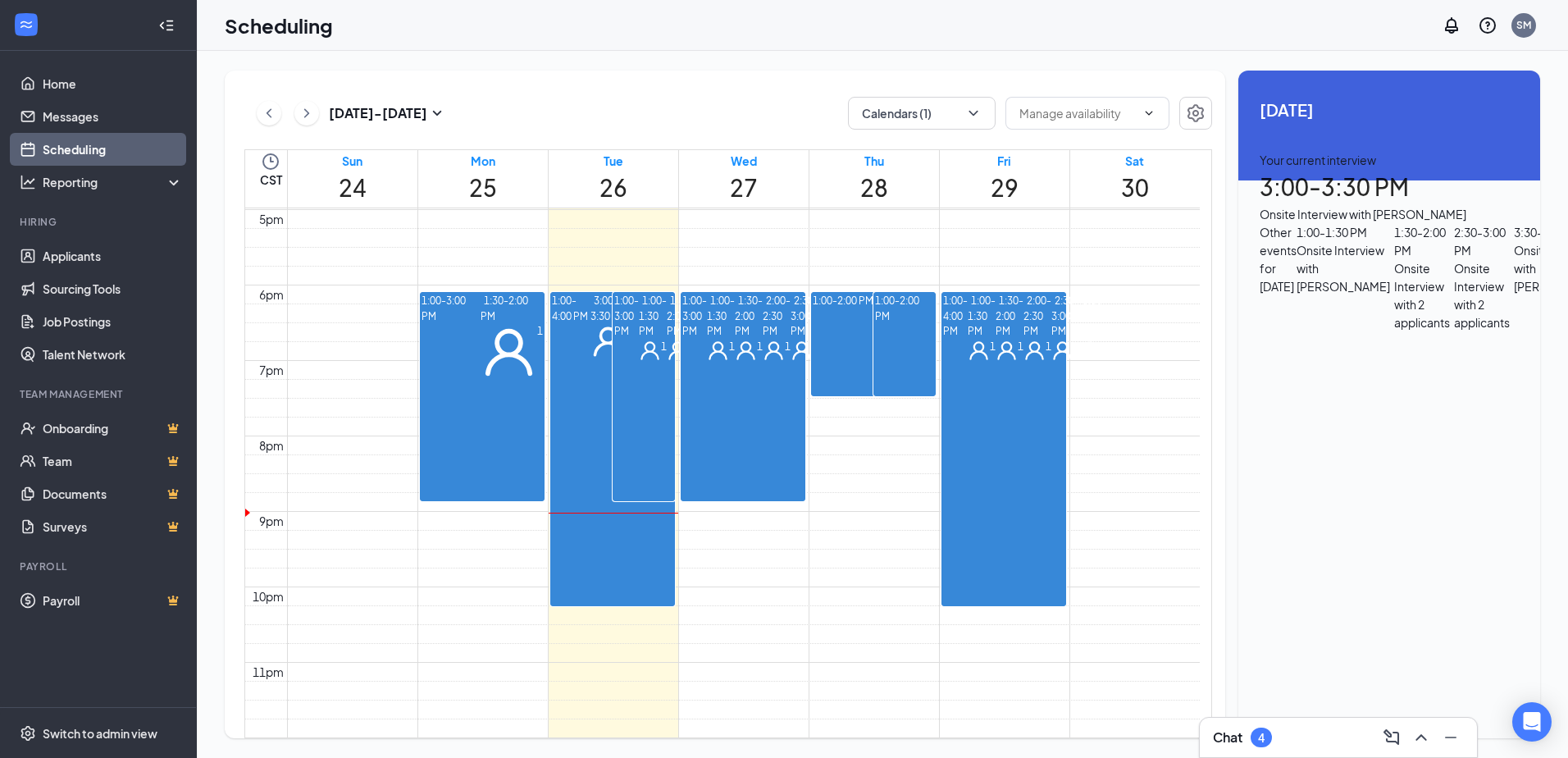
click at [707, 340] on div "1" at bounding box center [721, 350] width 28 height 22
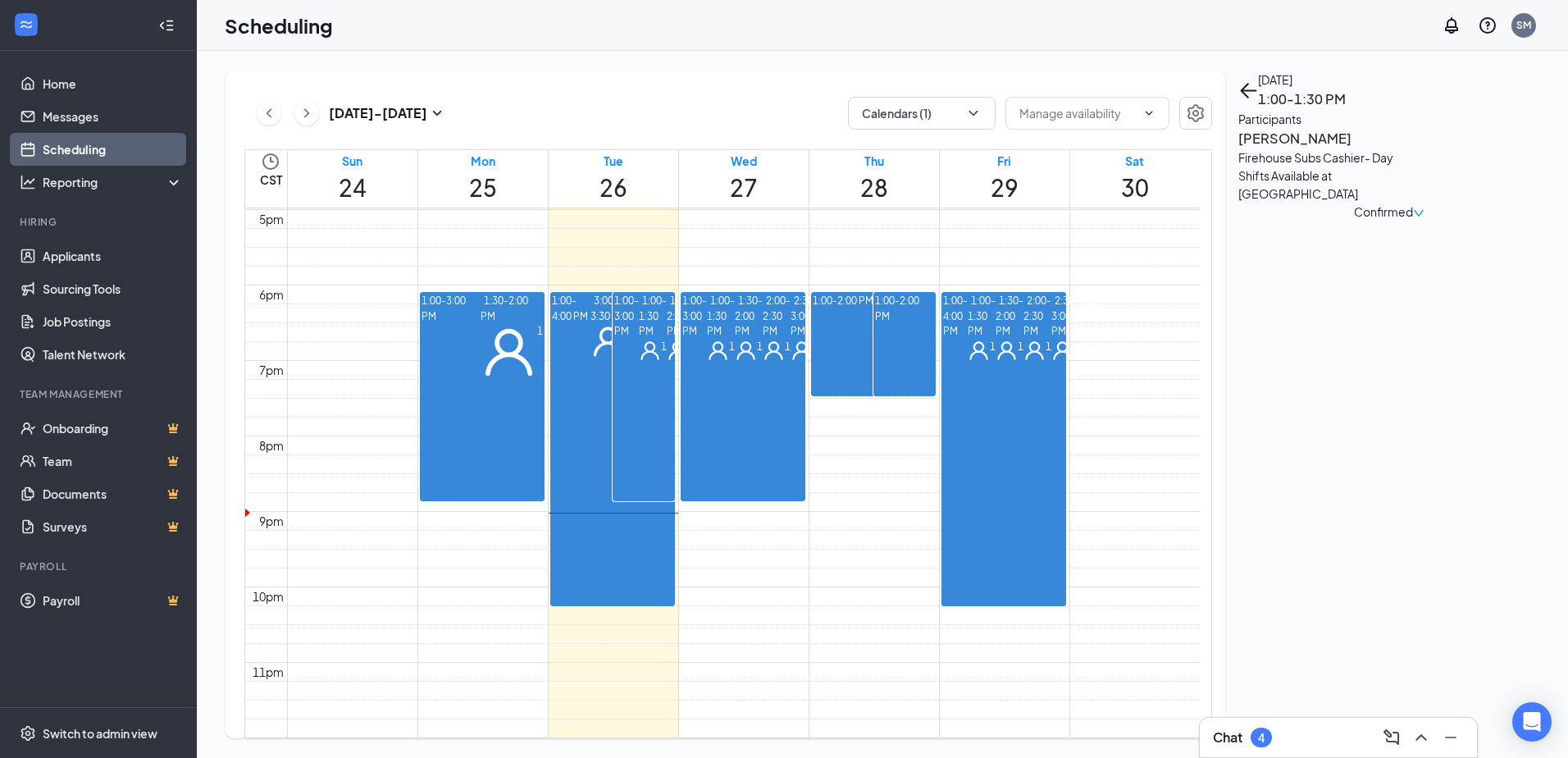
click at [735, 339] on span "1:30-2:00 PM" at bounding box center [749, 315] width 28 height 47
click at [763, 339] on span "2:00-2:30 PM" at bounding box center [777, 315] width 28 height 47
click at [790, 361] on div "1" at bounding box center [804, 350] width 28 height 22
click at [763, 361] on div "1" at bounding box center [777, 350] width 28 height 22
click at [996, 340] on div "1" at bounding box center [982, 350] width 28 height 22
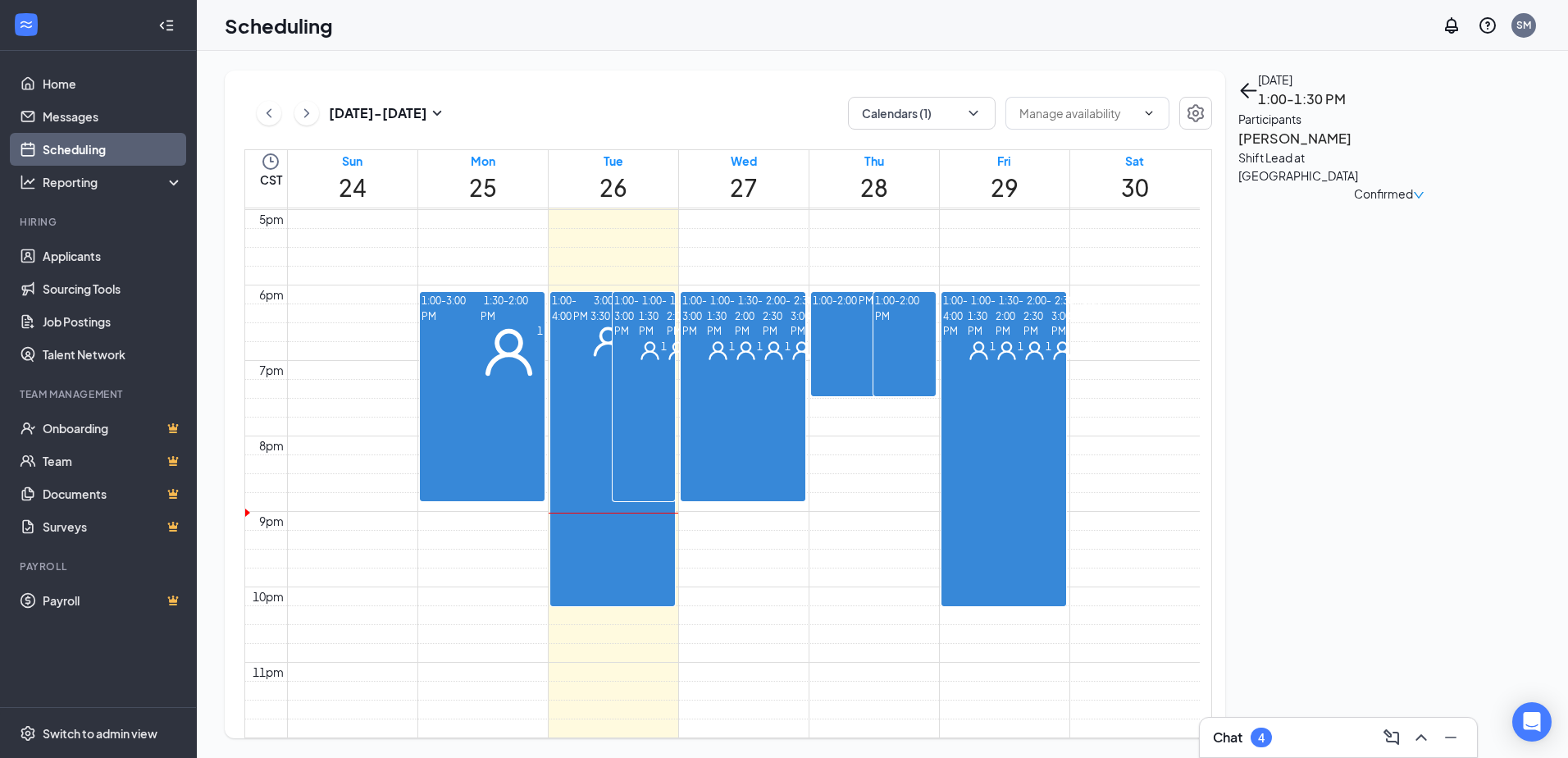
click at [996, 339] on span "1:30-2:00 PM" at bounding box center [1010, 315] width 28 height 47
click at [1024, 339] on span "2:00-2:30 PM" at bounding box center [1038, 315] width 28 height 47
click at [1051, 361] on div "1" at bounding box center [1065, 350] width 28 height 22
click at [1079, 339] on span "3:30-4:00 PM" at bounding box center [1093, 315] width 28 height 47
click at [1313, 150] on h3 "William Apodaca" at bounding box center [1324, 138] width 172 height 21
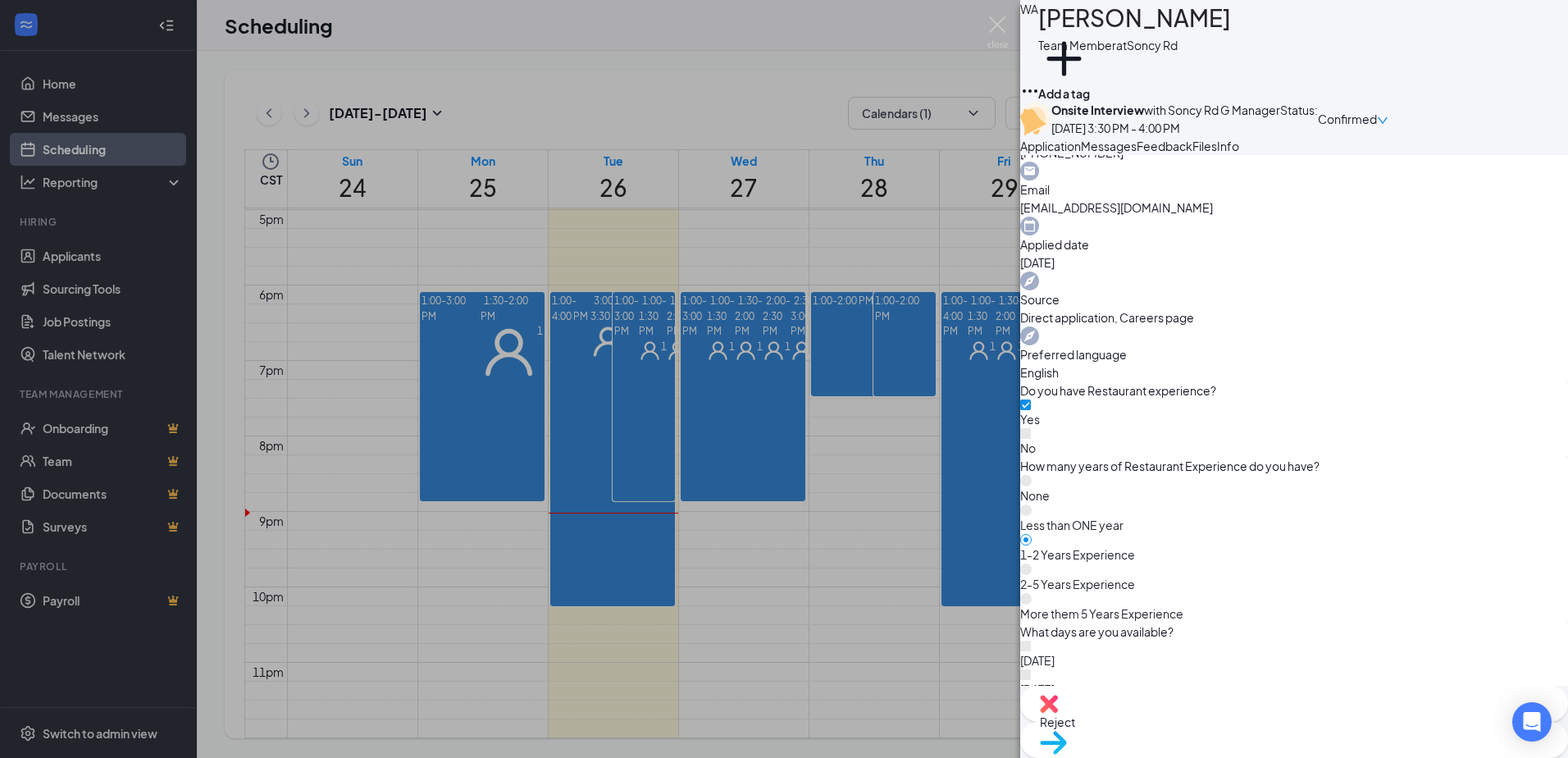
scroll to position [574, 0]
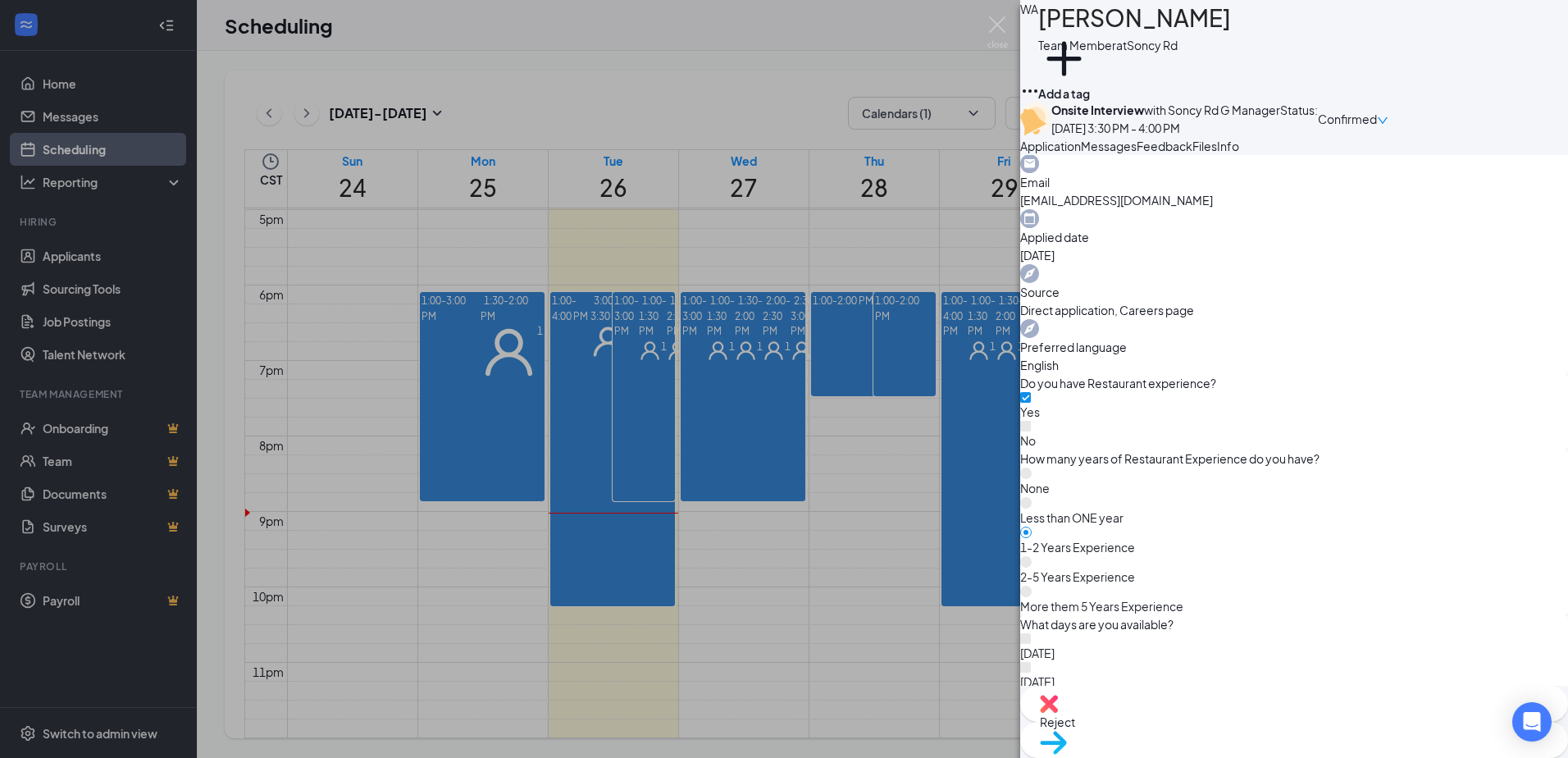
click at [902, 507] on div "WA William Apodaca Team Member at Soncy Rd Add a tag Onsite Interview with Sonc…" at bounding box center [784, 379] width 1568 height 758
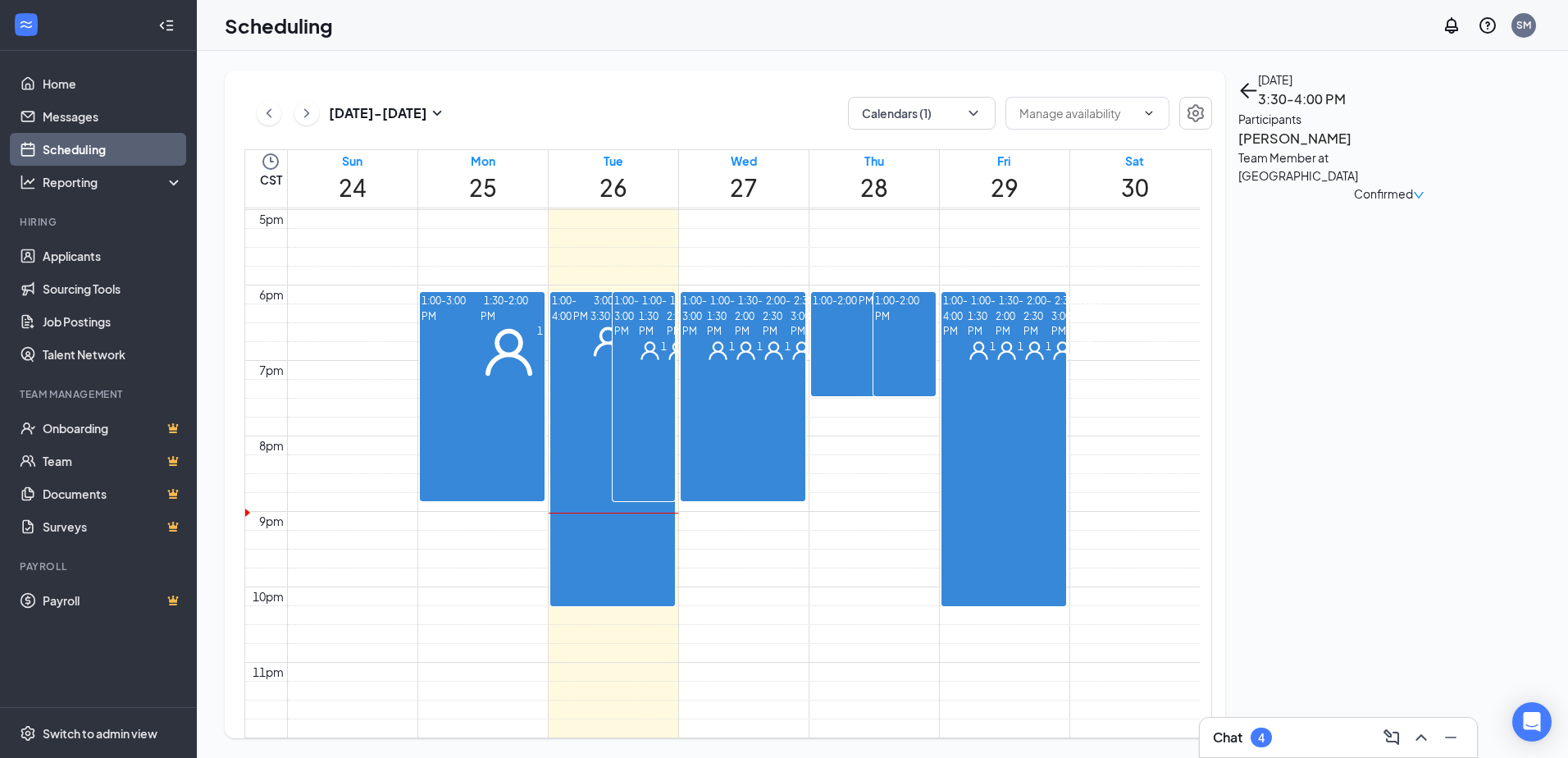
click at [1051, 339] on span "2:30-3:00 PM" at bounding box center [1065, 315] width 28 height 47
click at [1313, 150] on h3 "Robert Kerbel" at bounding box center [1324, 138] width 172 height 21
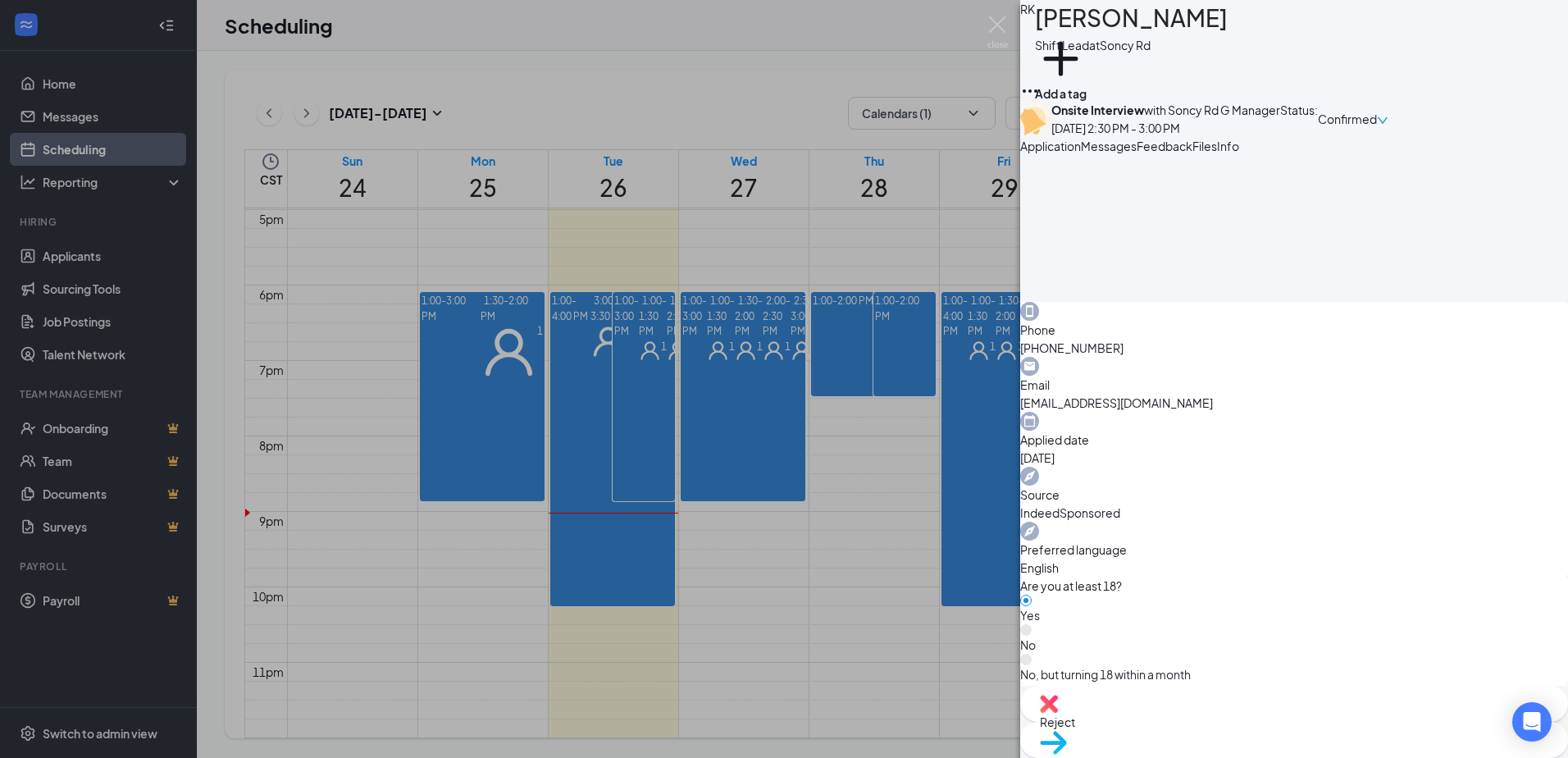
scroll to position [411, 0]
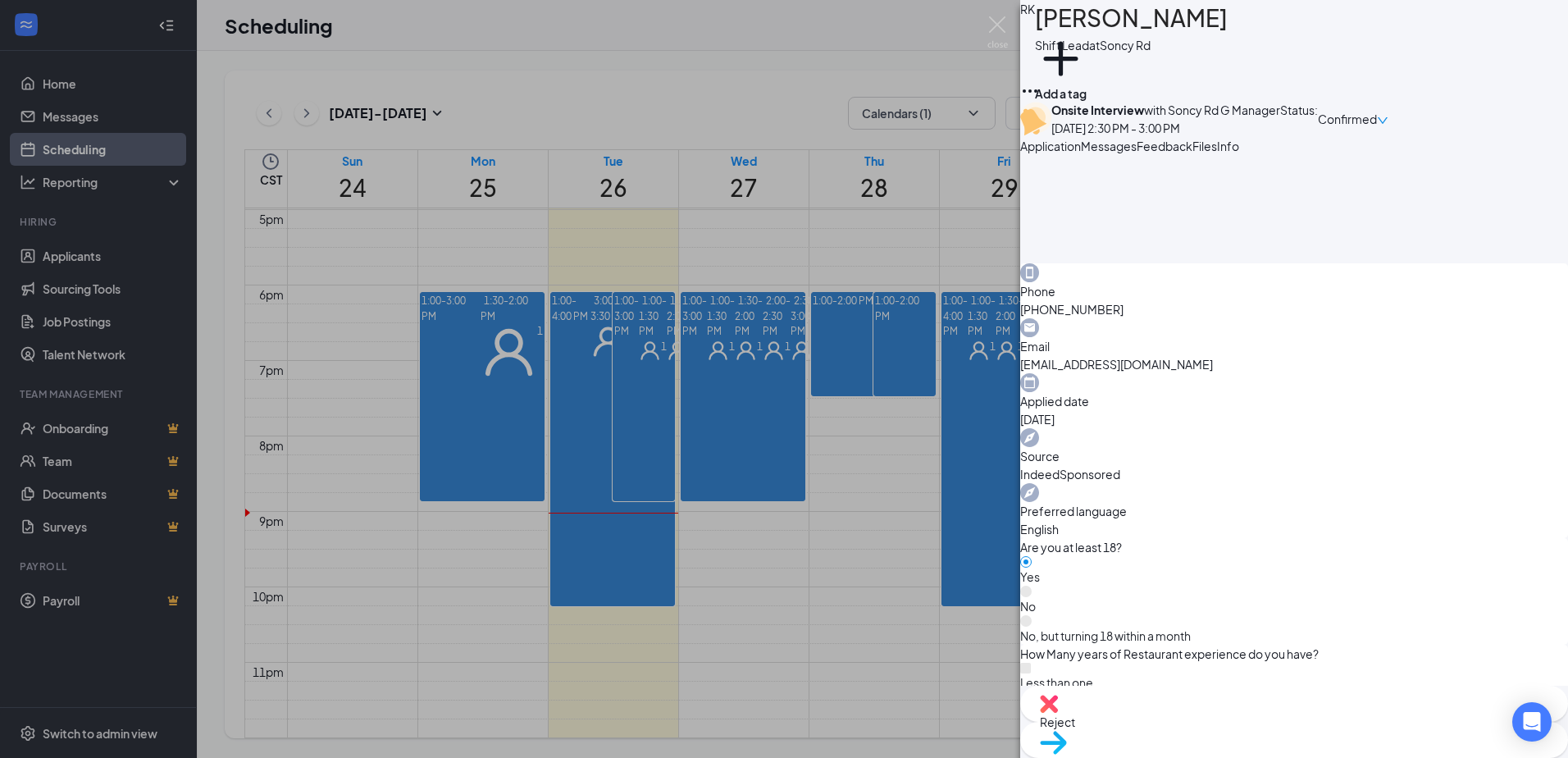
drag, startPoint x: 861, startPoint y: 542, endPoint x: 967, endPoint y: 351, distance: 218.4
click at [861, 538] on div "RK Robert Kerbel Shift Lead at Soncy Rd Add a tag Onsite Interview with Soncy R…" at bounding box center [784, 379] width 1568 height 758
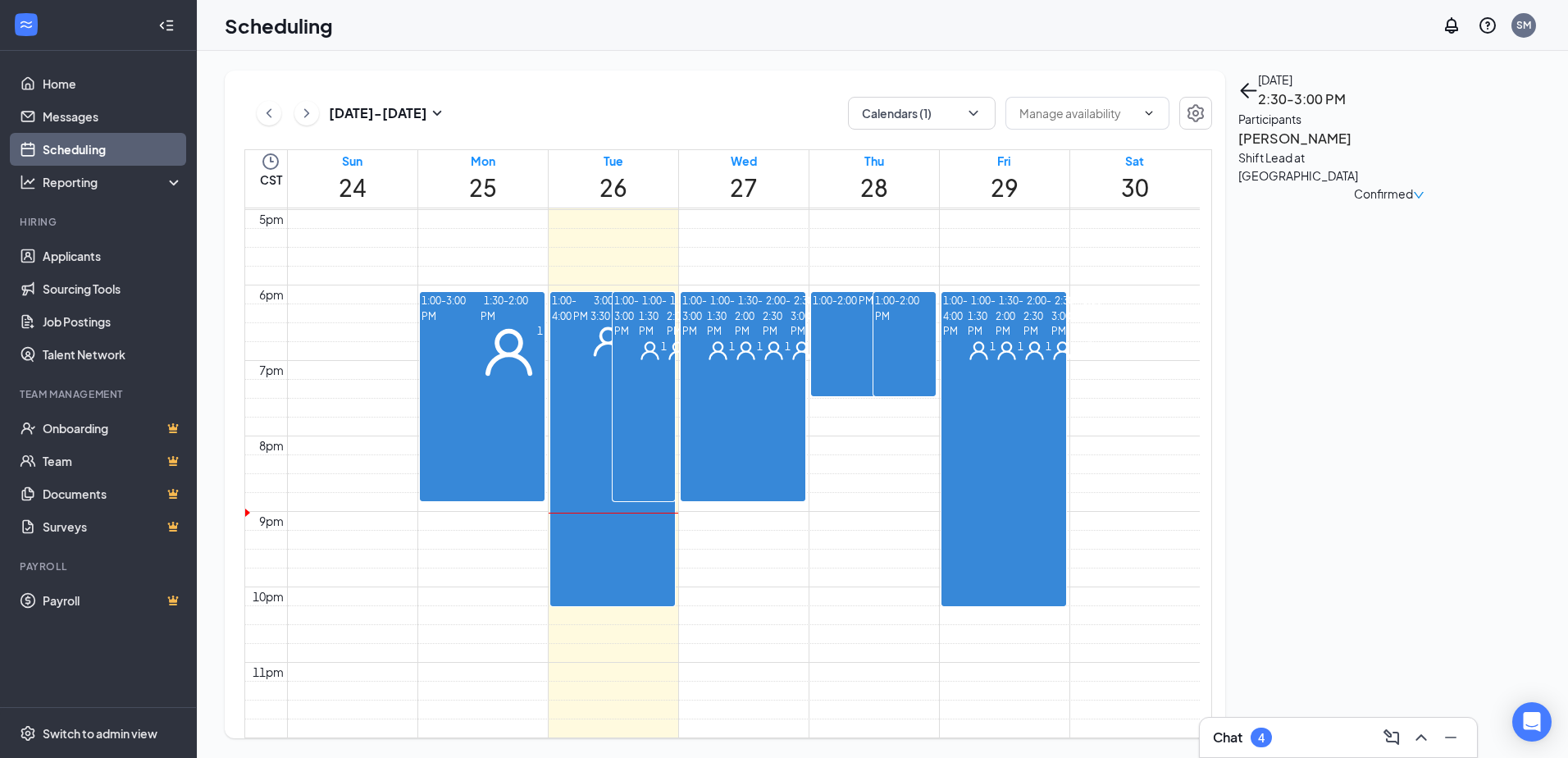
click at [996, 339] on span "1:30-2:00 PM" at bounding box center [1010, 315] width 28 height 47
click at [1331, 150] on h3 "MELINDA RAMOS" at bounding box center [1324, 138] width 172 height 21
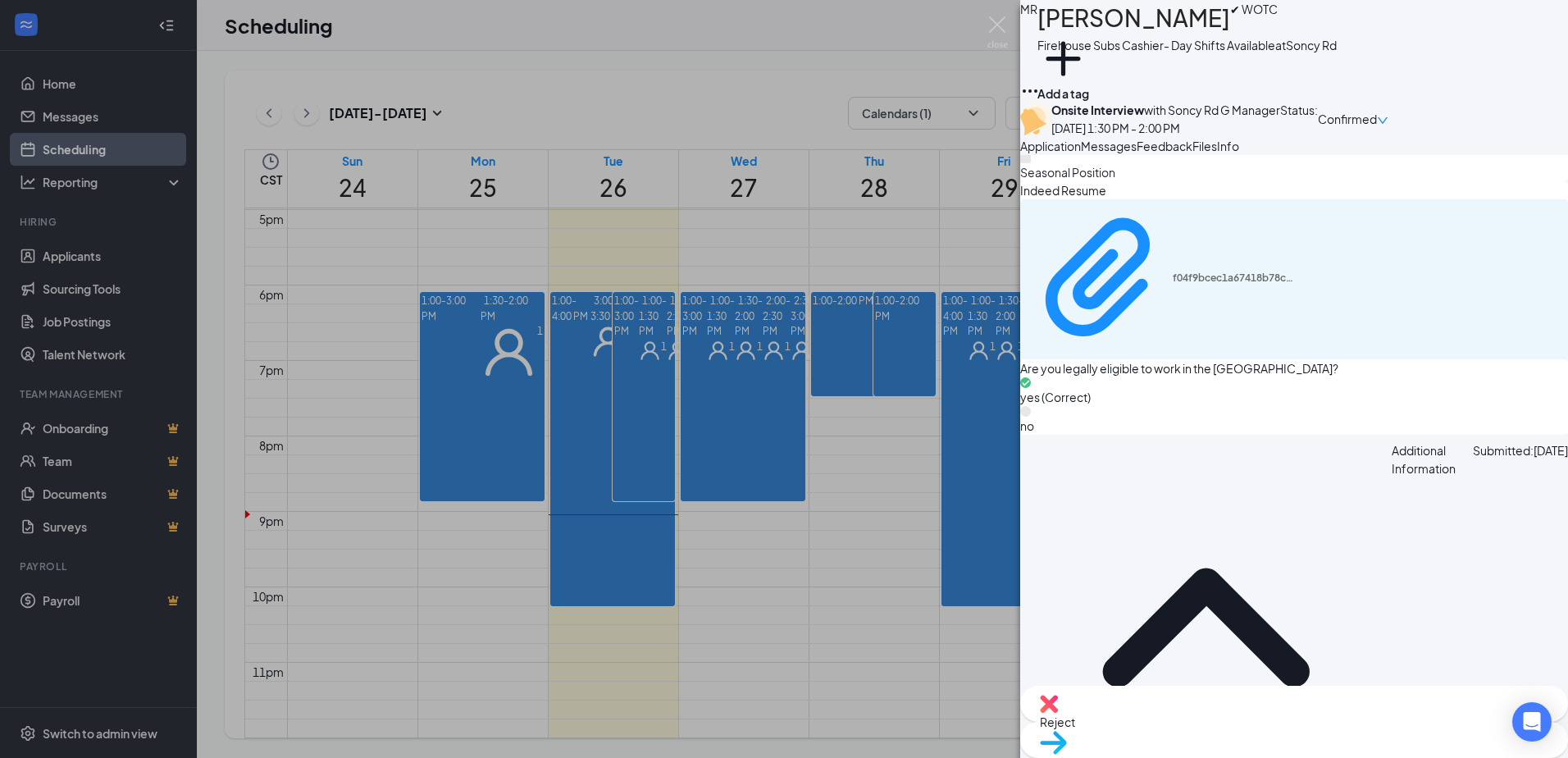
scroll to position [898, 0]
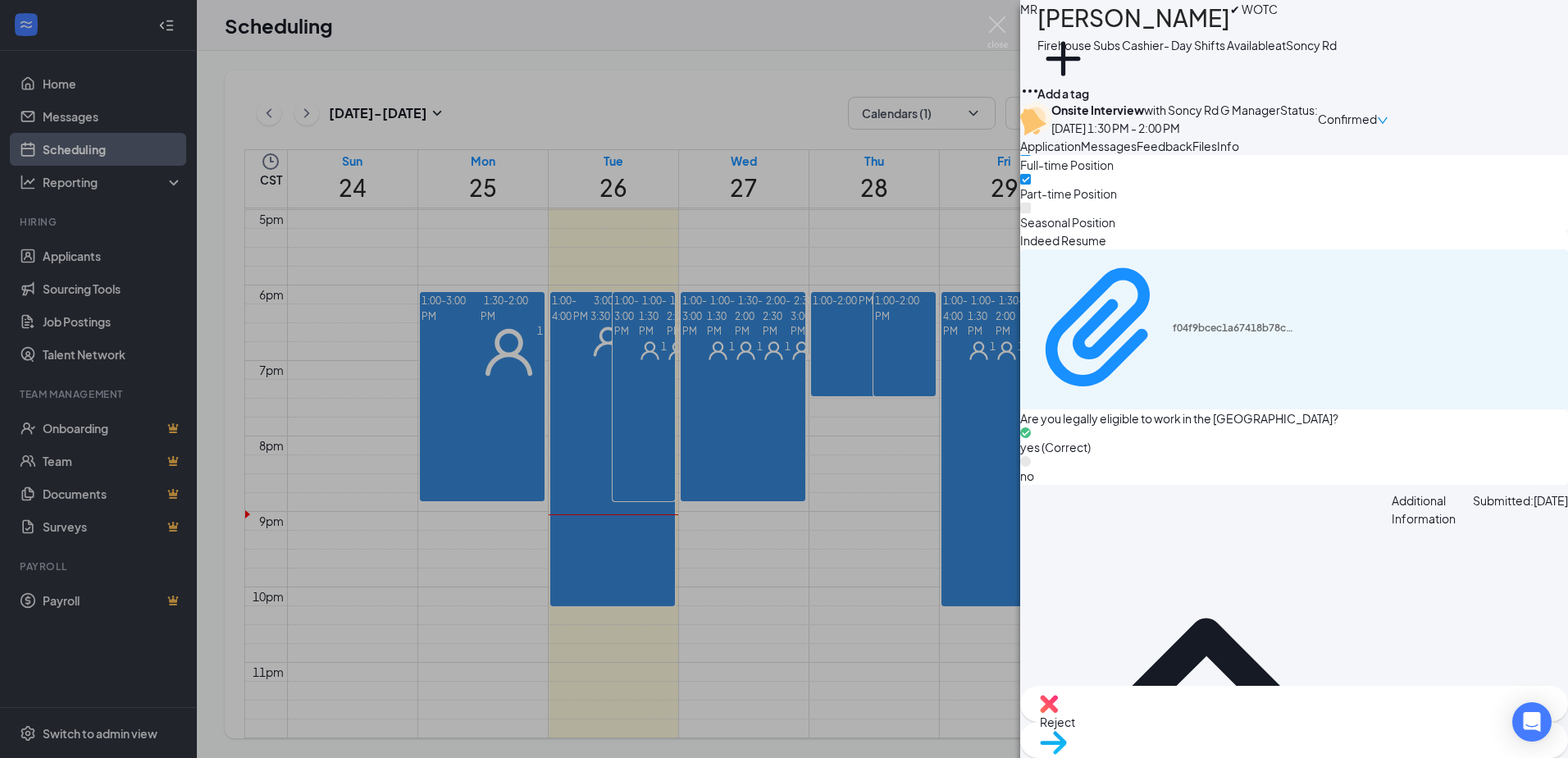
drag, startPoint x: 718, startPoint y: 633, endPoint x: 826, endPoint y: 374, distance: 280.6
click at [718, 634] on div "MR MELINDA RAMOS ✔ WOTC Firehouse Subs Cashier- Day Shifts Available at Soncy R…" at bounding box center [784, 379] width 1568 height 758
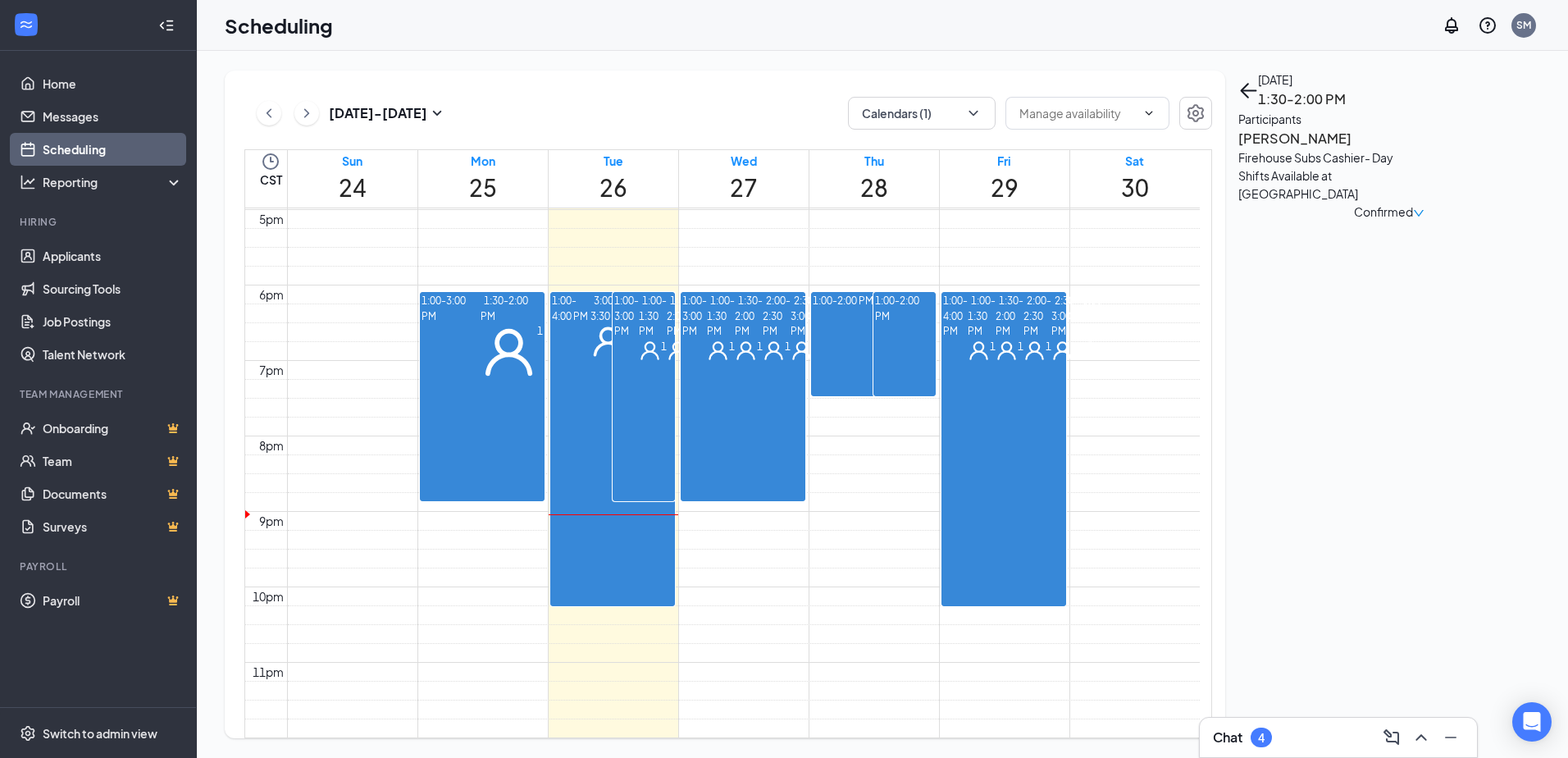
click at [790, 339] on span "2:30-3:00 PM" at bounding box center [804, 315] width 28 height 47
click at [632, 359] on div "1" at bounding box center [652, 341] width 41 height 35
click at [632, 324] on span "3:30-4:00 PM" at bounding box center [649, 307] width 36 height 32
click at [1413, 189] on span "Confirmed" at bounding box center [1382, 193] width 59 height 18
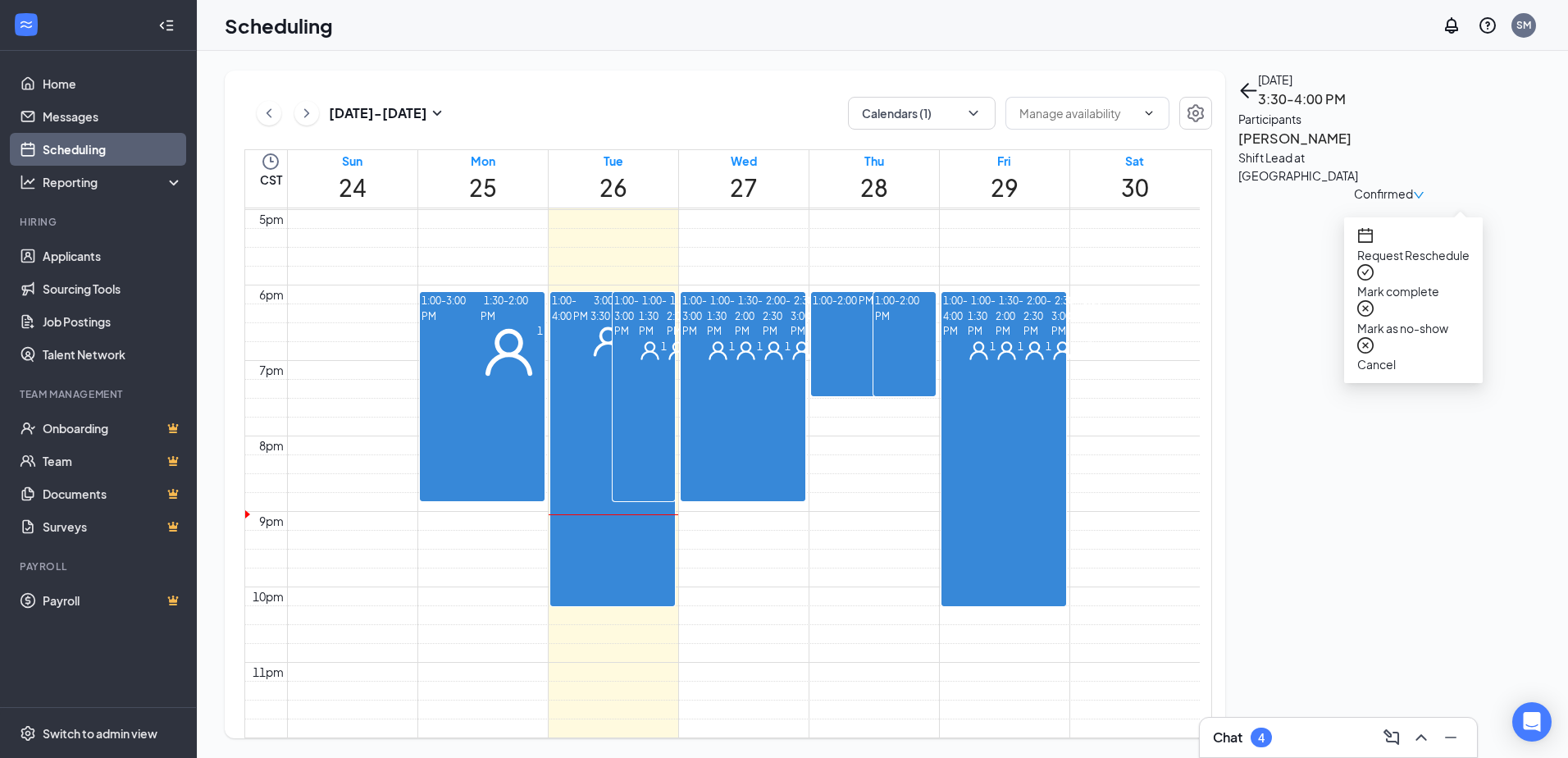
click at [1116, 135] on td at bounding box center [743, 125] width 913 height 19
click at [1256, 736] on div "4" at bounding box center [1261, 737] width 21 height 19
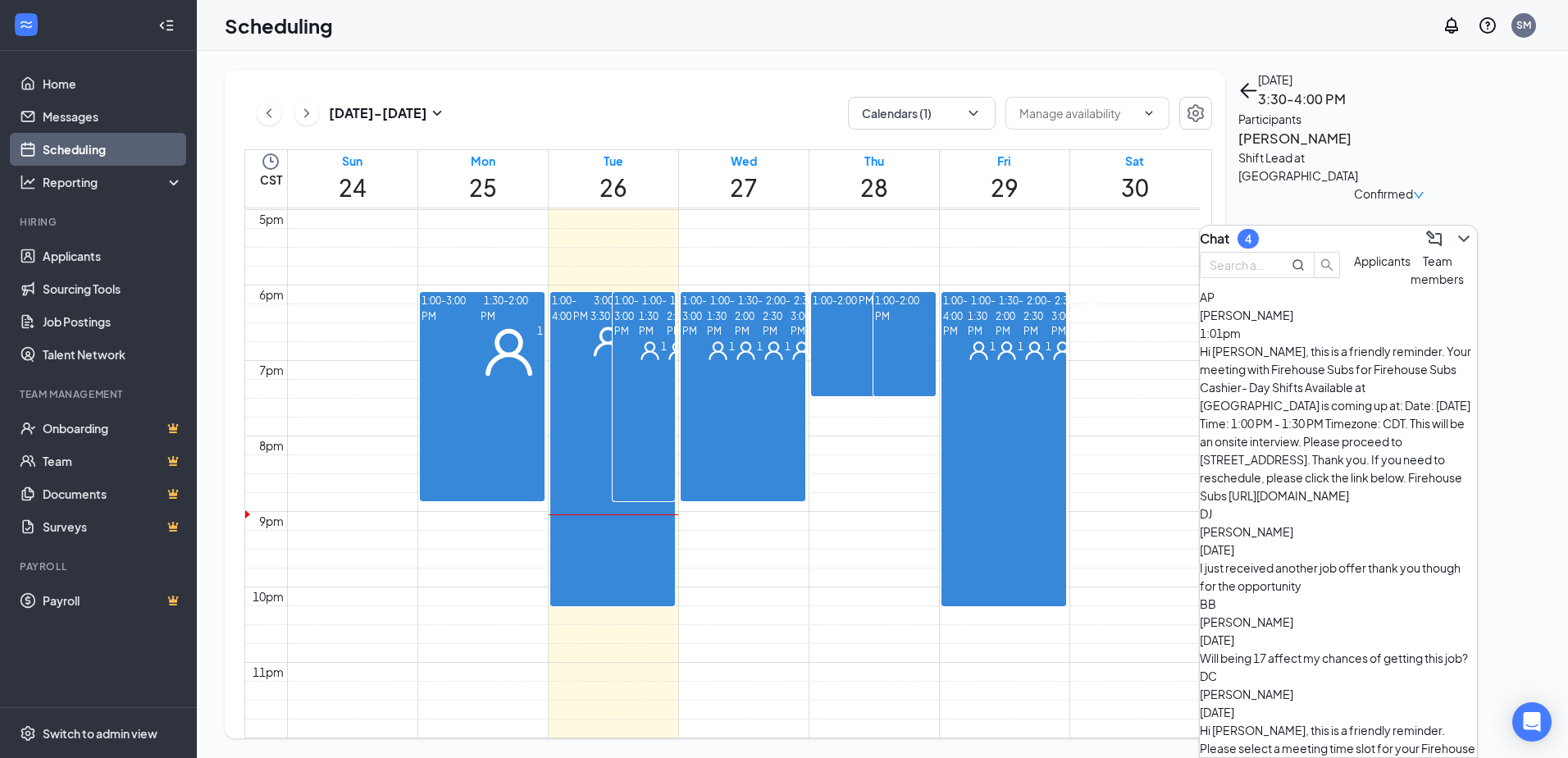
click at [1376, 389] on div "Hi Ashlyn Pillard, this is a friendly reminder. Your meeting with Firehouse Sub…" at bounding box center [1338, 424] width 277 height 163
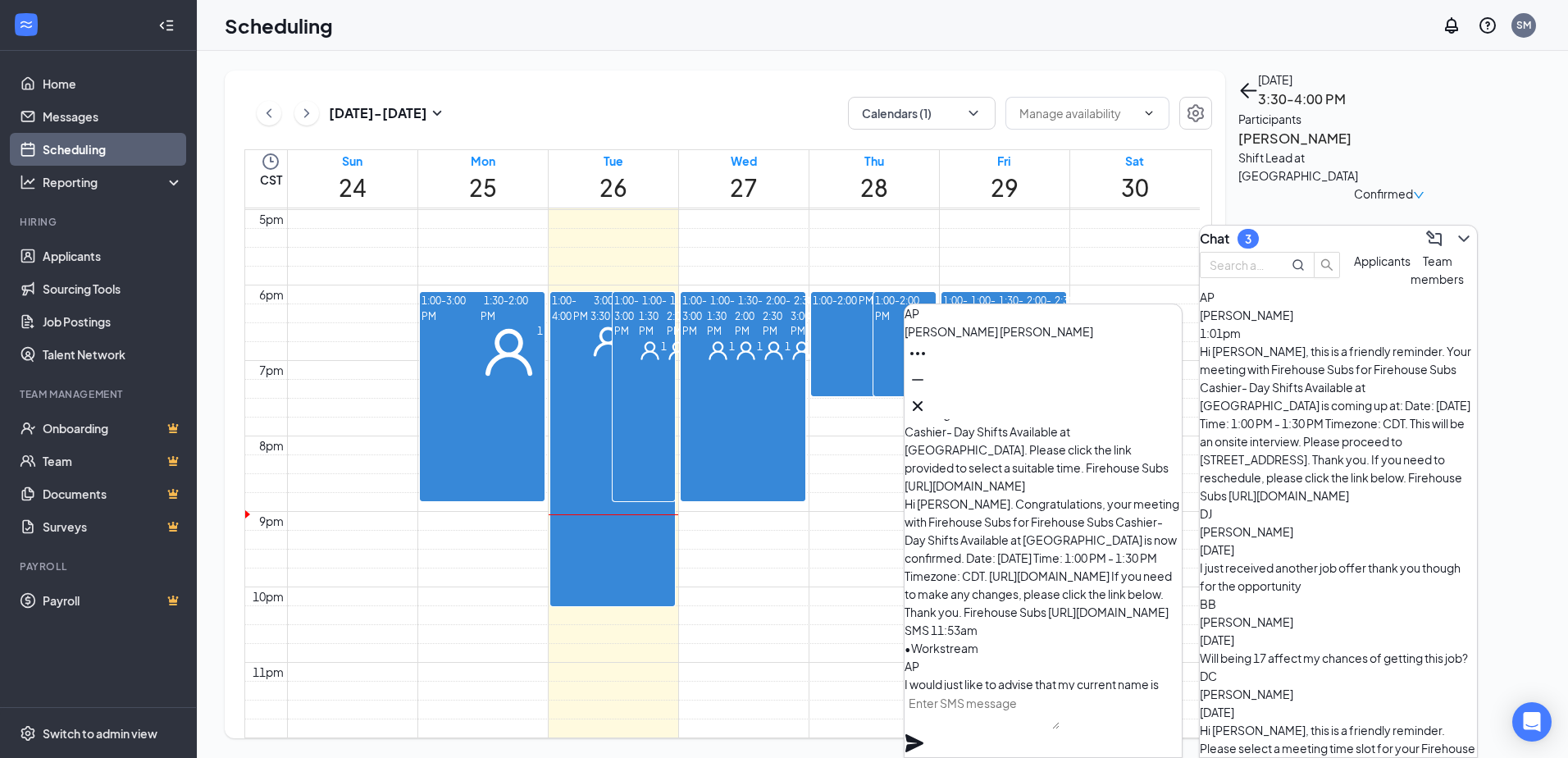
scroll to position [-328, 0]
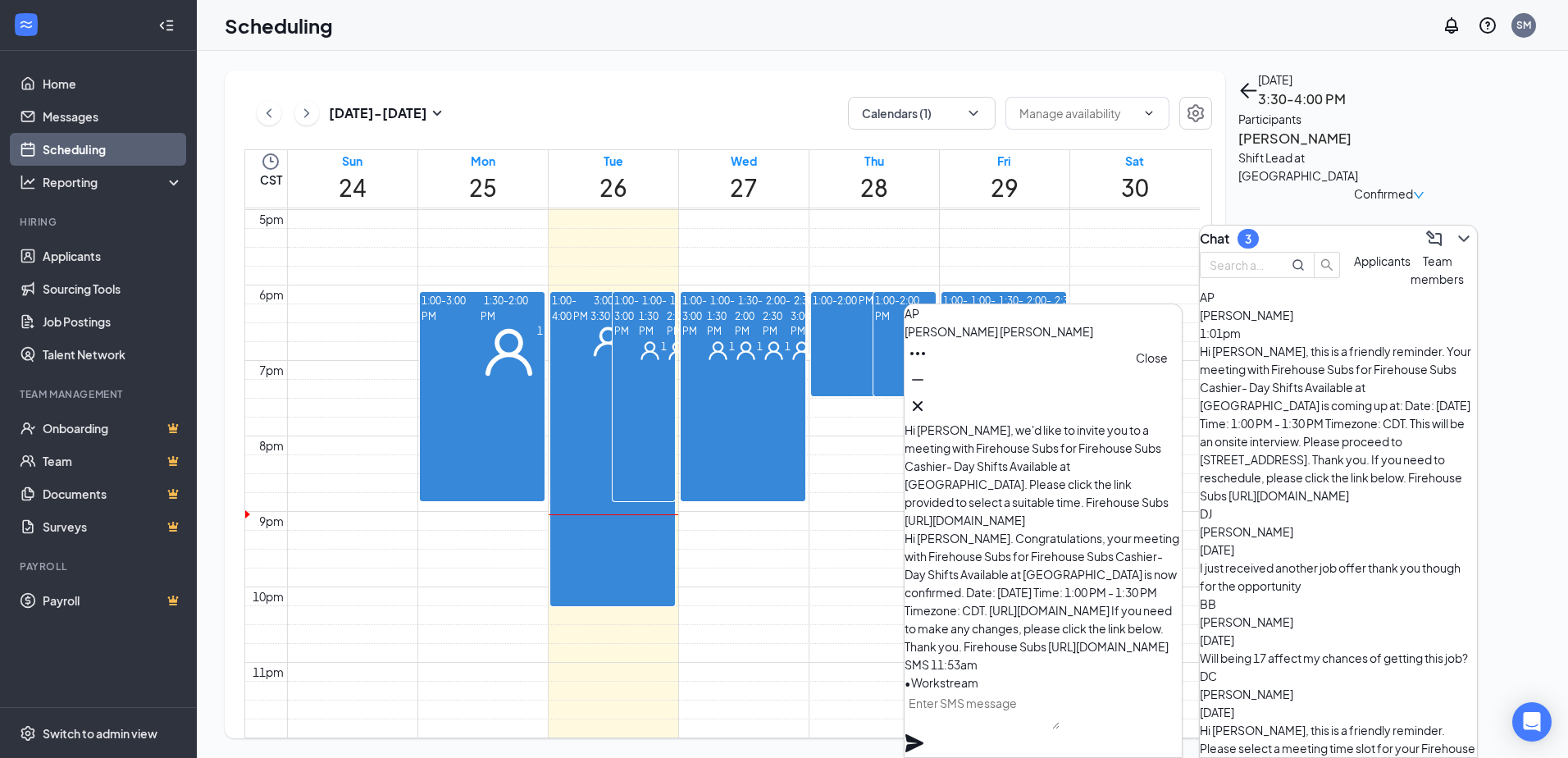
click at [928, 407] on icon "Cross" at bounding box center [917, 406] width 19 height 19
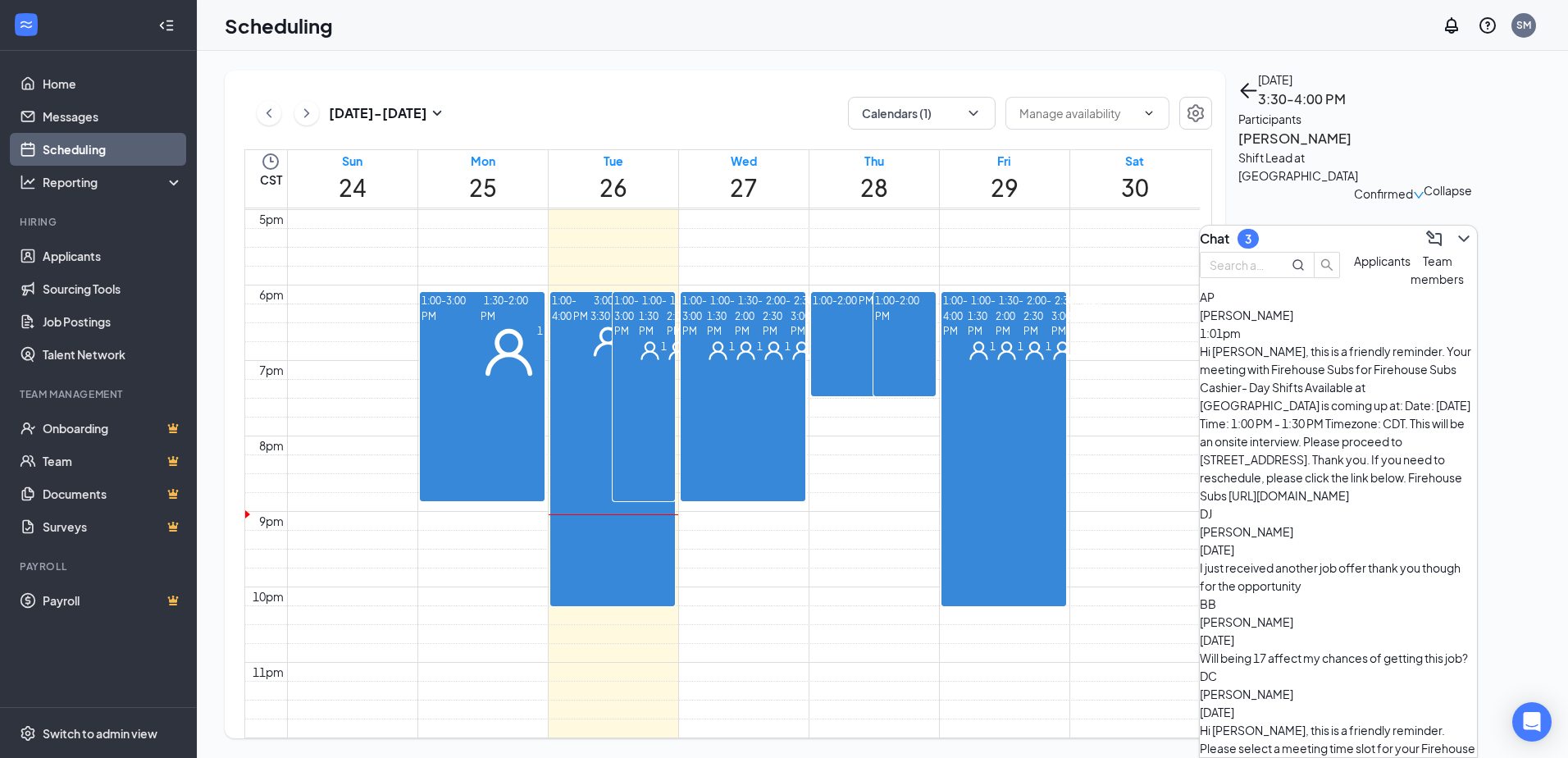
click at [1458, 239] on icon "ChevronDown" at bounding box center [1464, 238] width 19 height 19
